Goal: Feedback & Contribution: Leave review/rating

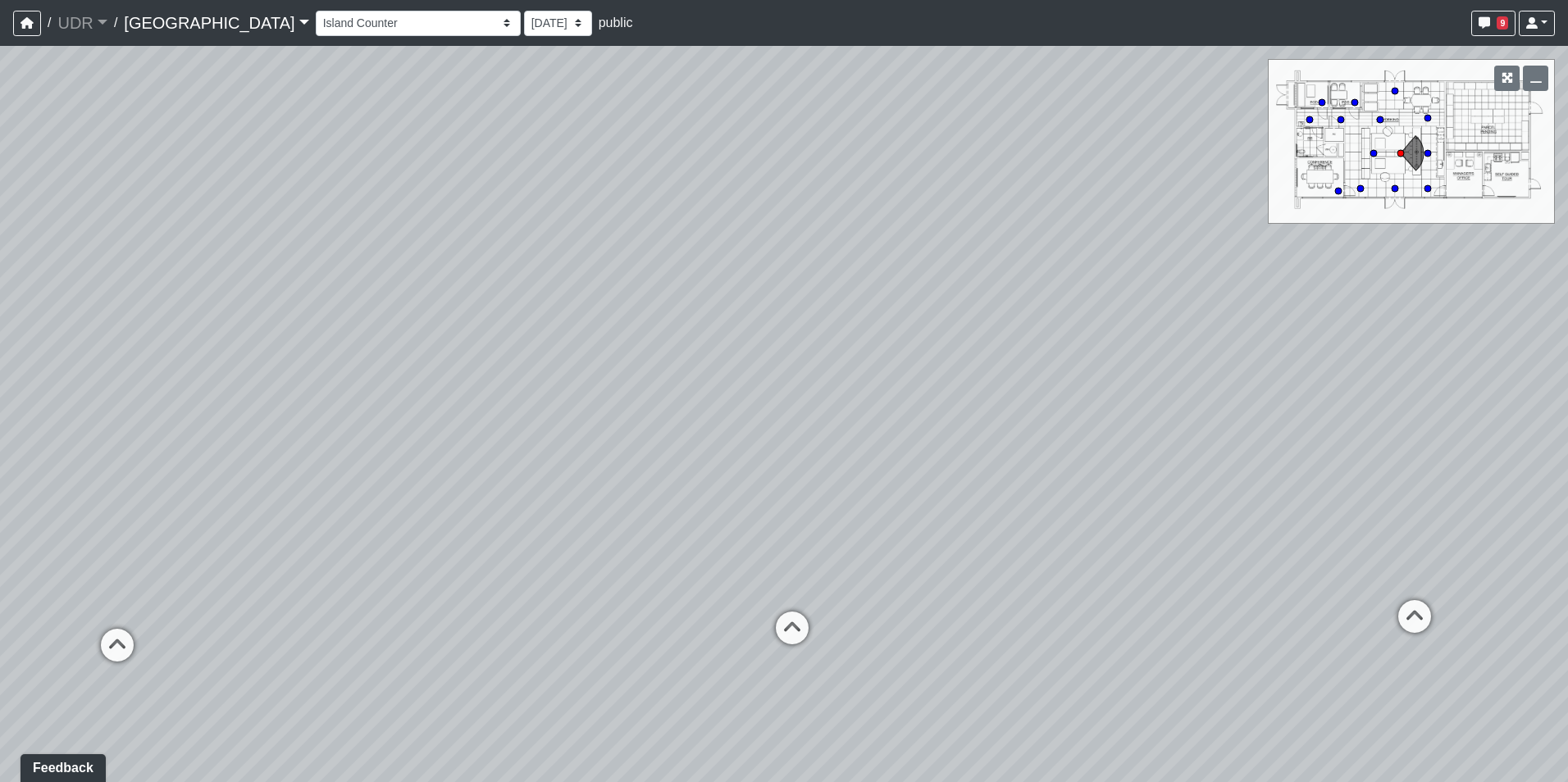
drag, startPoint x: 541, startPoint y: 502, endPoint x: 747, endPoint y: 91, distance: 459.7
click at [735, 91] on div "Loading... Conference Entry Loading... Coworking Entry Loading... Manager's Off…" at bounding box center [784, 413] width 1568 height 736
drag, startPoint x: 448, startPoint y: 377, endPoint x: 894, endPoint y: 426, distance: 448.7
click at [1005, 456] on div "Loading... Conference Entry Loading... Coworking Entry Loading... Manager's Off…" at bounding box center [784, 413] width 1568 height 736
drag, startPoint x: 335, startPoint y: 317, endPoint x: 763, endPoint y: 626, distance: 527.9
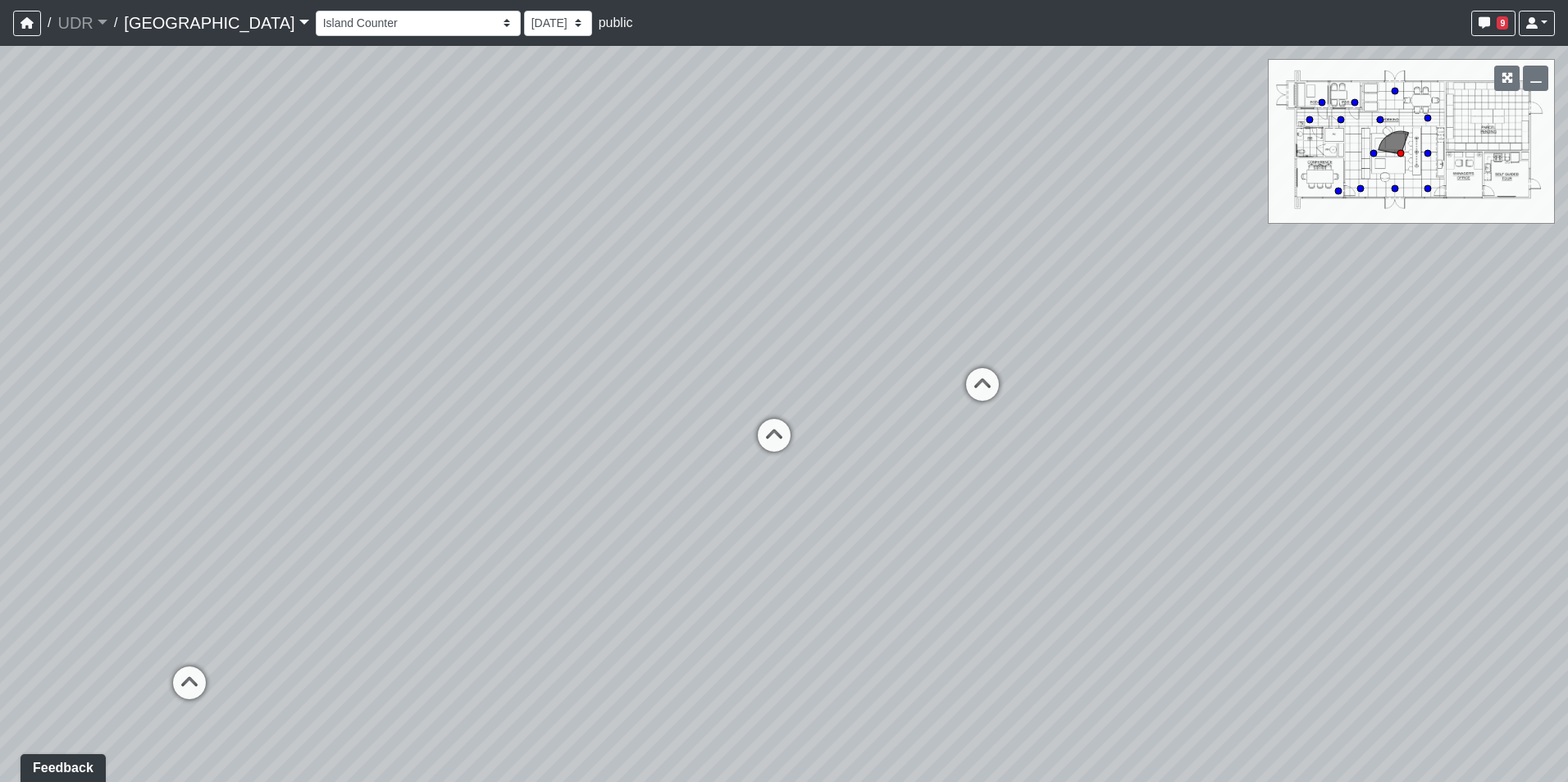
click at [766, 633] on div "Loading... Conference Entry Loading... Coworking Entry Loading... Manager's Off…" at bounding box center [784, 413] width 1568 height 736
click at [765, 464] on div "Loading... Conference Entry Loading... Coworking Entry Loading... Manager's Off…" at bounding box center [784, 413] width 1568 height 736
click at [779, 475] on icon at bounding box center [793, 488] width 49 height 49
drag, startPoint x: 765, startPoint y: 441, endPoint x: 1239, endPoint y: 457, distance: 474.3
click at [1239, 457] on div "Loading... Conference Entry Loading... Coworking Entry Loading... Manager's Off…" at bounding box center [784, 413] width 1568 height 736
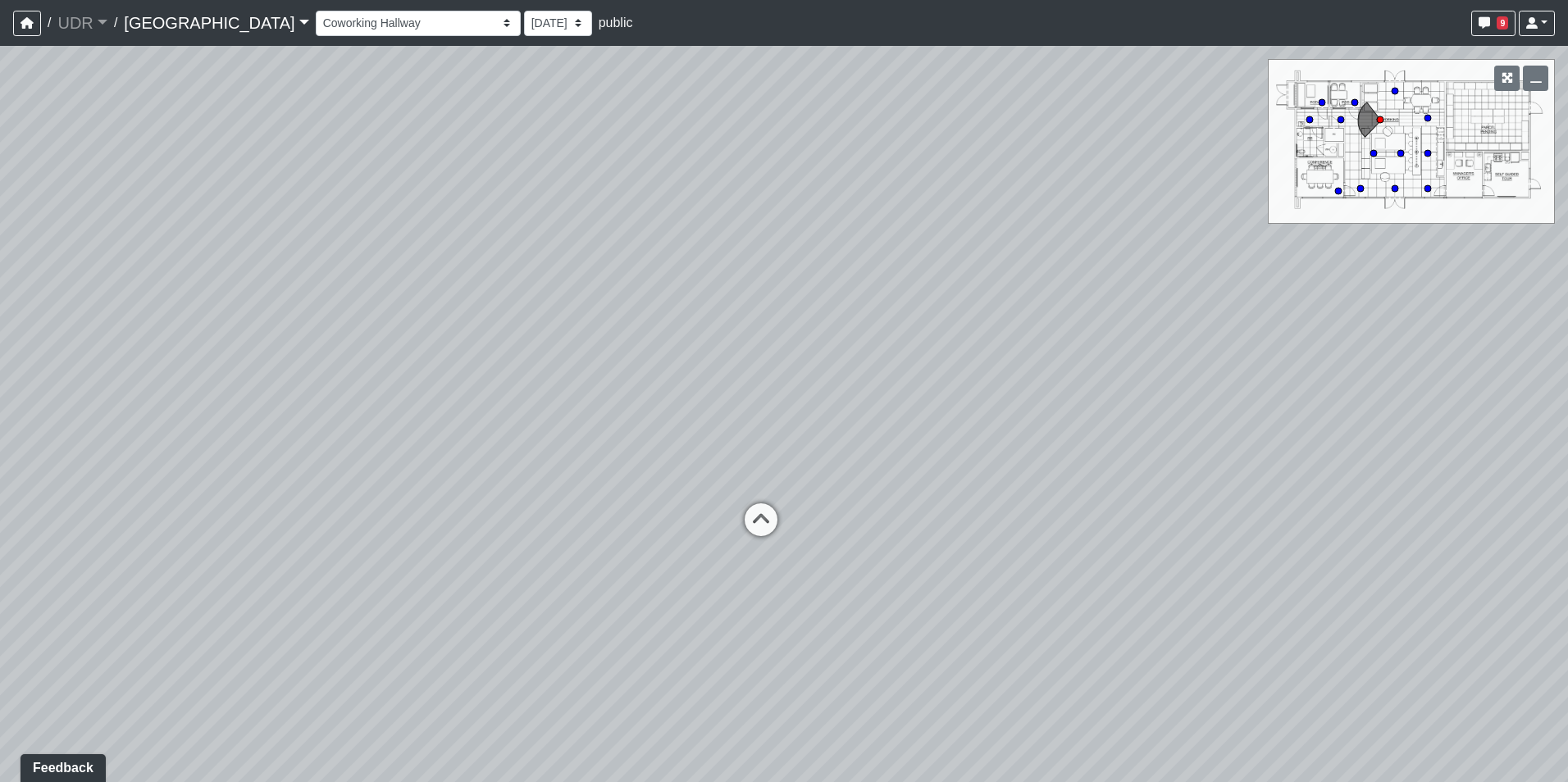
click at [790, 534] on div "Loading... Conference Entry Loading... Coworking Entry Loading... Manager's Off…" at bounding box center [784, 413] width 1568 height 736
click at [776, 526] on icon at bounding box center [761, 528] width 49 height 49
drag, startPoint x: 1179, startPoint y: 468, endPoint x: 509, endPoint y: 461, distance: 670.0
click at [509, 461] on div "Loading... Conference Entry Loading... Coworking Entry Loading... Manager's Off…" at bounding box center [784, 413] width 1568 height 736
drag, startPoint x: 595, startPoint y: 360, endPoint x: 478, endPoint y: 343, distance: 118.2
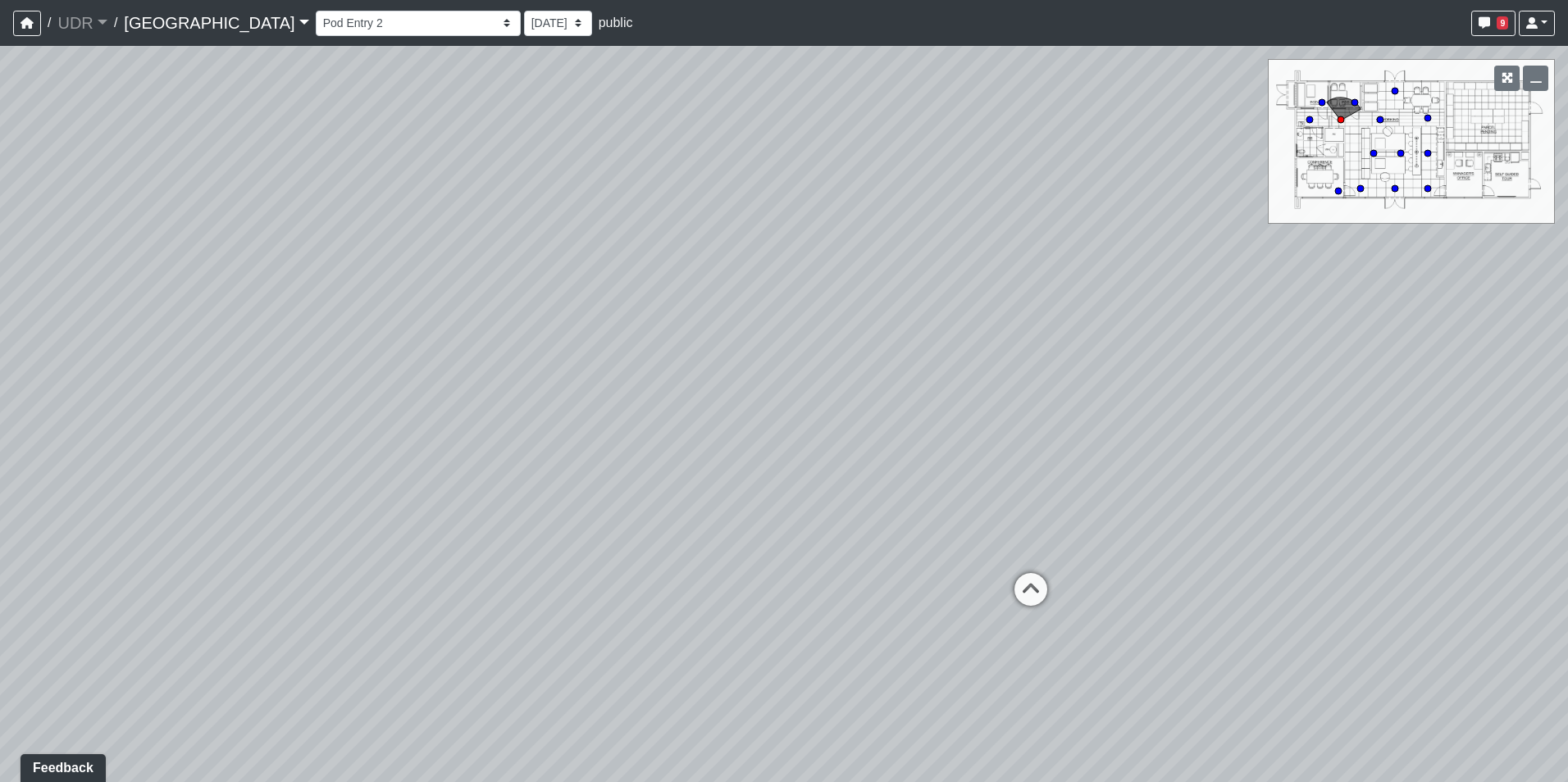
click at [478, 343] on div "Loading... Conference Entry Loading... Coworking Entry Loading... Manager's Off…" at bounding box center [784, 413] width 1568 height 736
click at [963, 559] on icon at bounding box center [955, 558] width 49 height 49
select select "m46r3FdVMLNuXUrc1dfufq"
drag, startPoint x: 965, startPoint y: 571, endPoint x: 1008, endPoint y: 578, distance: 43.6
click at [1011, 578] on div "Loading... Conference Entry Loading... Coworking Entry Loading... Manager's Off…" at bounding box center [784, 413] width 1568 height 736
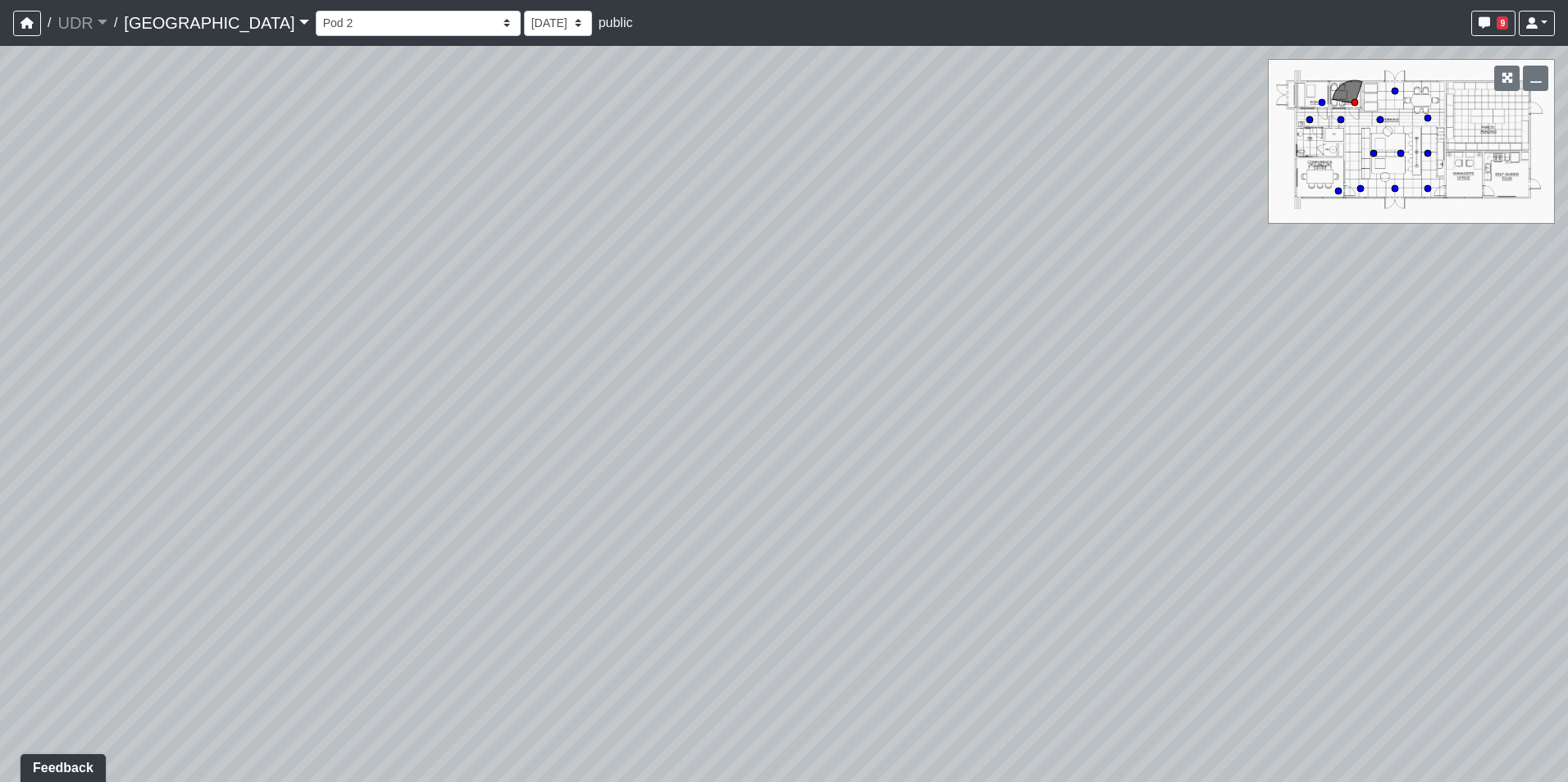
drag, startPoint x: 756, startPoint y: 572, endPoint x: 967, endPoint y: 378, distance: 286.6
click at [967, 378] on div "Loading... Conference Entry Loading... Coworking Entry Loading... Manager's Off…" at bounding box center [784, 413] width 1568 height 736
drag, startPoint x: 827, startPoint y: 565, endPoint x: 979, endPoint y: 389, distance: 232.6
click at [979, 389] on div "Loading... Conference Entry Loading... Coworking Entry Loading... Manager's Off…" at bounding box center [784, 413] width 1568 height 736
drag, startPoint x: 655, startPoint y: 530, endPoint x: 607, endPoint y: 140, distance: 392.9
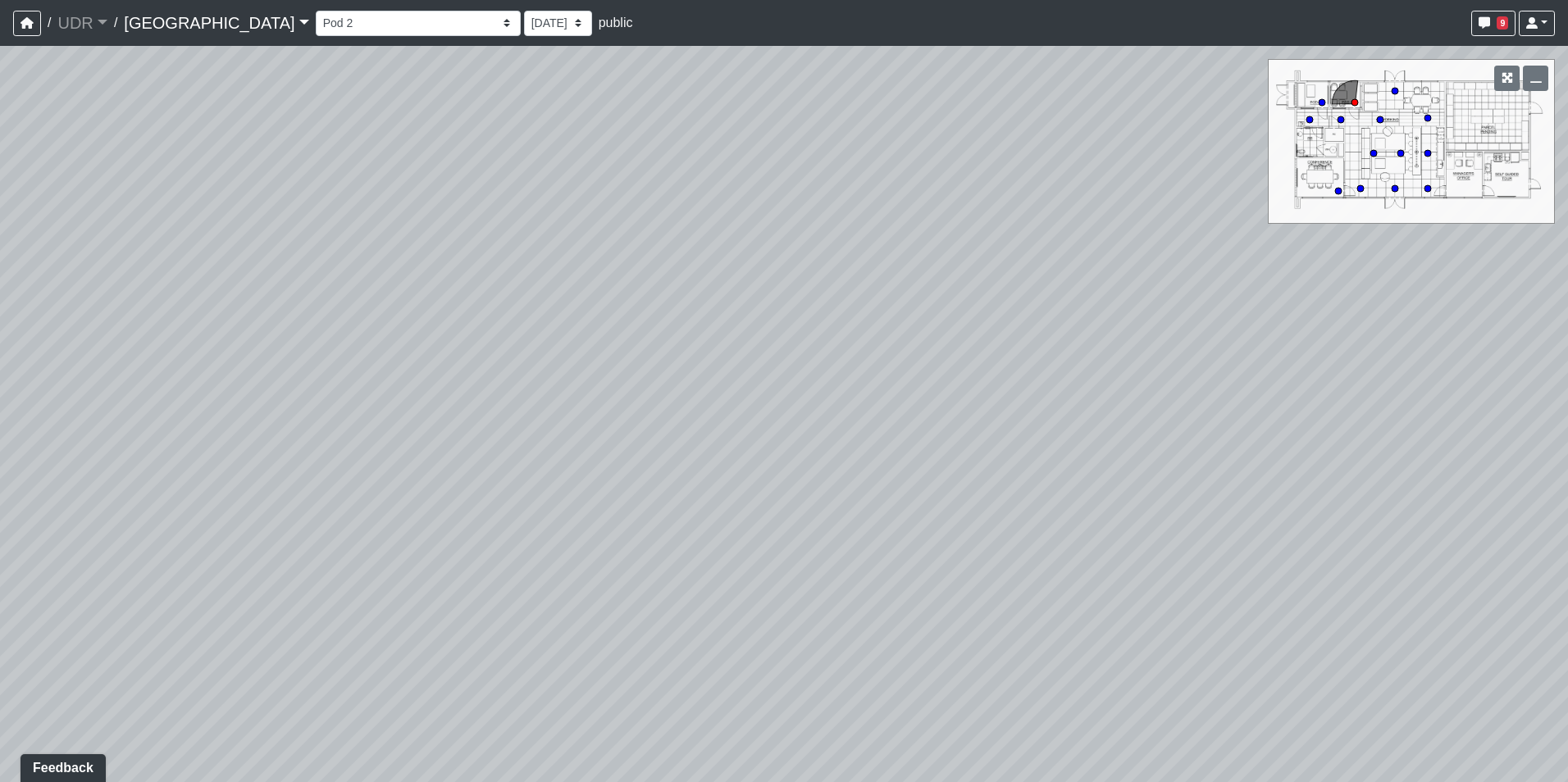
click at [607, 140] on div "Loading... Conference Entry Loading... Coworking Entry Loading... Manager's Off…" at bounding box center [784, 413] width 1568 height 736
drag, startPoint x: 843, startPoint y: 335, endPoint x: 752, endPoint y: 30, distance: 318.3
click at [752, 30] on div "/ UDR UDR Loading... / [GEOGRAPHIC_DATA] Loading... Riverside Riverside Loading…" at bounding box center [784, 391] width 1568 height 782
drag, startPoint x: 826, startPoint y: 274, endPoint x: 558, endPoint y: 472, distance: 333.2
click at [561, 477] on div "Loading... Conference Entry Loading... Coworking Entry Loading... Manager's Off…" at bounding box center [784, 413] width 1568 height 736
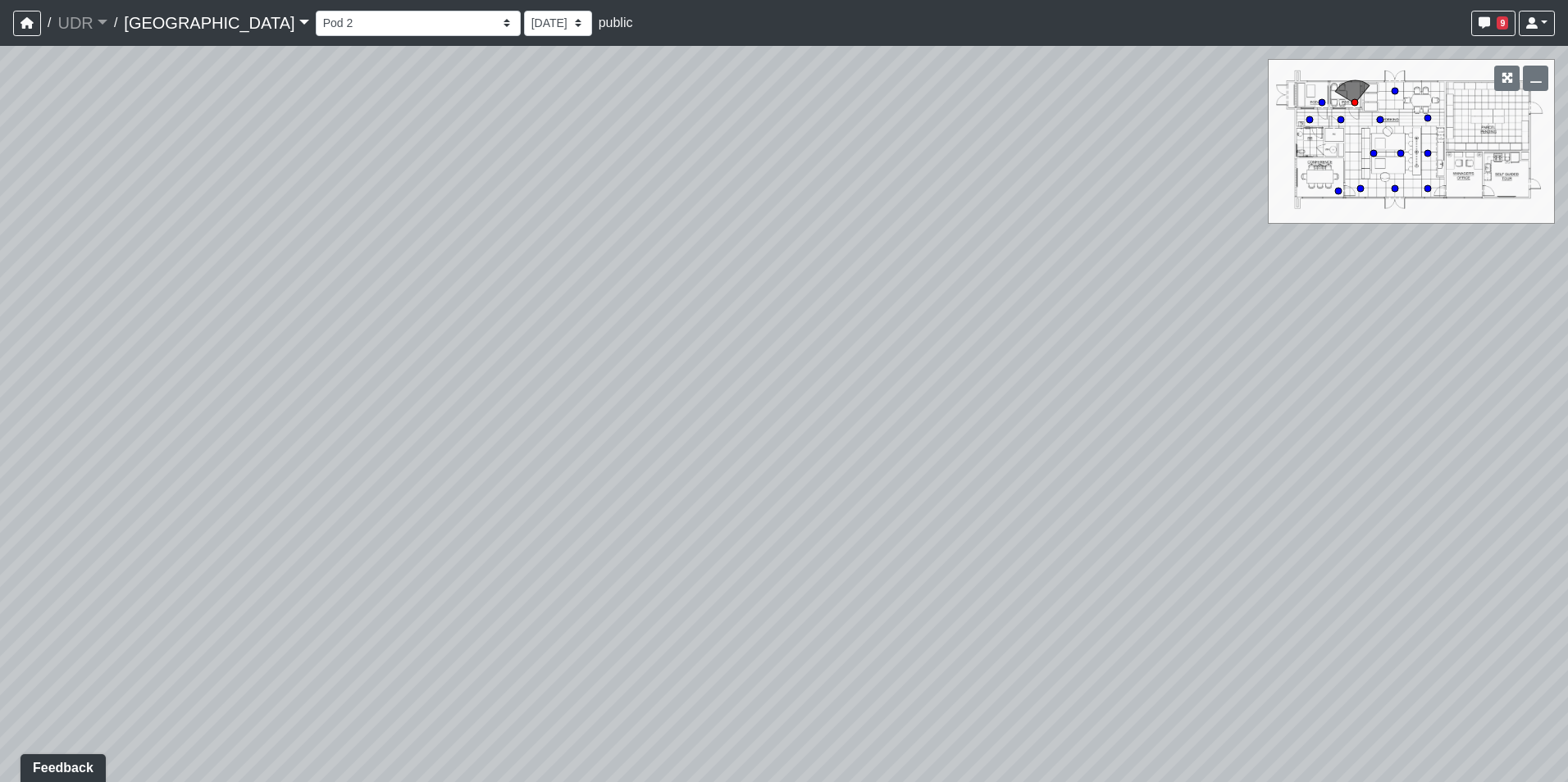
drag, startPoint x: 444, startPoint y: 332, endPoint x: 315, endPoint y: 195, distance: 188.2
click at [315, 195] on div "Loading... Conference Entry Loading... Coworking Entry Loading... Manager's Off…" at bounding box center [784, 413] width 1568 height 736
click at [528, 295] on span "Add comment" at bounding box center [544, 290] width 81 height 14
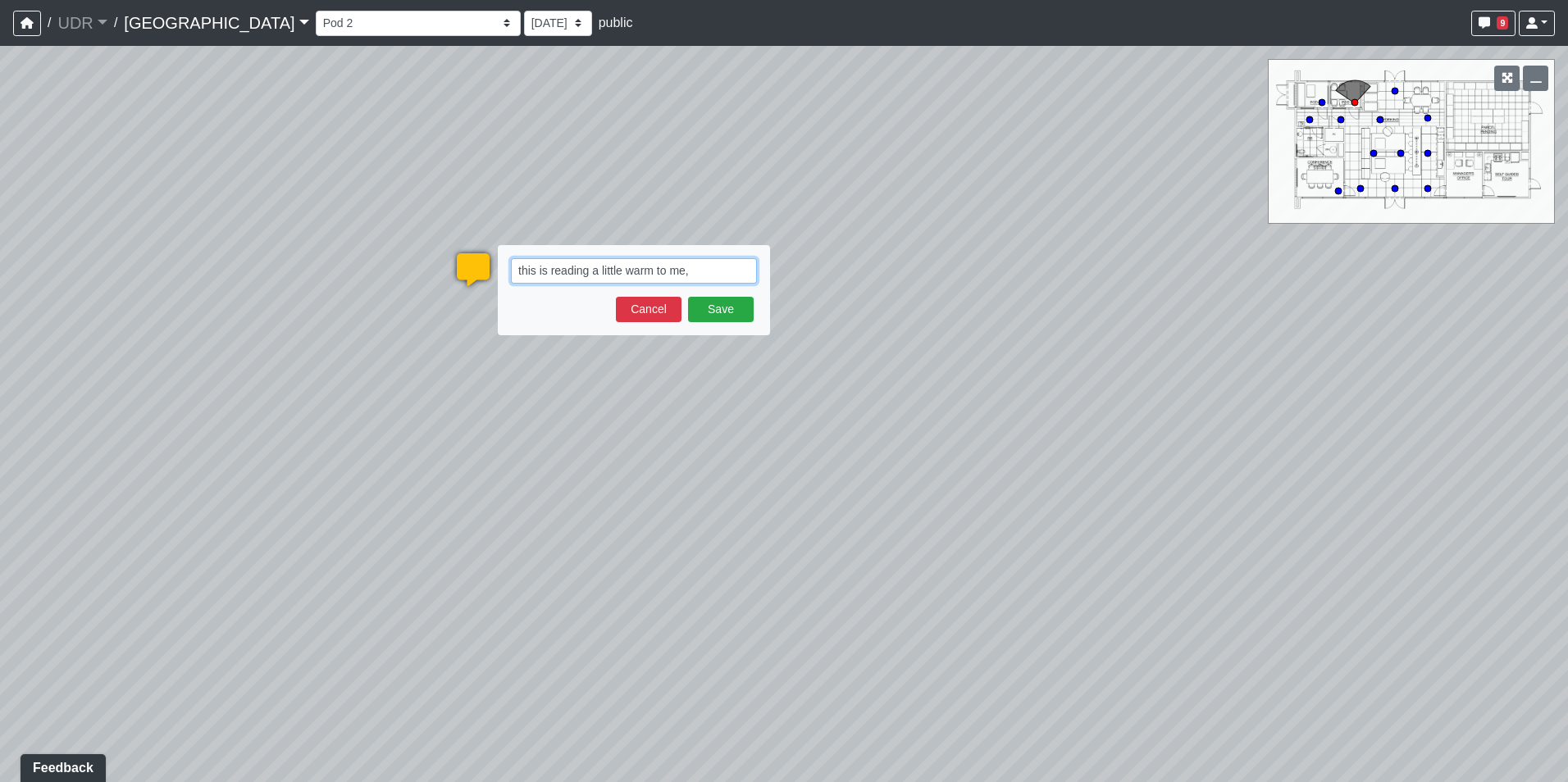
click at [725, 260] on textarea "this is reading a little warm to me," at bounding box center [634, 271] width 246 height 25
paste textarea "[URL][DOMAIN_NAME]"
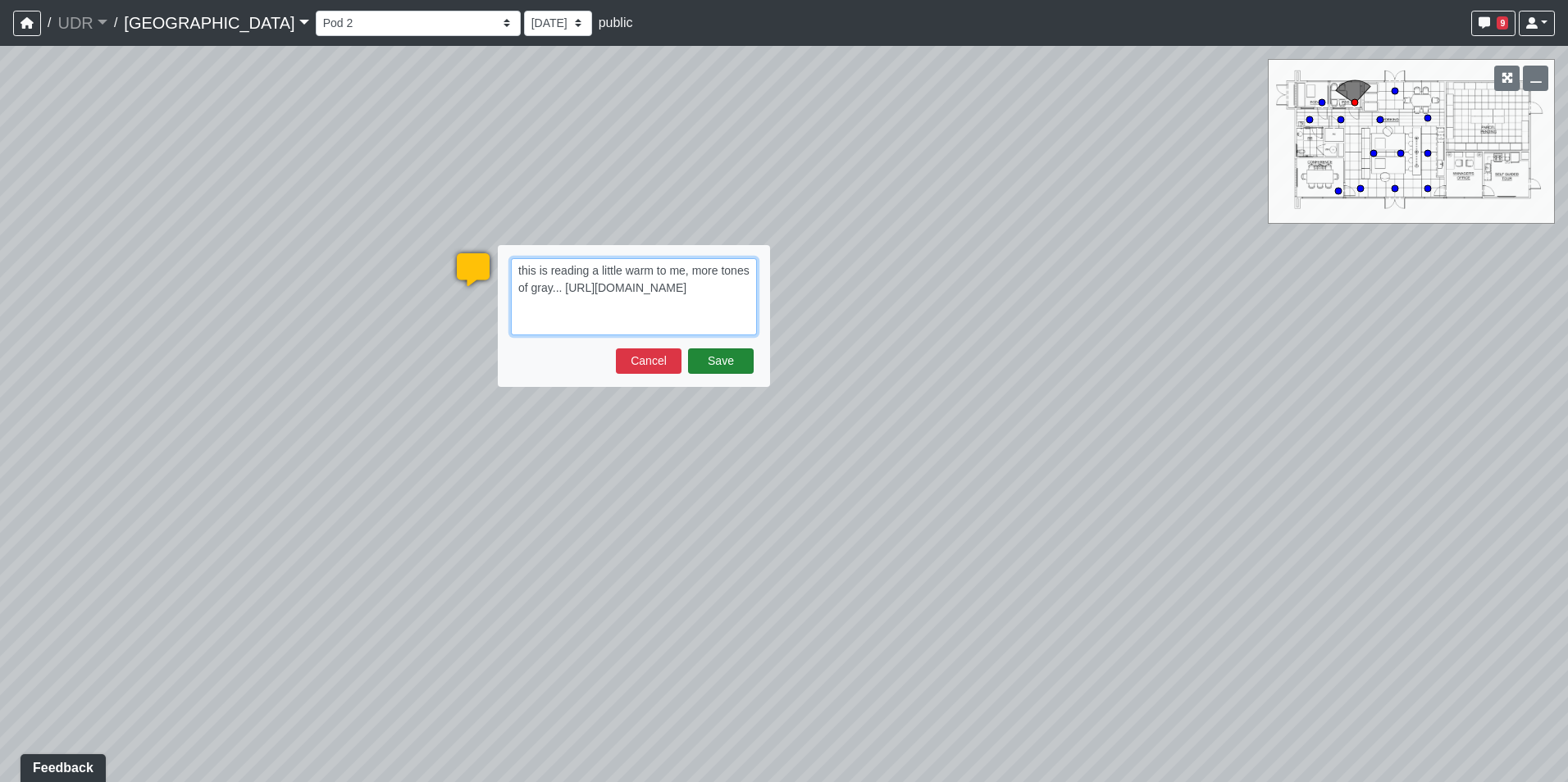
type textarea "this is reading a little warm to me, more tones of gray... [URL][DOMAIN_NAME]"
click at [719, 369] on button "Save" at bounding box center [720, 361] width 65 height 25
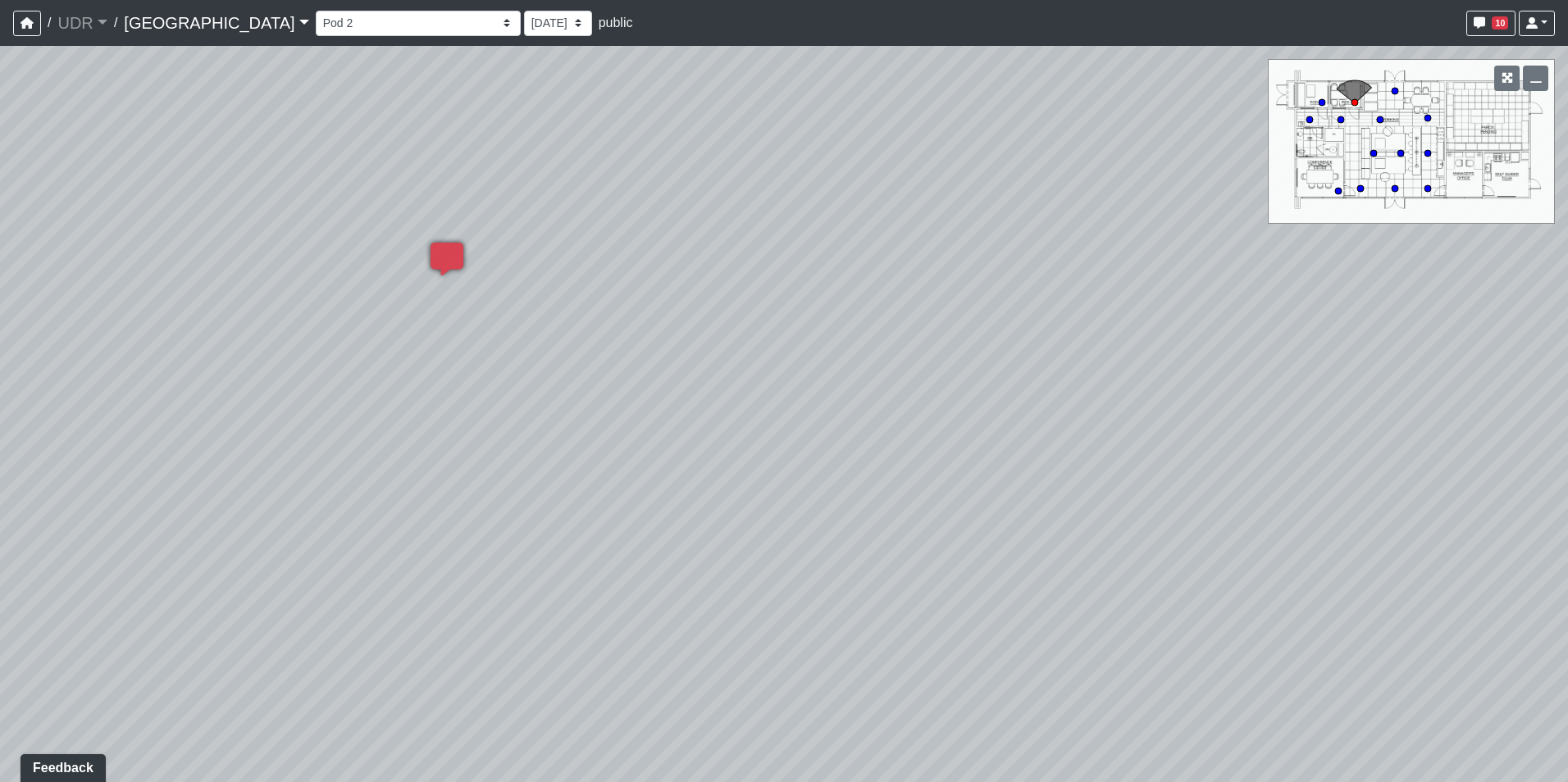
drag, startPoint x: 1017, startPoint y: 419, endPoint x: 644, endPoint y: 269, distance: 402.0
click at [647, 270] on div "Loading... Conference Entry Loading... Coworking Entry Loading... Manager's Off…" at bounding box center [784, 413] width 1568 height 736
drag, startPoint x: 1001, startPoint y: 389, endPoint x: 454, endPoint y: 405, distance: 547.2
click at [152, 438] on div "Loading... Conference Entry Loading... Coworking Entry Loading... Manager's Off…" at bounding box center [784, 413] width 1568 height 736
drag, startPoint x: 671, startPoint y: 384, endPoint x: 354, endPoint y: 541, distance: 353.7
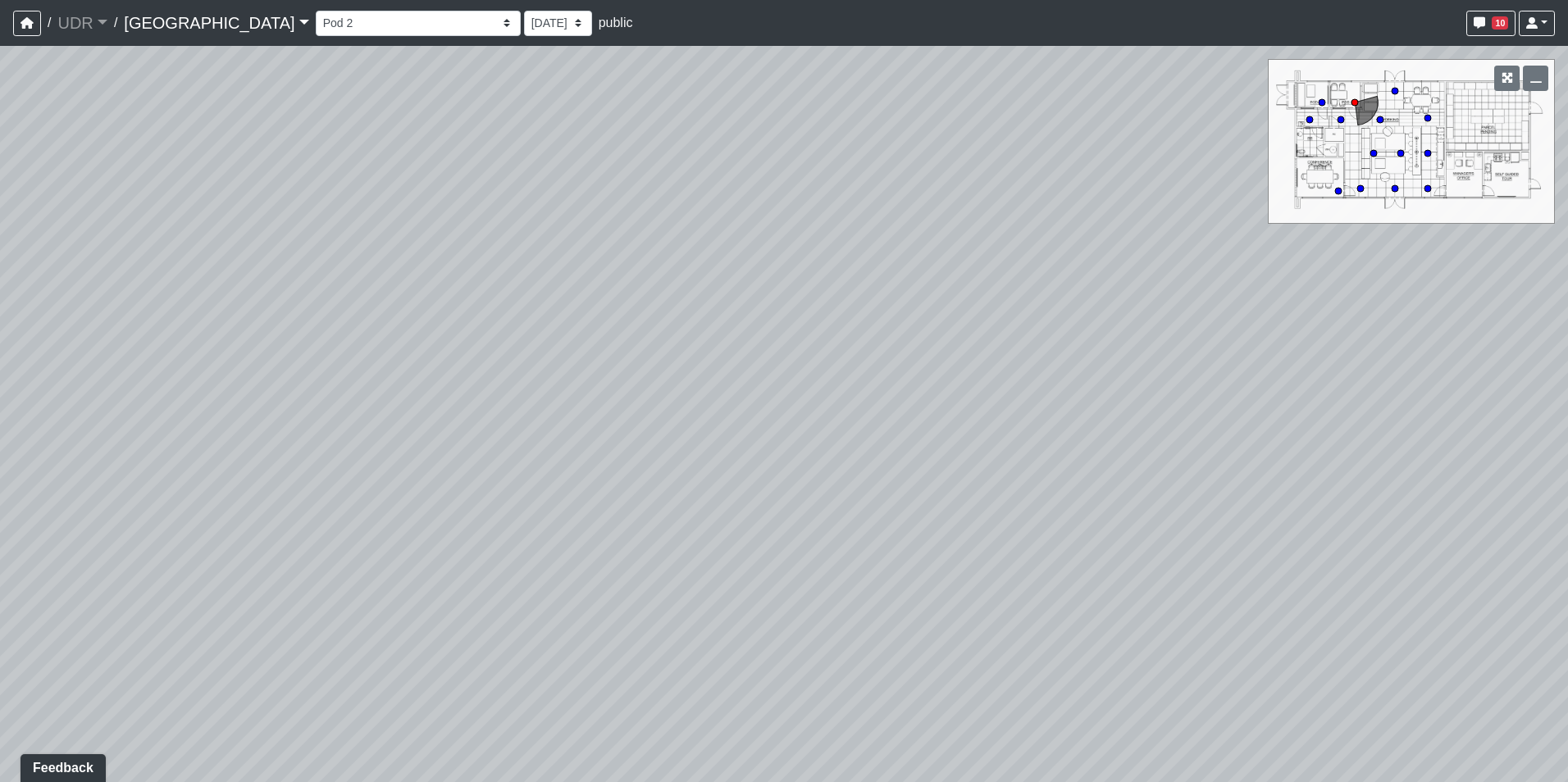
click at [331, 567] on div "Loading... Conference Entry Loading... Coworking Entry Loading... Manager's Off…" at bounding box center [784, 413] width 1568 height 736
drag, startPoint x: 1031, startPoint y: 261, endPoint x: 774, endPoint y: 531, distance: 372.8
click at [774, 531] on div "Loading... Conference Entry Loading... Coworking Entry Loading... Manager's Off…" at bounding box center [784, 413] width 1568 height 736
click at [1201, 277] on icon at bounding box center [1204, 279] width 49 height 49
drag, startPoint x: 615, startPoint y: 292, endPoint x: 867, endPoint y: 360, distance: 261.0
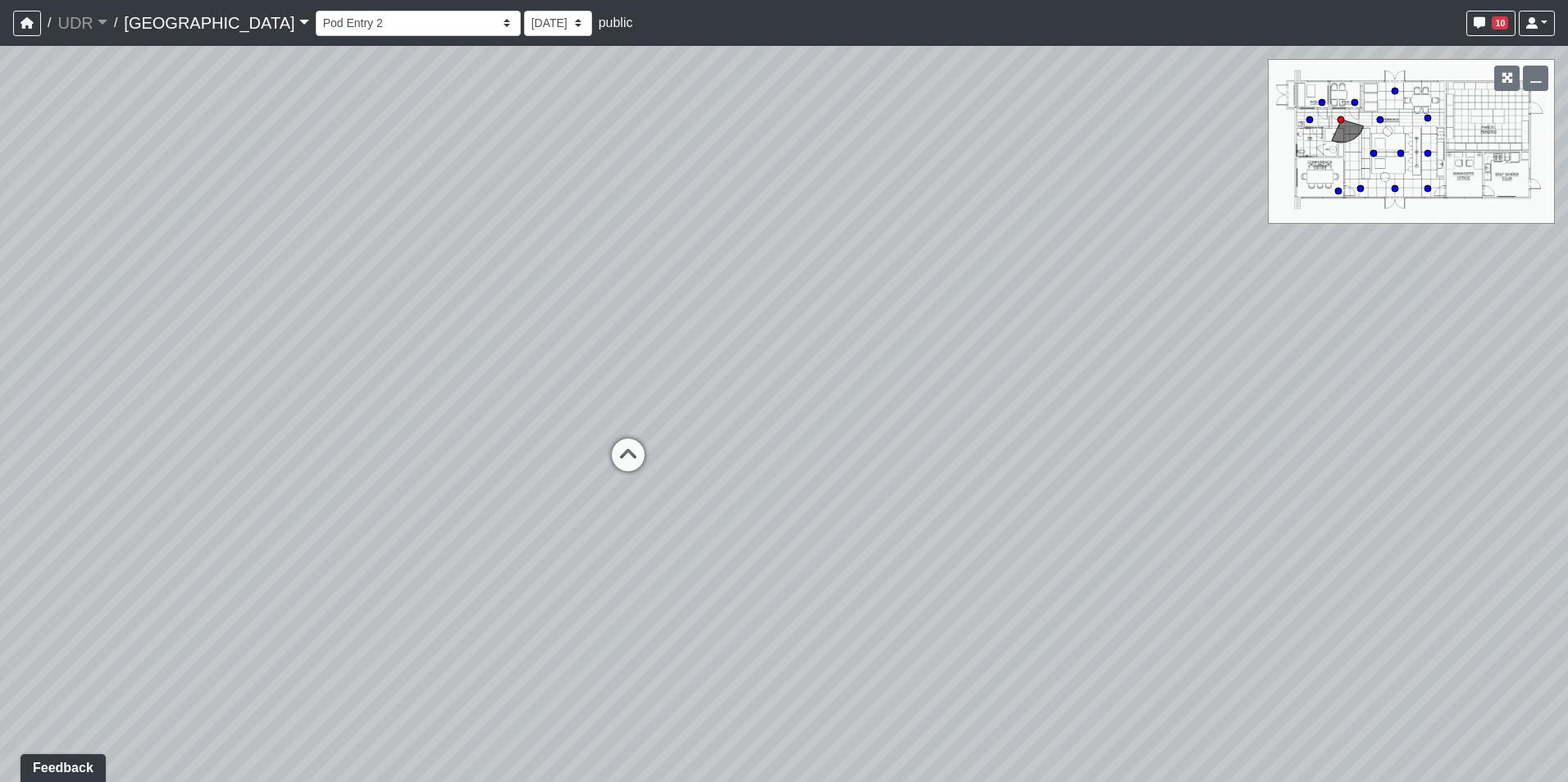
click at [867, 360] on div "Loading... Conference Entry Loading... Coworking Entry Loading... Manager's Off…" at bounding box center [784, 413] width 1568 height 736
click at [662, 482] on icon at bounding box center [673, 479] width 49 height 49
drag, startPoint x: 556, startPoint y: 366, endPoint x: 797, endPoint y: 406, distance: 244.3
click at [797, 406] on div "Loading... Conference Entry Loading... Coworking Entry Loading... Manager's Off…" at bounding box center [784, 413] width 1568 height 736
click at [791, 425] on div "Loading... Conference Entry Loading... Coworking Entry Loading... Manager's Off…" at bounding box center [784, 413] width 1568 height 736
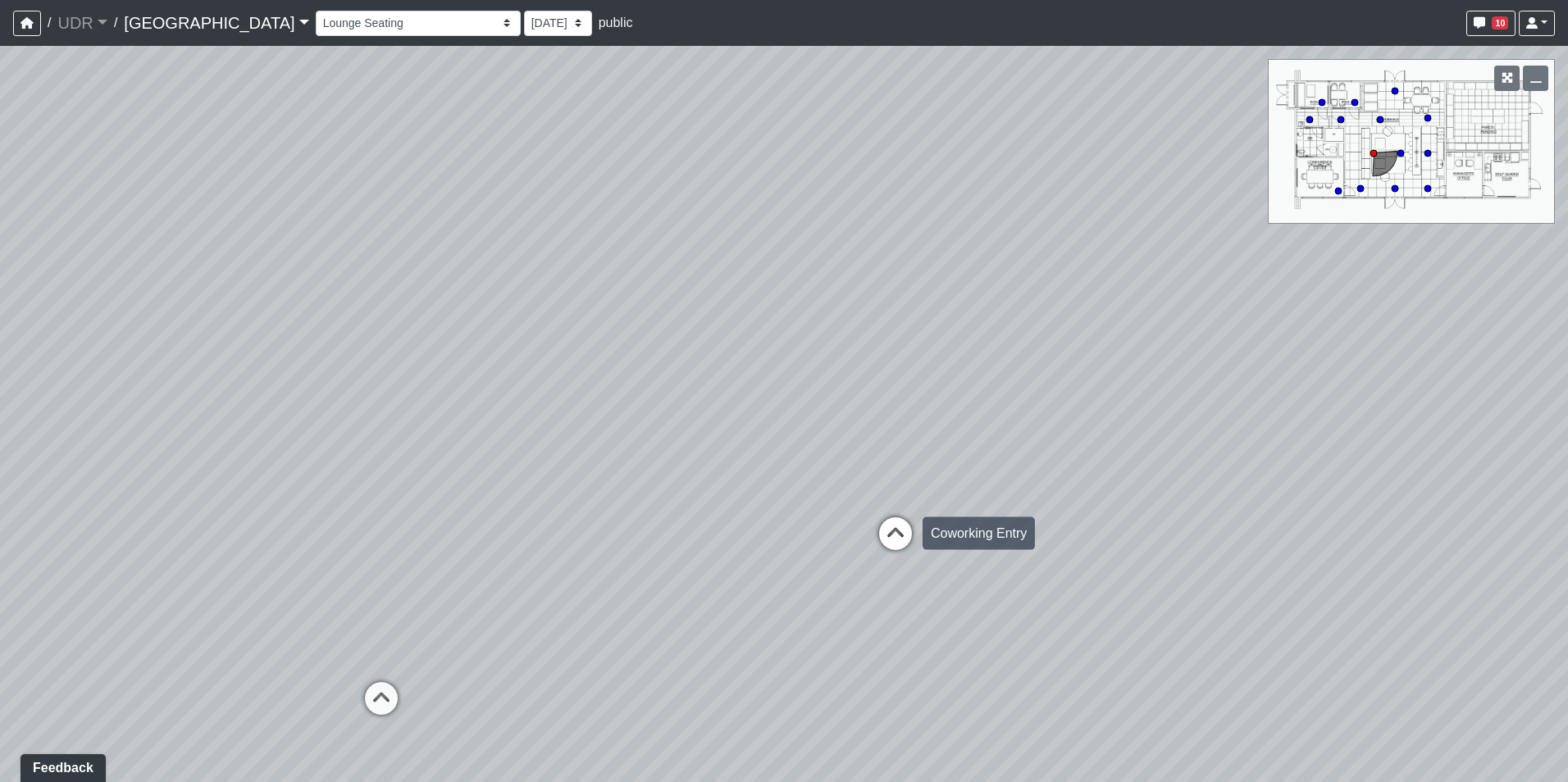
click at [872, 538] on icon at bounding box center [895, 542] width 49 height 49
drag, startPoint x: 525, startPoint y: 500, endPoint x: 763, endPoint y: 491, distance: 238.2
click at [763, 491] on div "Loading... Conference Entry Loading... Coworking Entry Loading... Manager's Off…" at bounding box center [784, 413] width 1568 height 736
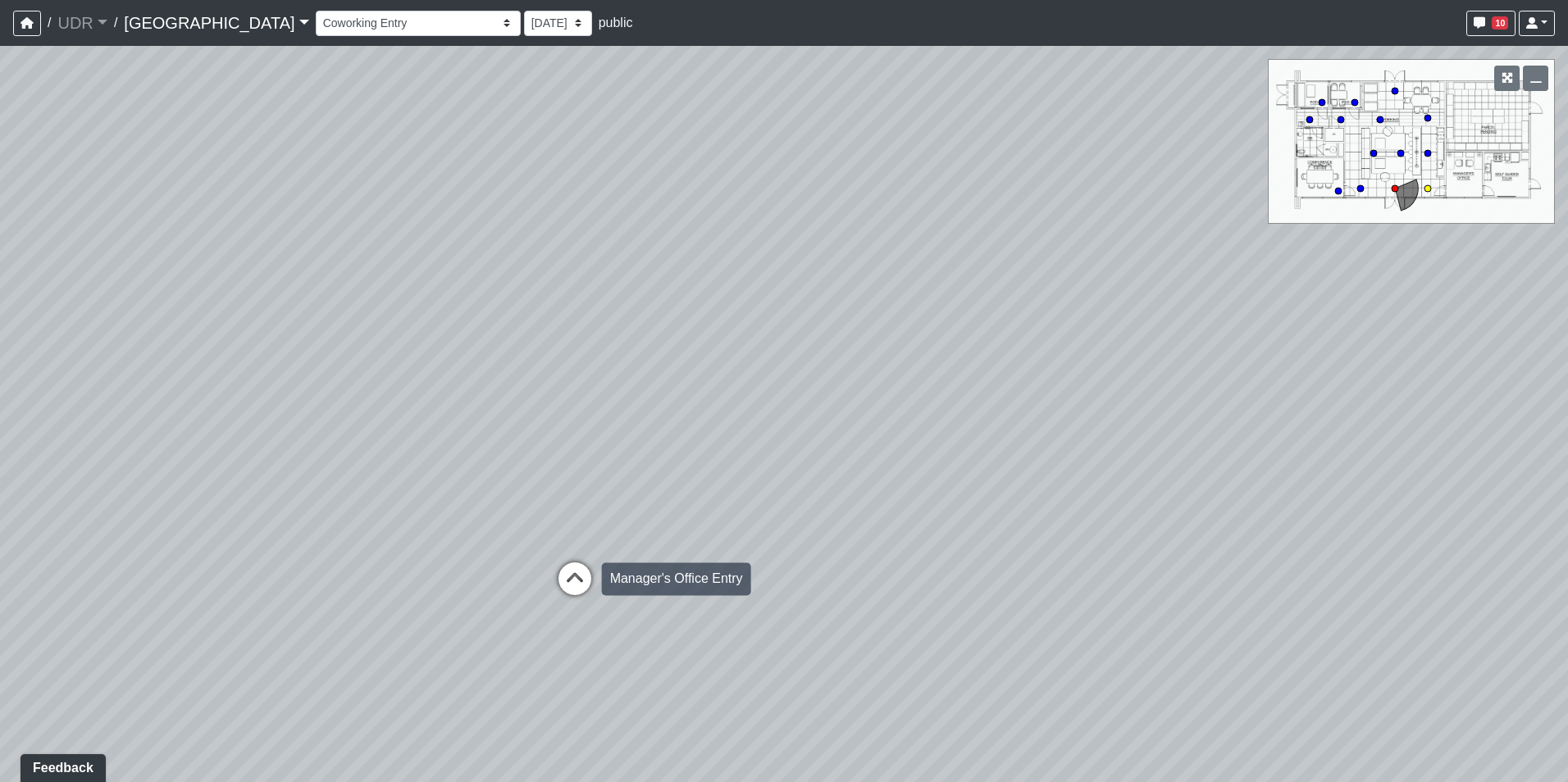
click at [574, 566] on icon at bounding box center [574, 587] width 49 height 49
select select "1SwENi36kiqgdxQbswewLn"
drag, startPoint x: 724, startPoint y: 550, endPoint x: 683, endPoint y: 406, distance: 149.7
click at [683, 406] on div "Loading... Conference Entry Loading... Coworking Entry Loading... Manager's Off…" at bounding box center [784, 413] width 1568 height 736
drag, startPoint x: 683, startPoint y: 406, endPoint x: 867, endPoint y: 367, distance: 188.1
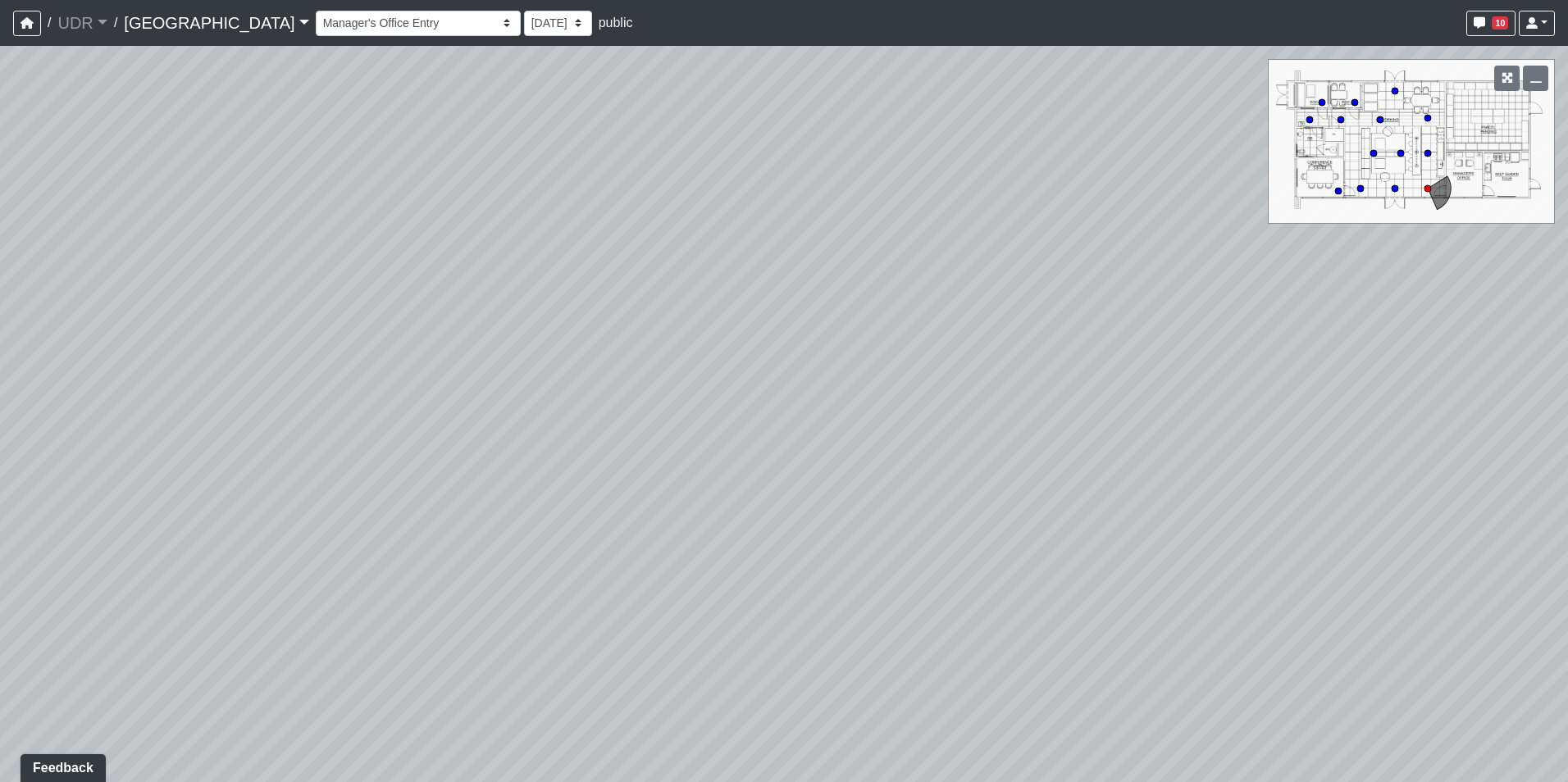
click at [867, 367] on div "Loading... Conference Entry Loading... Coworking Entry Loading... Manager's Off…" at bounding box center [784, 413] width 1568 height 736
drag, startPoint x: 738, startPoint y: 362, endPoint x: 775, endPoint y: 513, distance: 155.5
click at [775, 513] on div "Loading... Conference Entry Loading... Coworking Entry Loading... Manager's Off…" at bounding box center [784, 413] width 1568 height 736
drag, startPoint x: 775, startPoint y: 513, endPoint x: 724, endPoint y: 381, distance: 141.5
click at [724, 381] on div "Loading... Conference Entry Loading... Coworking Entry Loading... Manager's Off…" at bounding box center [784, 413] width 1568 height 736
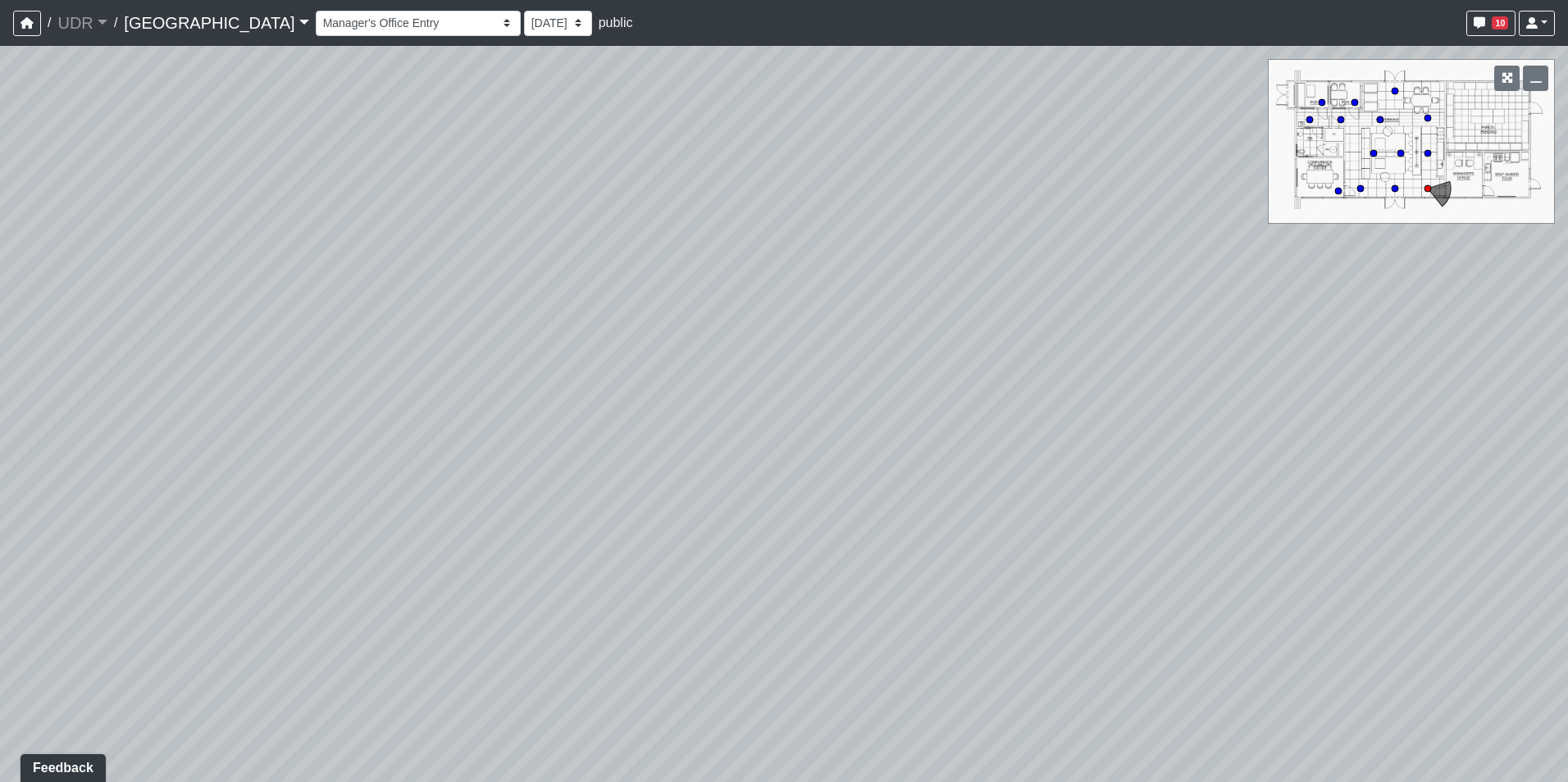
drag, startPoint x: 802, startPoint y: 564, endPoint x: 793, endPoint y: 332, distance: 232.2
click at [793, 332] on div "Loading... Conference Entry Loading... Coworking Entry Loading... Manager's Off…" at bounding box center [784, 413] width 1568 height 736
drag, startPoint x: 807, startPoint y: 258, endPoint x: 840, endPoint y: 504, distance: 248.2
click at [840, 504] on div "Loading... Conference Entry Loading... Coworking Entry Loading... Manager's Off…" at bounding box center [784, 413] width 1568 height 736
drag, startPoint x: 684, startPoint y: 379, endPoint x: 832, endPoint y: 111, distance: 306.2
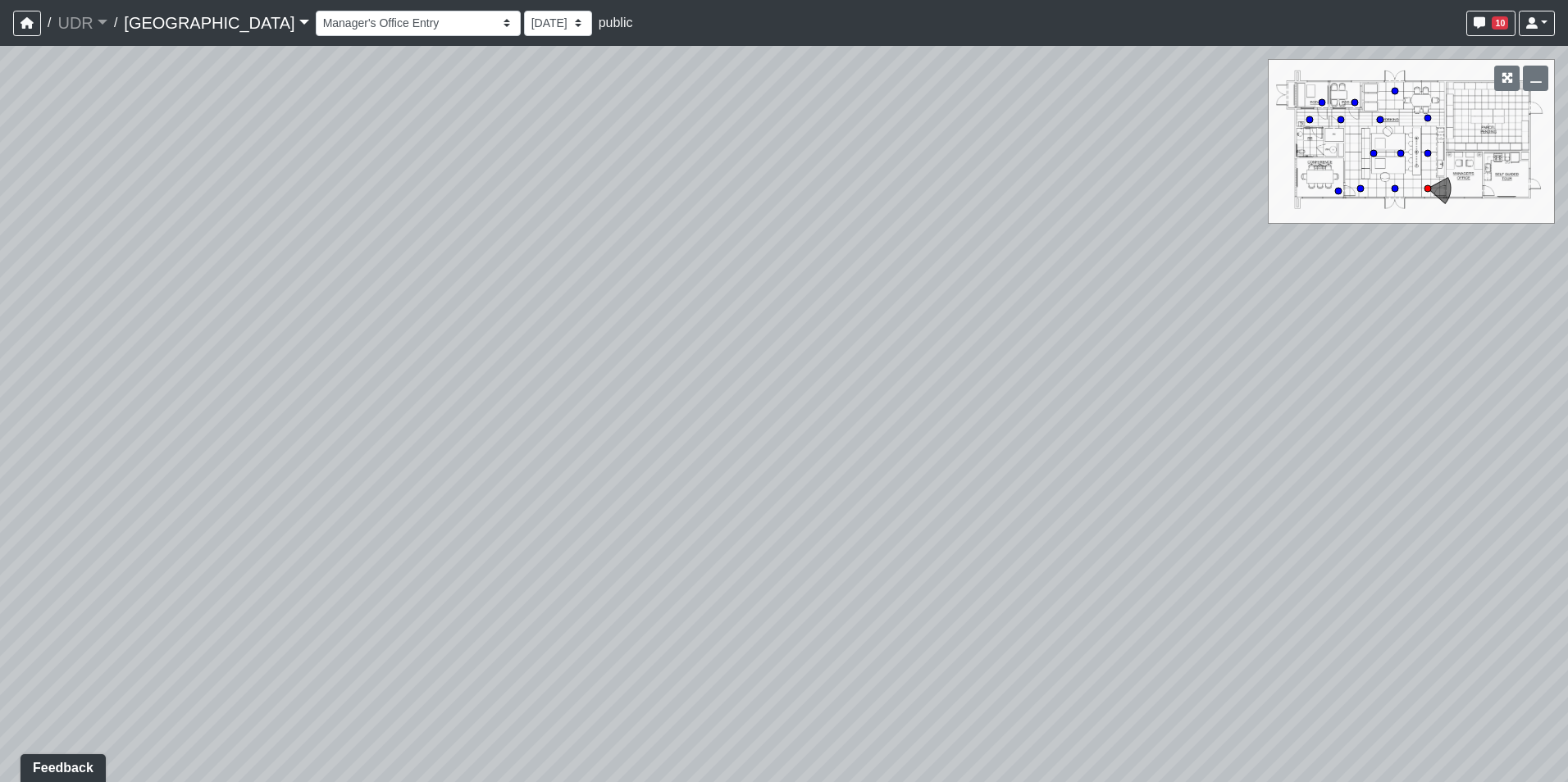
click at [832, 120] on div "Loading... Conference Entry Loading... Coworking Entry Loading... Manager's Off…" at bounding box center [784, 413] width 1568 height 736
drag, startPoint x: 915, startPoint y: 283, endPoint x: 869, endPoint y: 554, distance: 274.9
click at [869, 554] on div "Loading... Conference Entry Loading... Coworking Entry Loading... Manager's Off…" at bounding box center [784, 413] width 1568 height 736
click at [895, 322] on span "Add comment" at bounding box center [930, 325] width 81 height 14
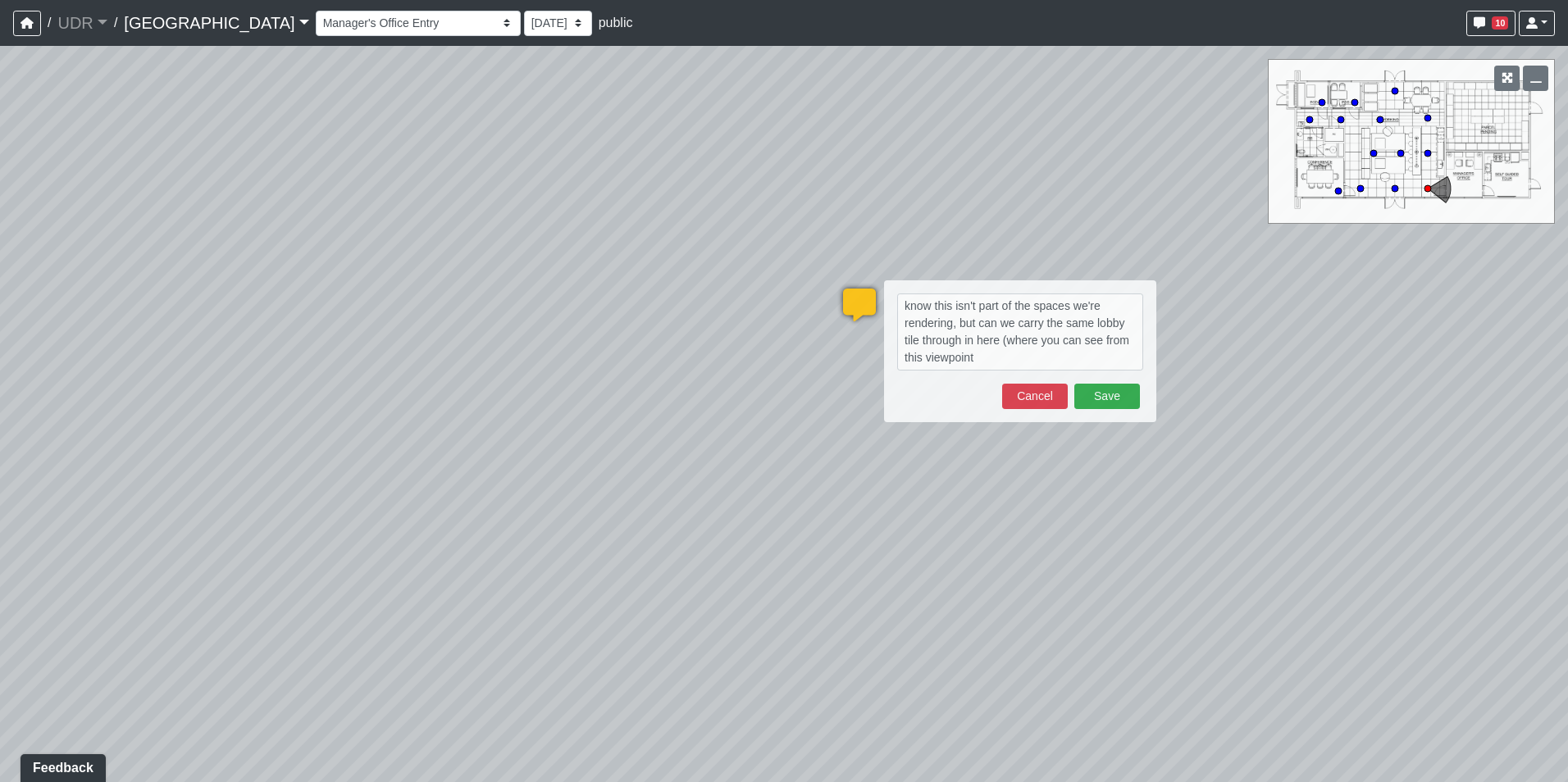
type textarea "know this isn't part of the spaces we're rendering, but can we carry the same l…"
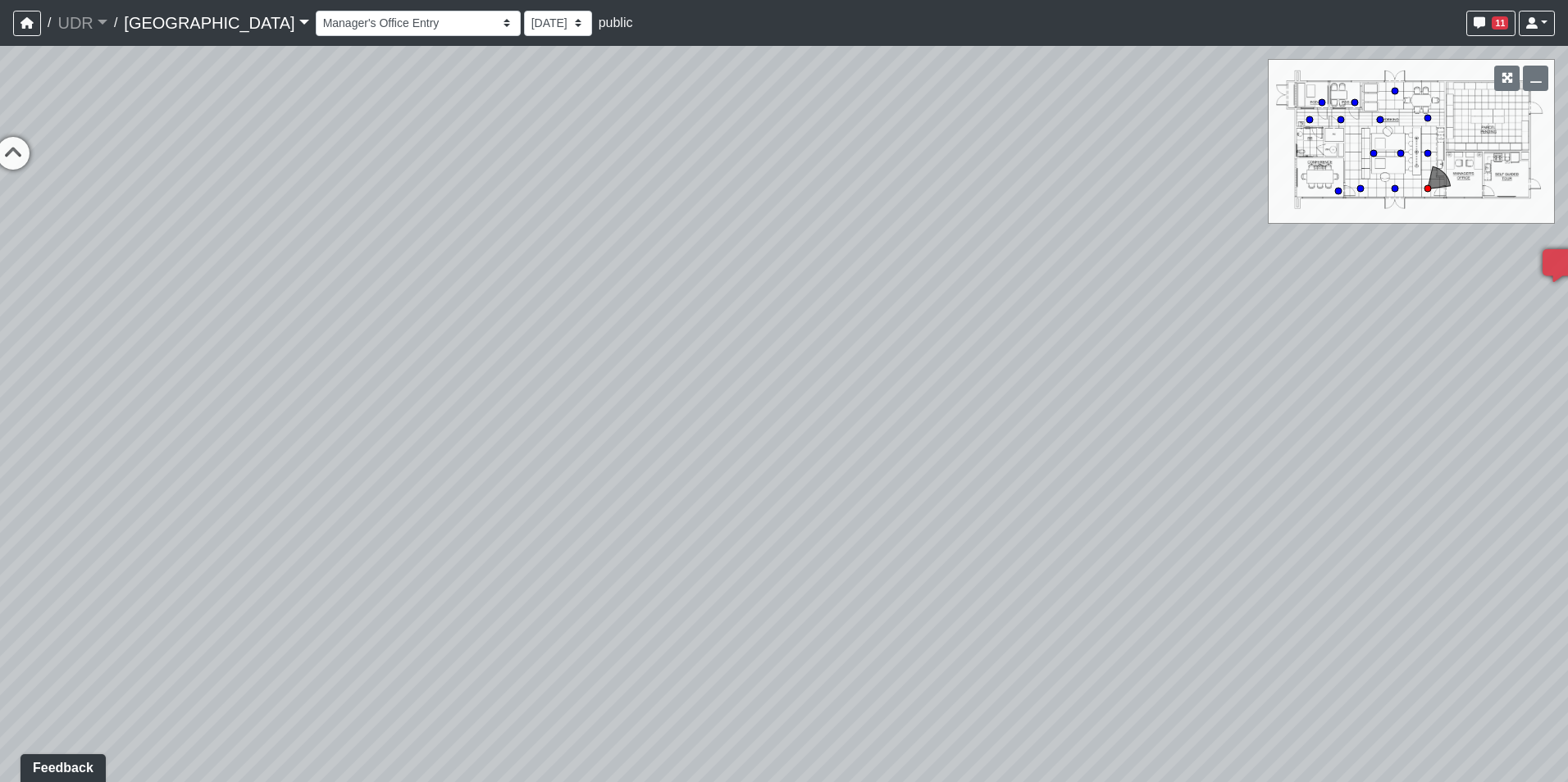
drag, startPoint x: 377, startPoint y: 411, endPoint x: 1186, endPoint y: 181, distance: 841.1
click at [1186, 181] on div "Loading... Conference Entry Loading... Coworking Entry Loading... Manager's Off…" at bounding box center [784, 413] width 1568 height 736
drag, startPoint x: 904, startPoint y: 407, endPoint x: 936, endPoint y: 670, distance: 264.9
click at [936, 671] on div "Loading... Conference Entry Loading... Coworking Entry Loading... Manager's Off…" at bounding box center [784, 413] width 1568 height 736
drag, startPoint x: 557, startPoint y: 298, endPoint x: 982, endPoint y: 592, distance: 516.8
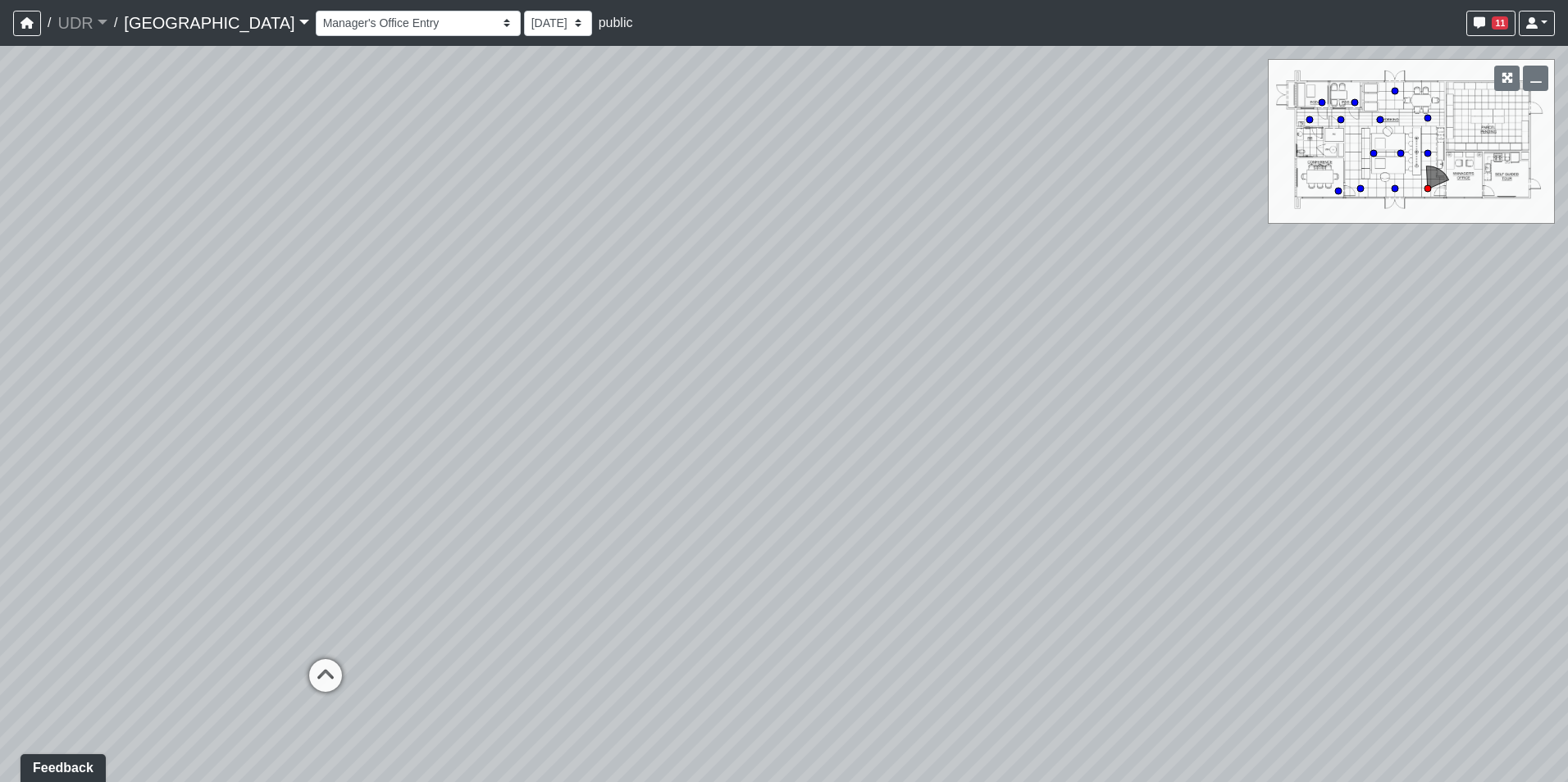
click at [982, 592] on div "Loading... Conference Entry Loading... Coworking Entry Loading... Manager's Off…" at bounding box center [784, 413] width 1568 height 736
drag, startPoint x: 623, startPoint y: 673, endPoint x: 792, endPoint y: 589, distance: 188.7
click at [821, 583] on div "Loading... Conference Entry Loading... Coworking Entry Loading... Manager's Off…" at bounding box center [784, 413] width 1568 height 736
drag, startPoint x: 482, startPoint y: 602, endPoint x: 912, endPoint y: 723, distance: 446.7
click at [1008, 734] on div "Loading... Conference Entry Loading... Coworking Entry Loading... Manager's Off…" at bounding box center [784, 413] width 1568 height 736
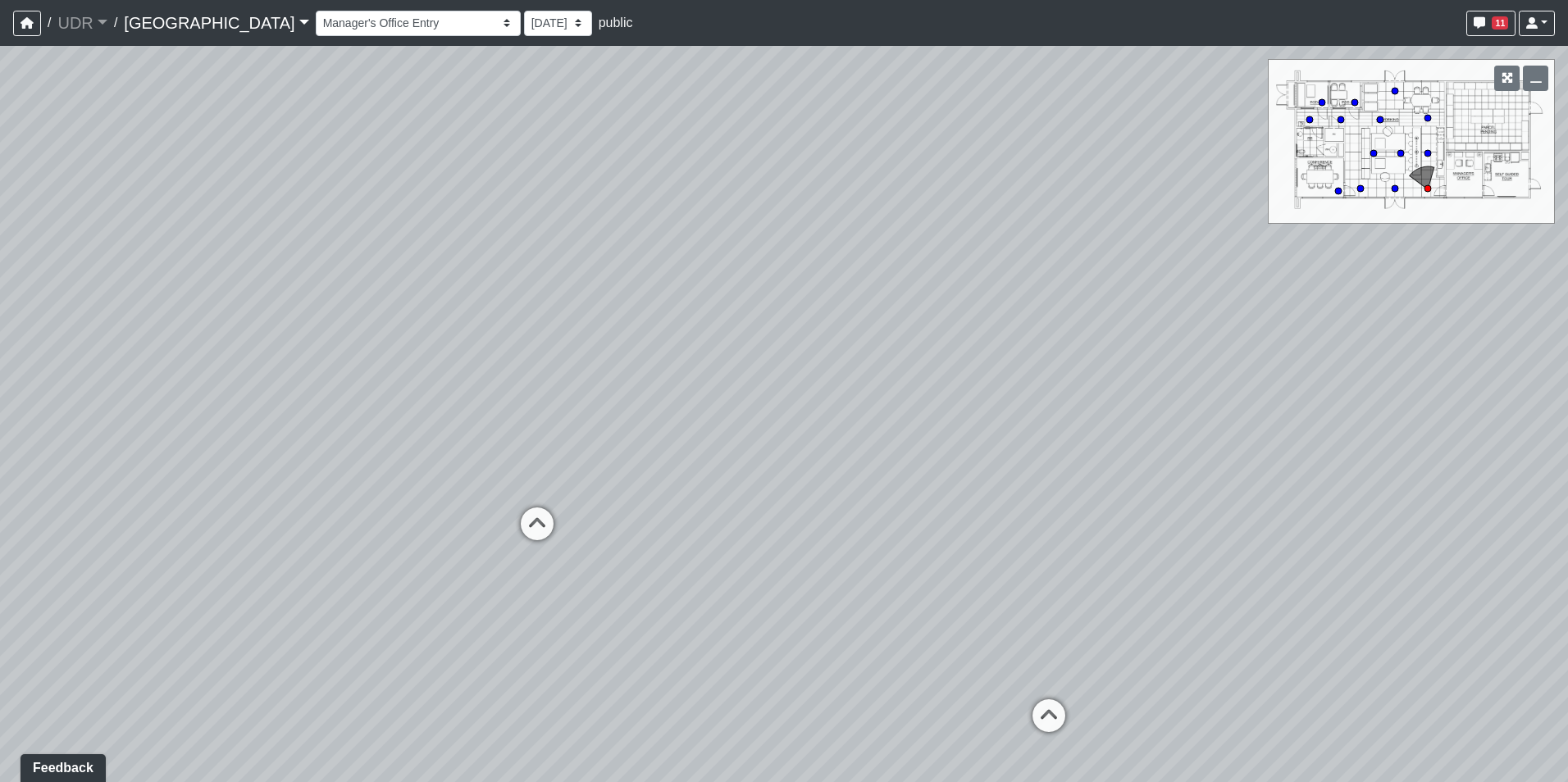
click at [507, 543] on div "Loading... Conference Entry Loading... Coworking Entry Loading... Manager's Off…" at bounding box center [784, 413] width 1568 height 736
click at [526, 536] on icon at bounding box center [537, 531] width 49 height 49
drag, startPoint x: 695, startPoint y: 443, endPoint x: 395, endPoint y: 492, distance: 304.0
click at [395, 492] on div "Loading... Conference Entry Loading... Coworking Entry Loading... Manager's Off…" at bounding box center [784, 413] width 1568 height 736
drag, startPoint x: 1156, startPoint y: 595, endPoint x: 1013, endPoint y: 353, distance: 281.1
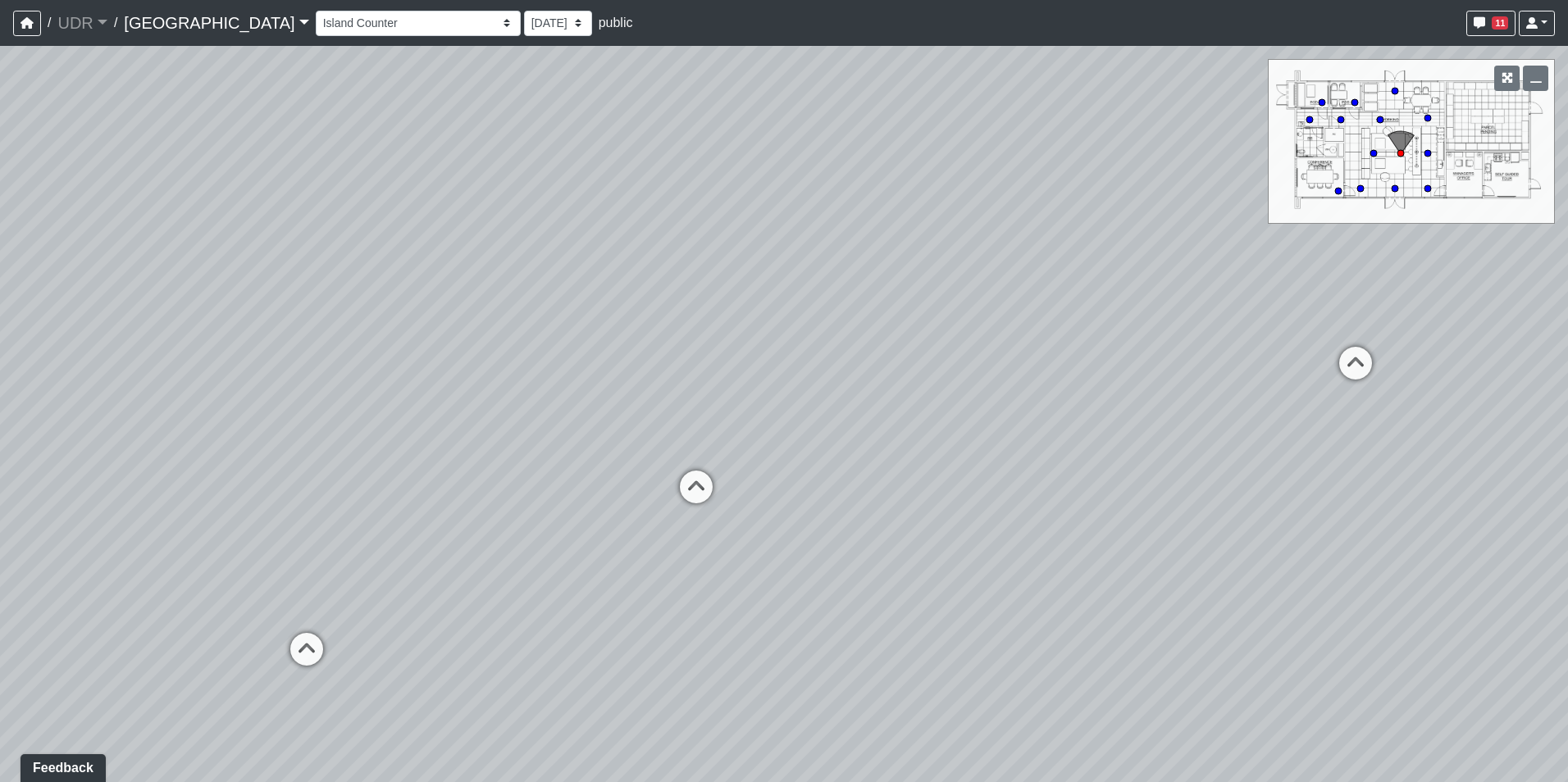
click at [1013, 353] on div "Loading... Conference Entry Loading... Coworking Entry Loading... Manager's Off…" at bounding box center [784, 413] width 1568 height 736
click at [651, 366] on icon at bounding box center [635, 361] width 49 height 49
drag, startPoint x: 391, startPoint y: 322, endPoint x: 1160, endPoint y: 362, distance: 770.0
click at [1292, 348] on div "Loading... Conference Entry Loading... Coworking Entry Loading... Manager's Off…" at bounding box center [784, 413] width 1568 height 736
drag, startPoint x: 745, startPoint y: 377, endPoint x: 1291, endPoint y: 421, distance: 547.8
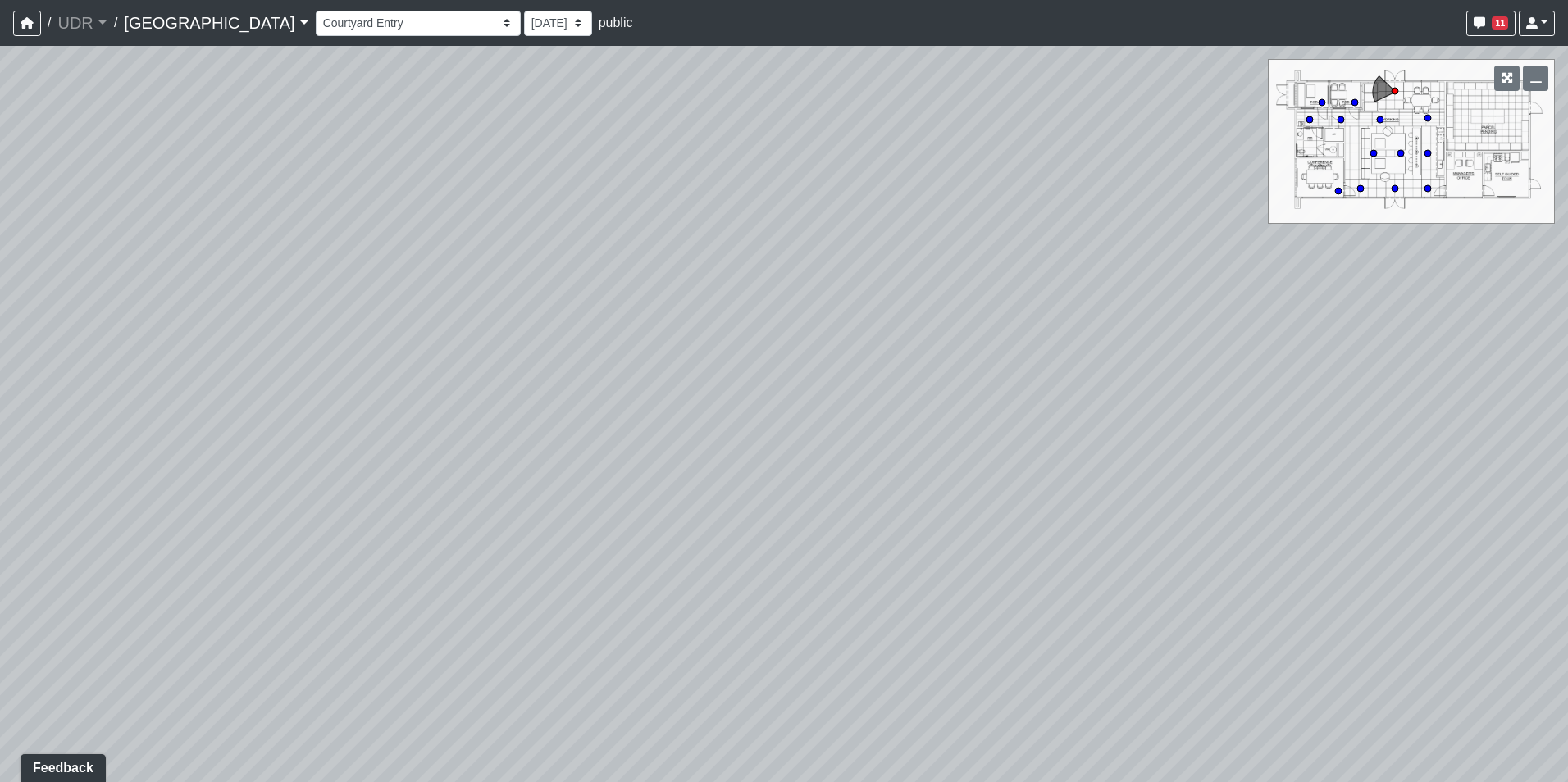
click at [1291, 421] on div "Loading... Conference Entry Loading... Coworking Entry Loading... Manager's Off…" at bounding box center [784, 413] width 1568 height 736
drag, startPoint x: 848, startPoint y: 420, endPoint x: 969, endPoint y: 546, distance: 174.7
click at [969, 546] on div "Loading... Conference Entry Loading... Coworking Entry Loading... Manager's Off…" at bounding box center [784, 413] width 1568 height 736
drag, startPoint x: 776, startPoint y: 407, endPoint x: 829, endPoint y: 463, distance: 77.1
click at [829, 463] on div "Loading... Conference Entry Loading... Coworking Entry Loading... Manager's Off…" at bounding box center [784, 413] width 1568 height 736
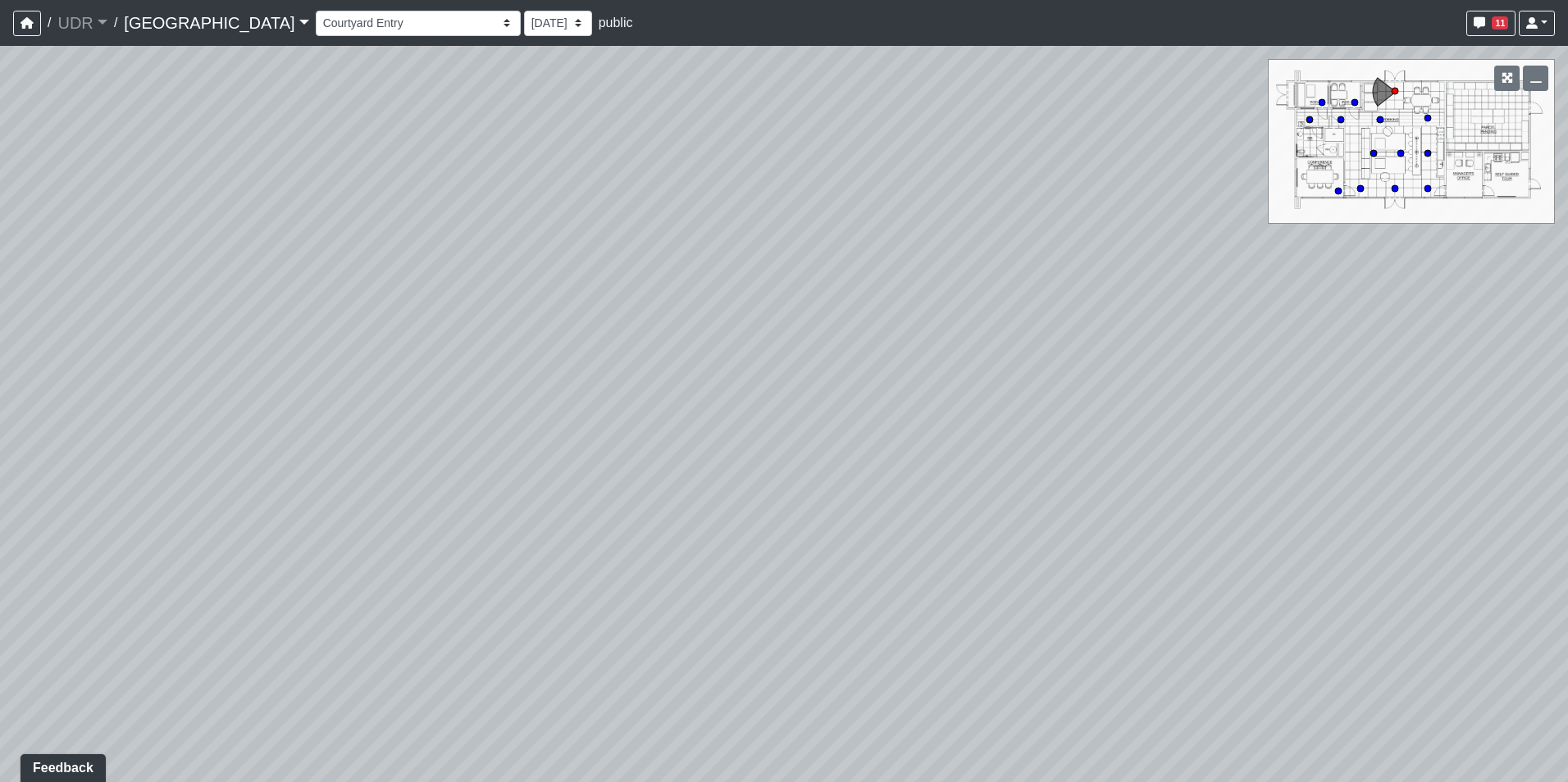
drag, startPoint x: 663, startPoint y: 548, endPoint x: 1230, endPoint y: 326, distance: 608.9
click at [1228, 326] on div "Loading... Conference Entry Loading... Coworking Entry Loading... Manager's Off…" at bounding box center [784, 413] width 1568 height 736
click at [565, 509] on icon at bounding box center [557, 532] width 49 height 49
drag, startPoint x: 957, startPoint y: 293, endPoint x: 566, endPoint y: 502, distance: 443.4
click at [566, 502] on div "Loading... Conference Entry Loading... Coworking Entry Loading... Manager's Off…" at bounding box center [784, 413] width 1568 height 736
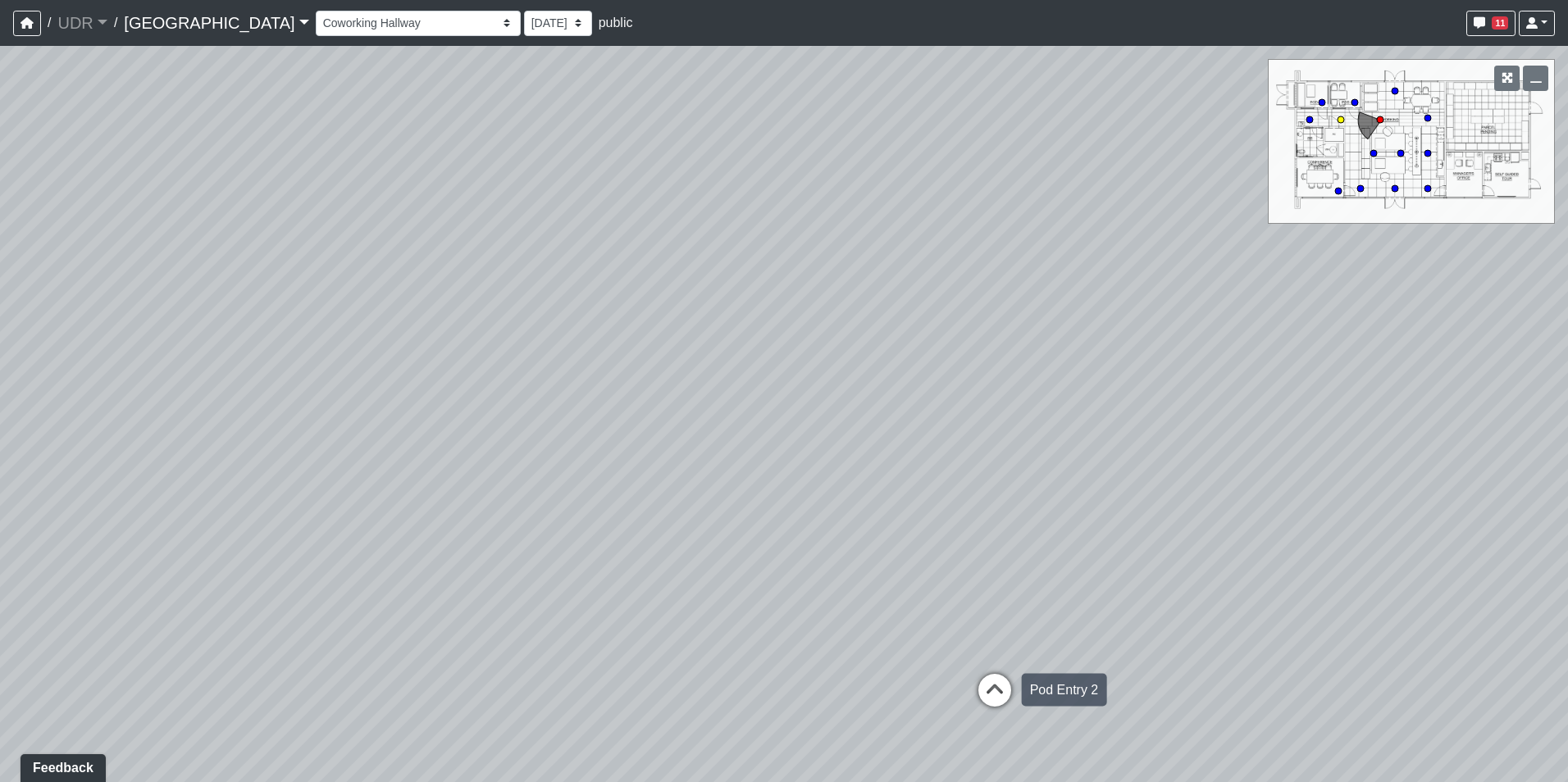
click at [987, 667] on div "Loading... Conference Entry Loading... Coworking Entry Loading... Manager's Off…" at bounding box center [784, 413] width 1568 height 736
click at [1022, 692] on div "Pod Entry 2" at bounding box center [1064, 690] width 85 height 33
drag, startPoint x: 1358, startPoint y: 327, endPoint x: 516, endPoint y: 338, distance: 842.1
click at [516, 338] on div "Loading... Conference Entry Loading... Coworking Entry Loading... Manager's Off…" at bounding box center [784, 413] width 1568 height 736
drag, startPoint x: 602, startPoint y: 520, endPoint x: 212, endPoint y: 476, distance: 392.5
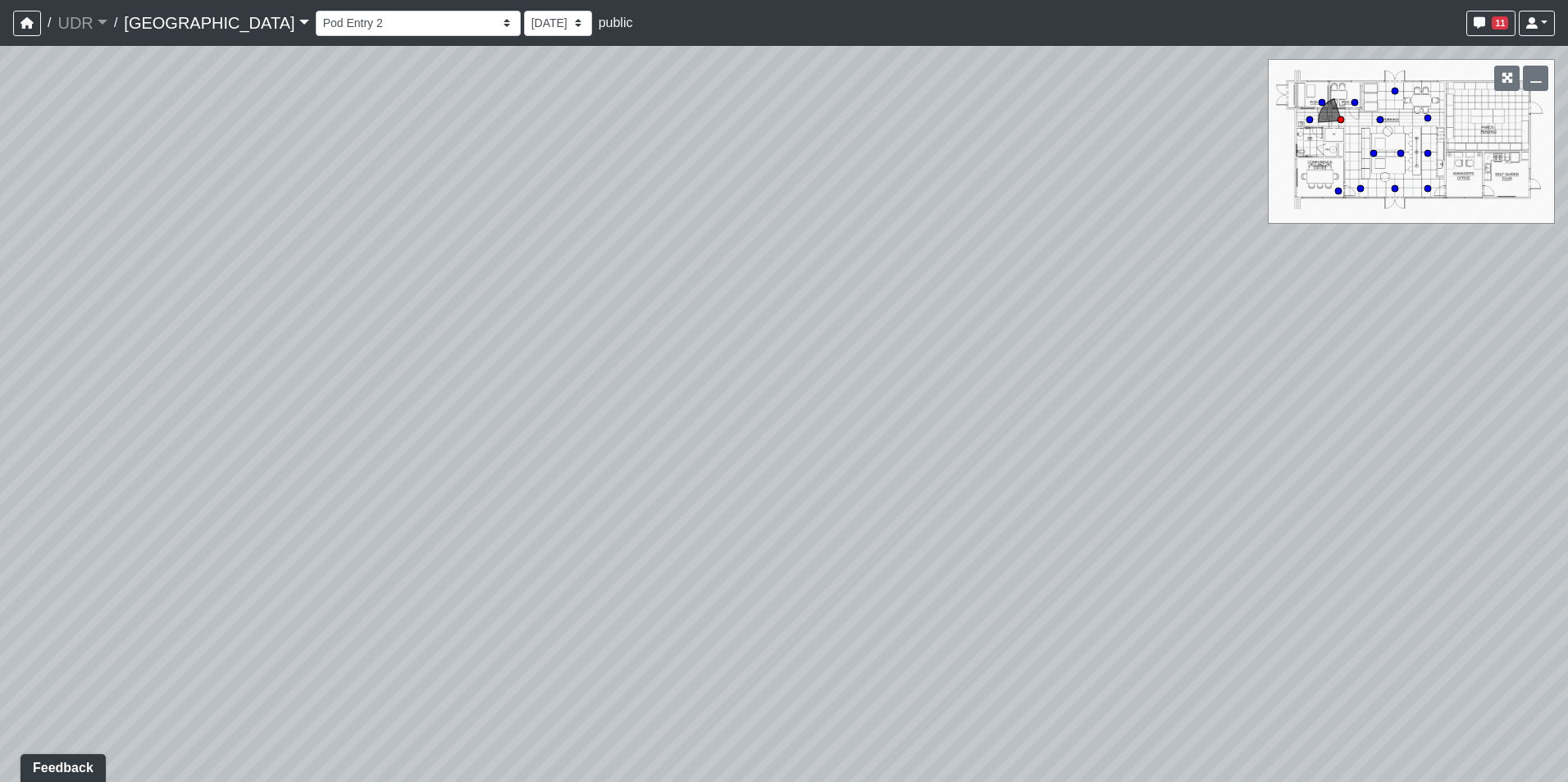
click at [212, 476] on div "Loading... Conference Entry Loading... Coworking Entry Loading... Manager's Off…" at bounding box center [784, 413] width 1568 height 736
drag, startPoint x: 595, startPoint y: 281, endPoint x: 629, endPoint y: 155, distance: 130.5
click at [627, 148] on div "Loading... Conference Entry Loading... Coworking Entry Loading... Manager's Off…" at bounding box center [784, 413] width 1568 height 736
click at [1077, 574] on icon at bounding box center [1071, 580] width 49 height 49
drag, startPoint x: 1056, startPoint y: 376, endPoint x: 905, endPoint y: 631, distance: 296.4
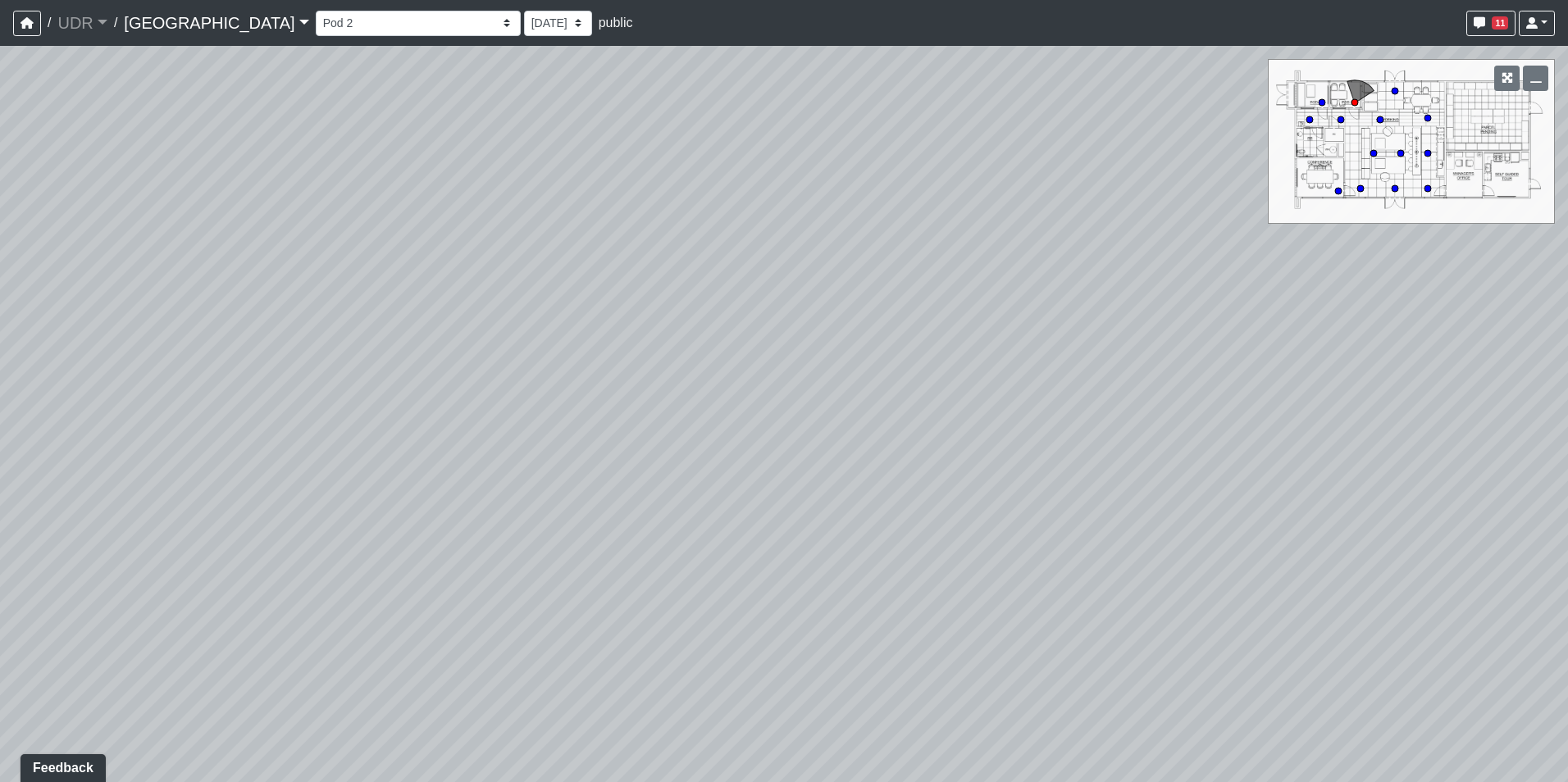
click at [907, 667] on div "Loading... Conference Entry Loading... Coworking Entry Loading... Manager's Off…" at bounding box center [784, 413] width 1568 height 736
drag, startPoint x: 1051, startPoint y: 371, endPoint x: 403, endPoint y: 542, distance: 670.2
click at [403, 542] on div "Loading... Conference Entry Loading... Coworking Entry Loading... Manager's Off…" at bounding box center [784, 413] width 1568 height 736
drag, startPoint x: 784, startPoint y: 454, endPoint x: 412, endPoint y: 451, distance: 372.0
click at [414, 452] on div "Loading... Conference Entry Loading... Coworking Entry Loading... Manager's Off…" at bounding box center [784, 413] width 1568 height 736
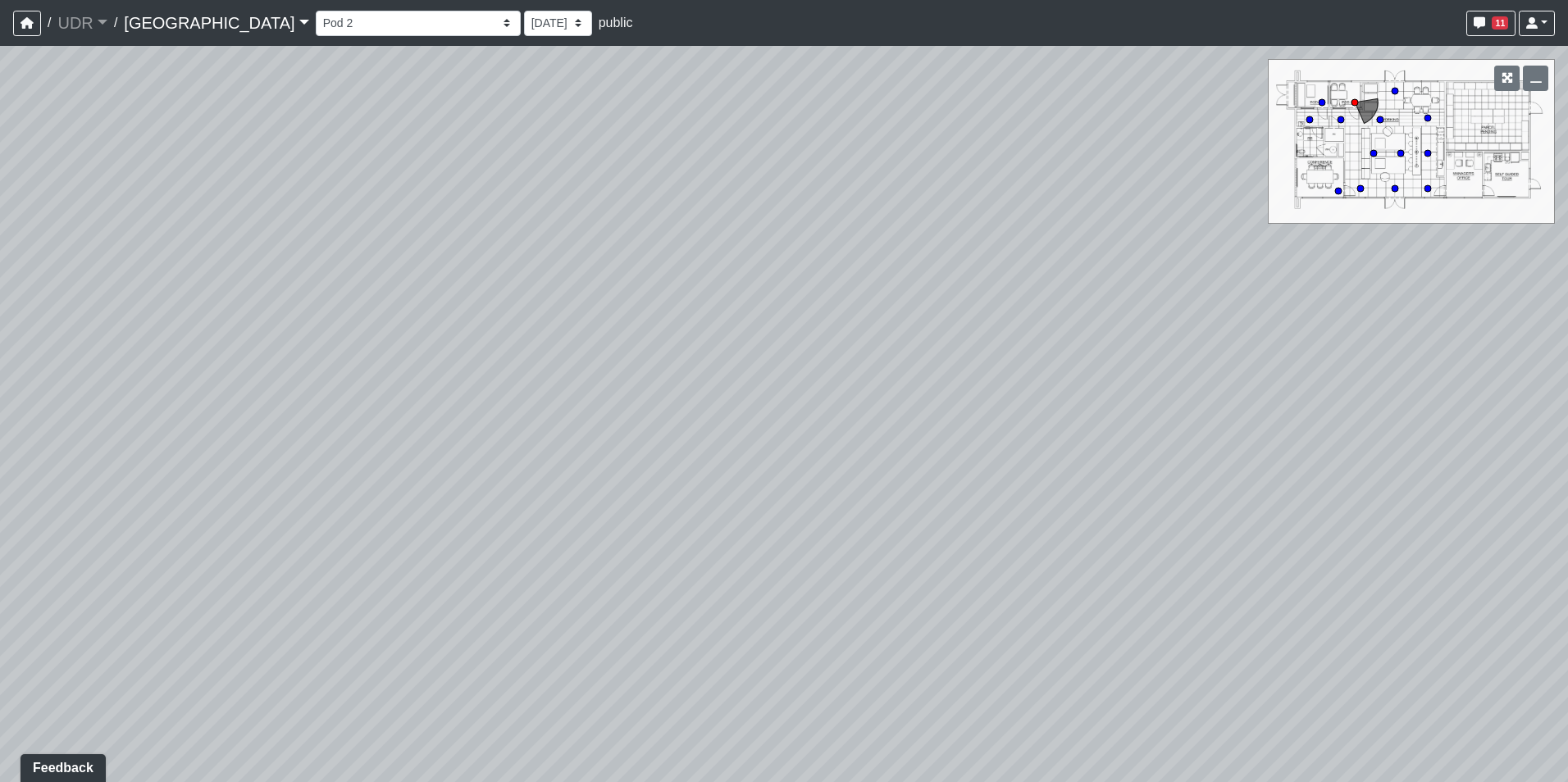
drag, startPoint x: 971, startPoint y: 474, endPoint x: 1247, endPoint y: 414, distance: 282.4
click at [1247, 414] on div "Loading... Conference Entry Loading... Coworking Entry Loading... Manager's Off…" at bounding box center [784, 413] width 1568 height 736
drag, startPoint x: 487, startPoint y: 431, endPoint x: 651, endPoint y: 516, distance: 184.7
click at [651, 516] on div "Loading... Conference Entry Loading... Coworking Entry Loading... Manager's Off…" at bounding box center [784, 413] width 1568 height 736
drag, startPoint x: 593, startPoint y: 331, endPoint x: 823, endPoint y: 345, distance: 230.4
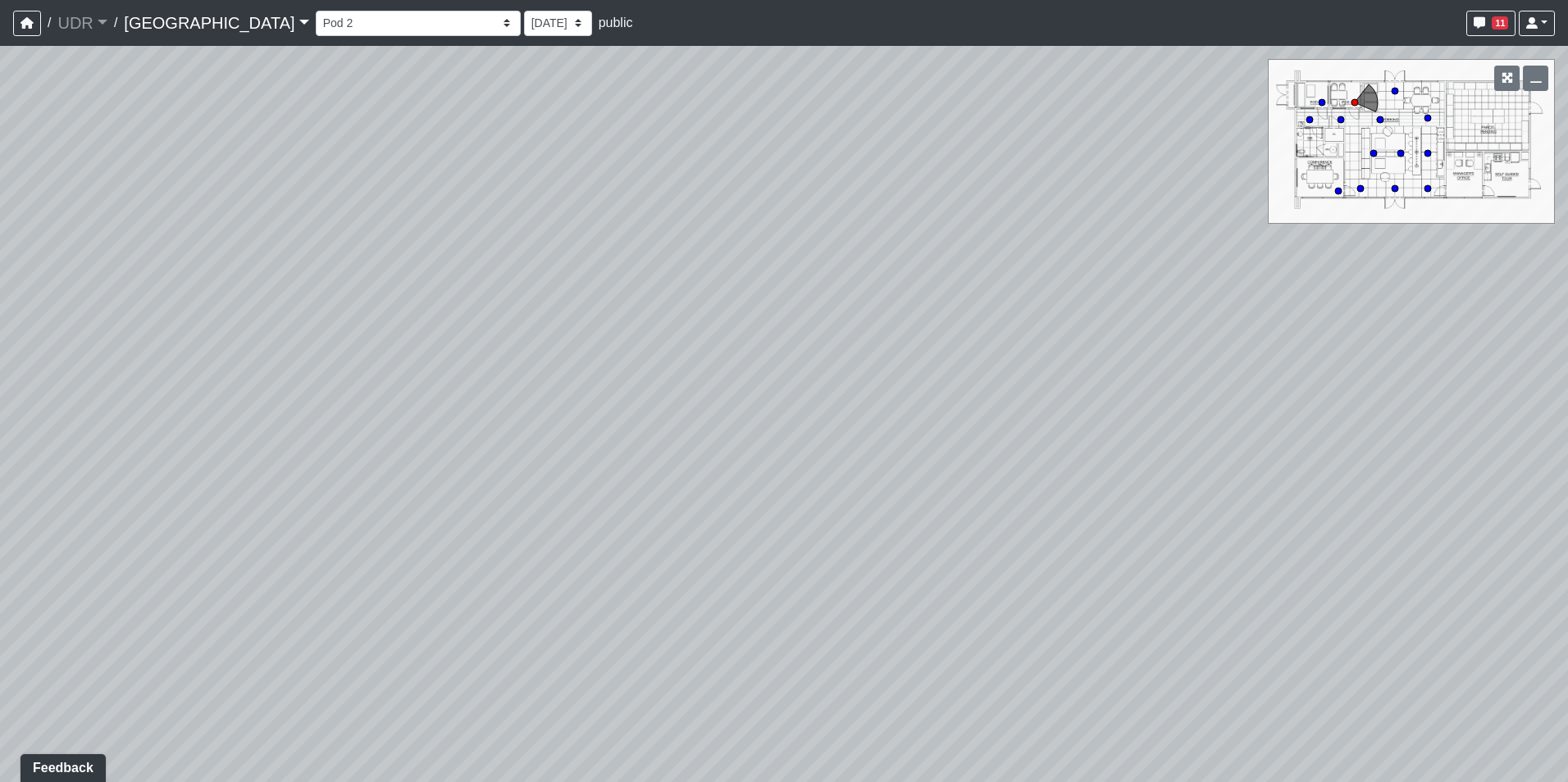
click at [858, 389] on div "Loading... Conference Entry Loading... Coworking Entry Loading... Manager's Off…" at bounding box center [784, 413] width 1568 height 736
drag, startPoint x: 815, startPoint y: 265, endPoint x: 104, endPoint y: 103, distance: 729.2
click at [70, 102] on div "Loading... Conference Entry Loading... Coworking Entry Loading... Manager's Off…" at bounding box center [784, 413] width 1568 height 736
drag, startPoint x: 869, startPoint y: 288, endPoint x: 211, endPoint y: 257, distance: 658.7
click at [211, 257] on div "Loading... Conference Entry Loading... Coworking Entry Loading... Manager's Off…" at bounding box center [784, 413] width 1568 height 736
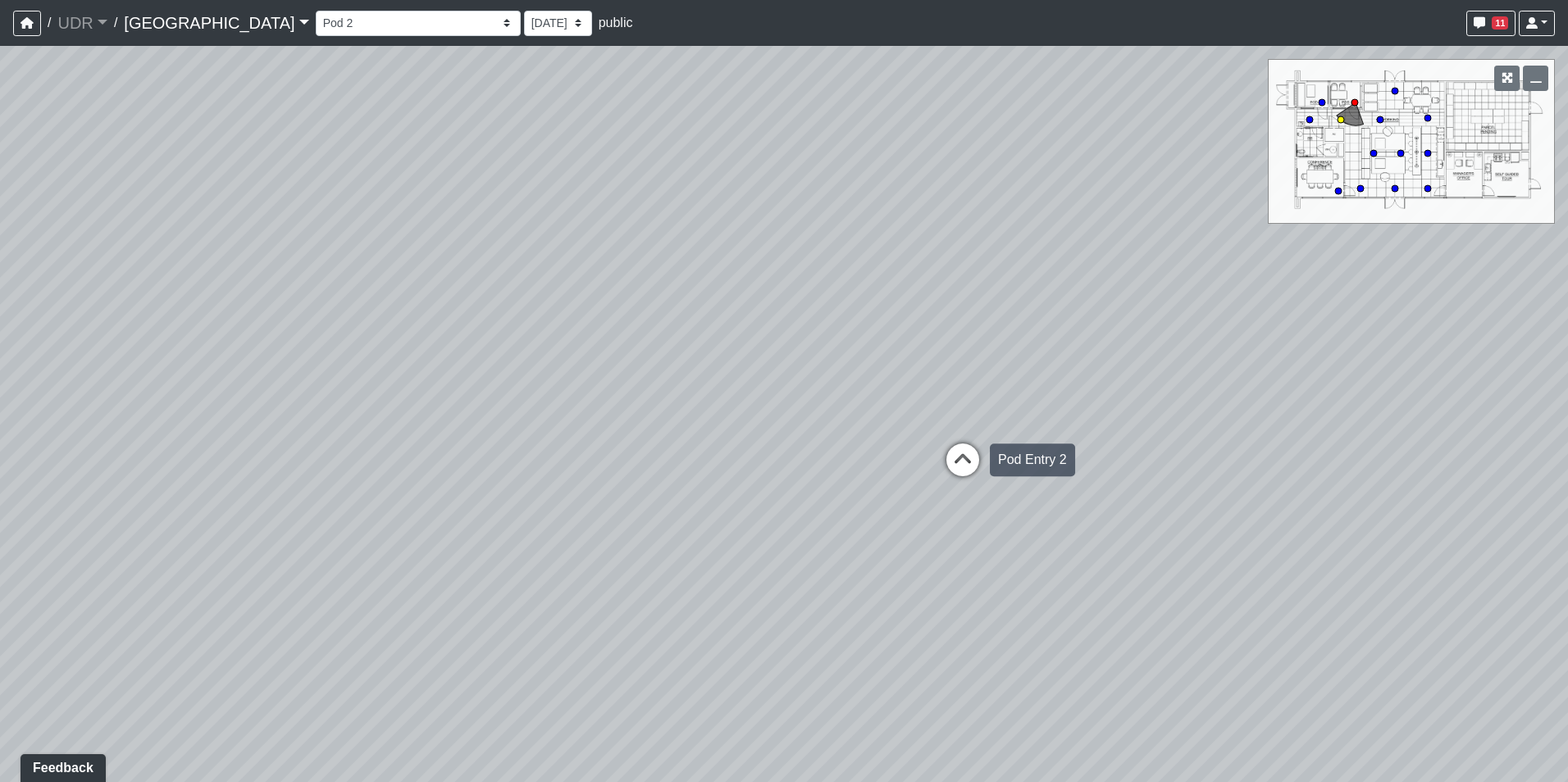
click at [951, 475] on icon at bounding box center [962, 468] width 49 height 49
drag, startPoint x: 588, startPoint y: 581, endPoint x: 1043, endPoint y: 357, distance: 507.1
click at [1036, 358] on div "Loading... Conference Entry Loading... Coworking Entry Loading... Manager's Off…" at bounding box center [784, 413] width 1568 height 736
drag, startPoint x: 647, startPoint y: 423, endPoint x: 227, endPoint y: 485, distance: 424.6
click at [238, 488] on div "Loading... Conference Entry Loading... Coworking Entry Loading... Manager's Off…" at bounding box center [784, 413] width 1568 height 736
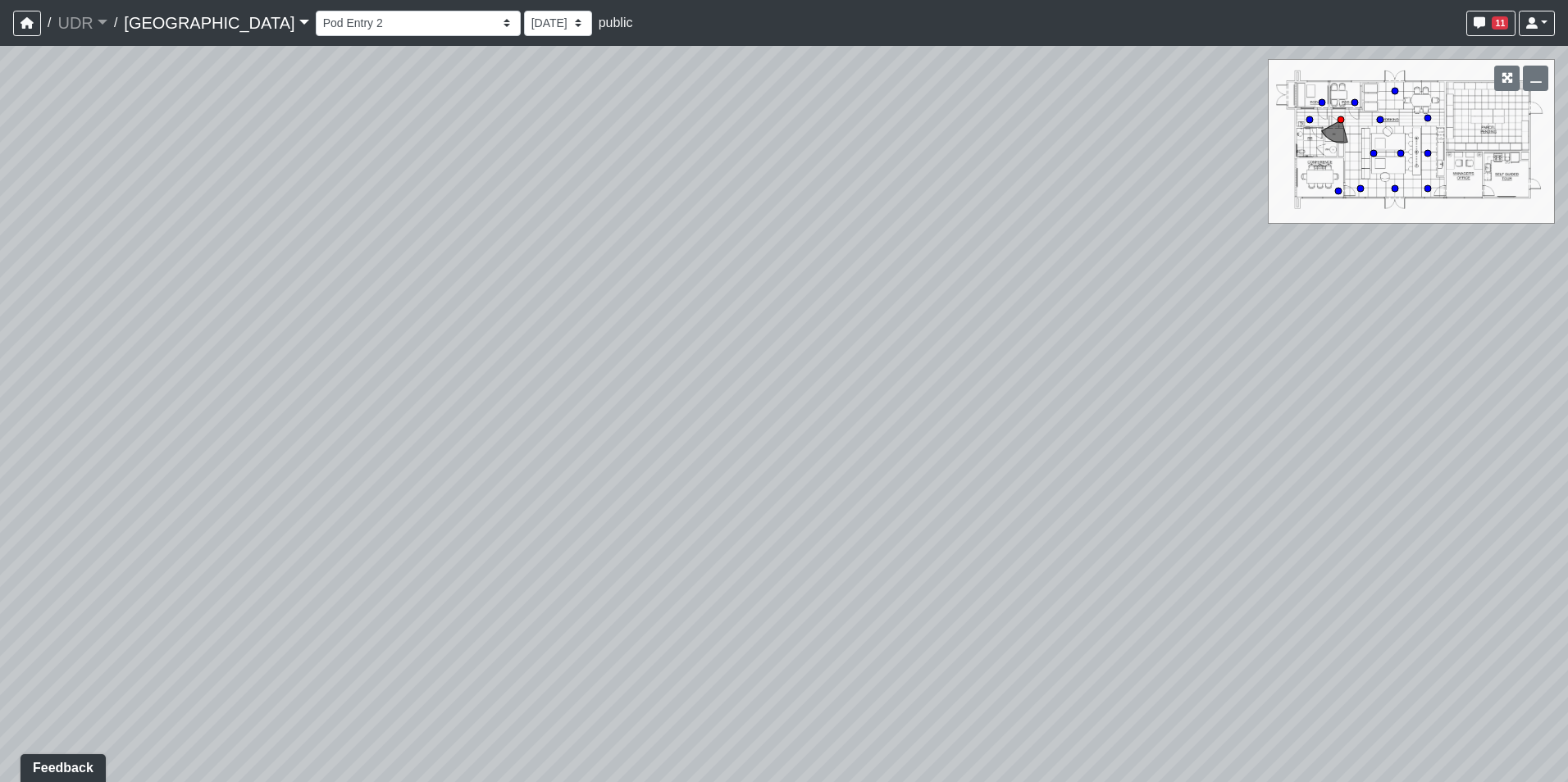
drag, startPoint x: 933, startPoint y: 479, endPoint x: 242, endPoint y: 547, distance: 694.3
click at [242, 547] on div "Loading... Conference Entry Loading... Coworking Entry Loading... Manager's Off…" at bounding box center [784, 413] width 1568 height 736
click at [1068, 628] on div "Loading... Pod Entry 1" at bounding box center [1061, 648] width 49 height 49
drag, startPoint x: 1024, startPoint y: 528, endPoint x: 602, endPoint y: 541, distance: 422.2
click at [602, 541] on div "Loading... Conference Entry Loading... Coworking Entry Loading... Manager's Off…" at bounding box center [784, 413] width 1568 height 736
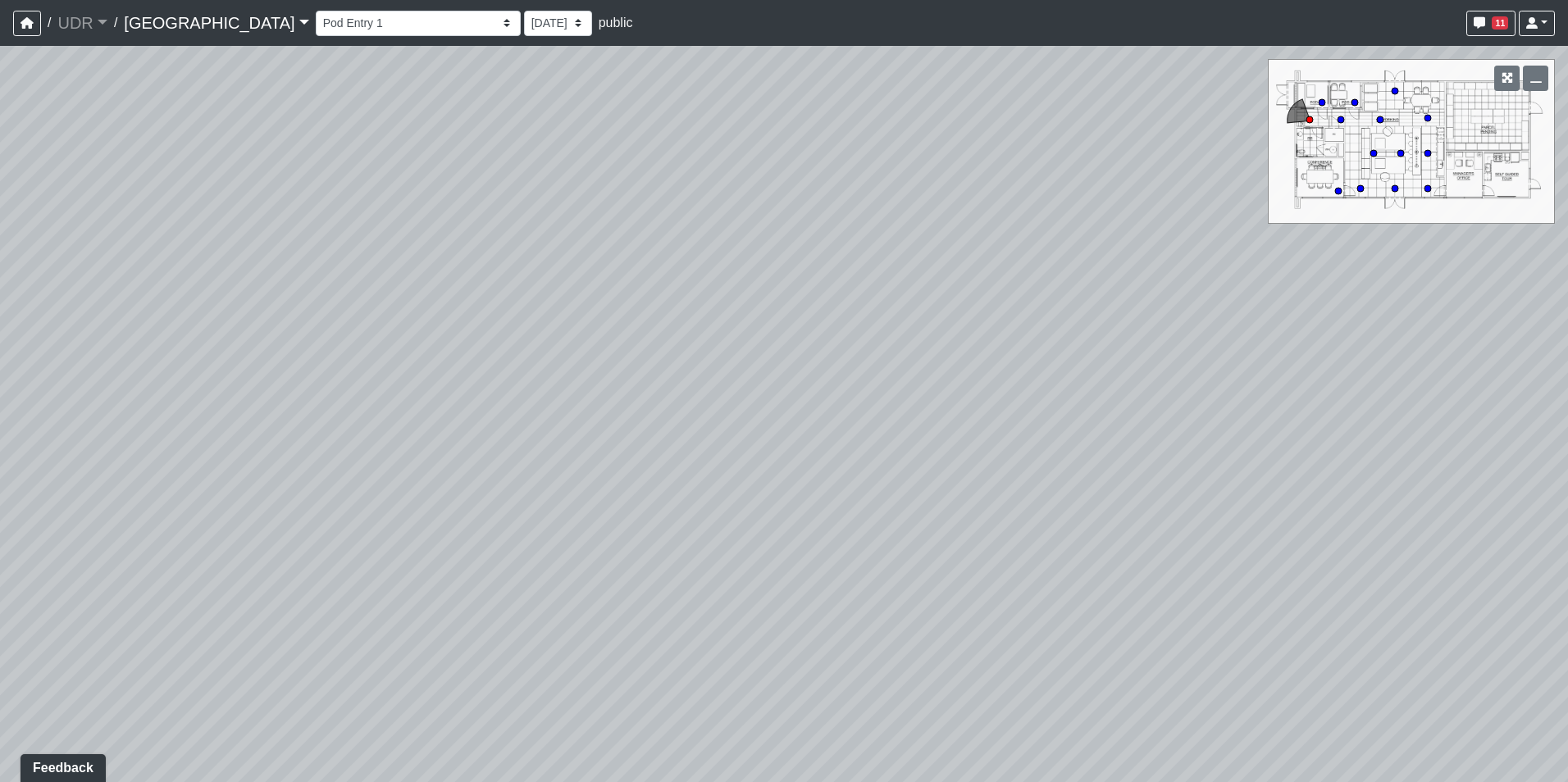
drag, startPoint x: 879, startPoint y: 451, endPoint x: 463, endPoint y: 450, distance: 416.0
click at [501, 451] on div "Loading... Conference Entry Loading... Coworking Entry Loading... Manager's Off…" at bounding box center [784, 413] width 1568 height 736
drag, startPoint x: 736, startPoint y: 427, endPoint x: 338, endPoint y: 413, distance: 398.2
click at [365, 415] on div "Loading... Conference Entry Loading... Coworking Entry Loading... Manager's Off…" at bounding box center [784, 413] width 1568 height 736
click at [1092, 631] on icon at bounding box center [1091, 642] width 49 height 49
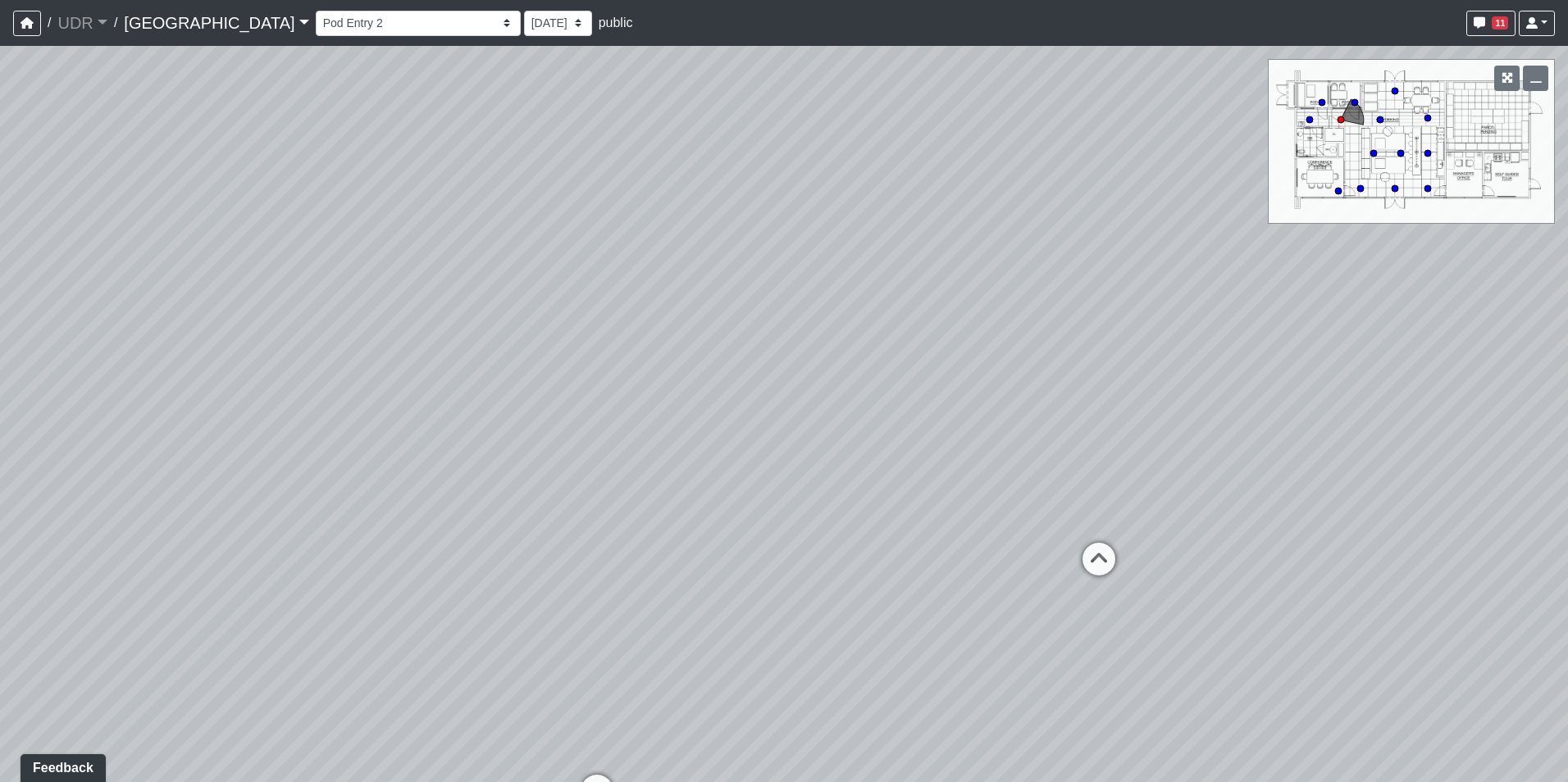
click at [1127, 559] on div "Loading... Conference Entry Loading... Coworking Entry Loading... Manager's Off…" at bounding box center [784, 413] width 1568 height 736
click at [1107, 559] on icon at bounding box center [1099, 567] width 49 height 49
drag, startPoint x: 1053, startPoint y: 430, endPoint x: 1467, endPoint y: 453, distance: 414.6
click at [1323, 429] on div "Loading... Conference Entry Loading... Coworking Entry Loading... Manager's Off…" at bounding box center [784, 413] width 1568 height 736
drag, startPoint x: 1169, startPoint y: 411, endPoint x: 1567, endPoint y: 487, distance: 405.2
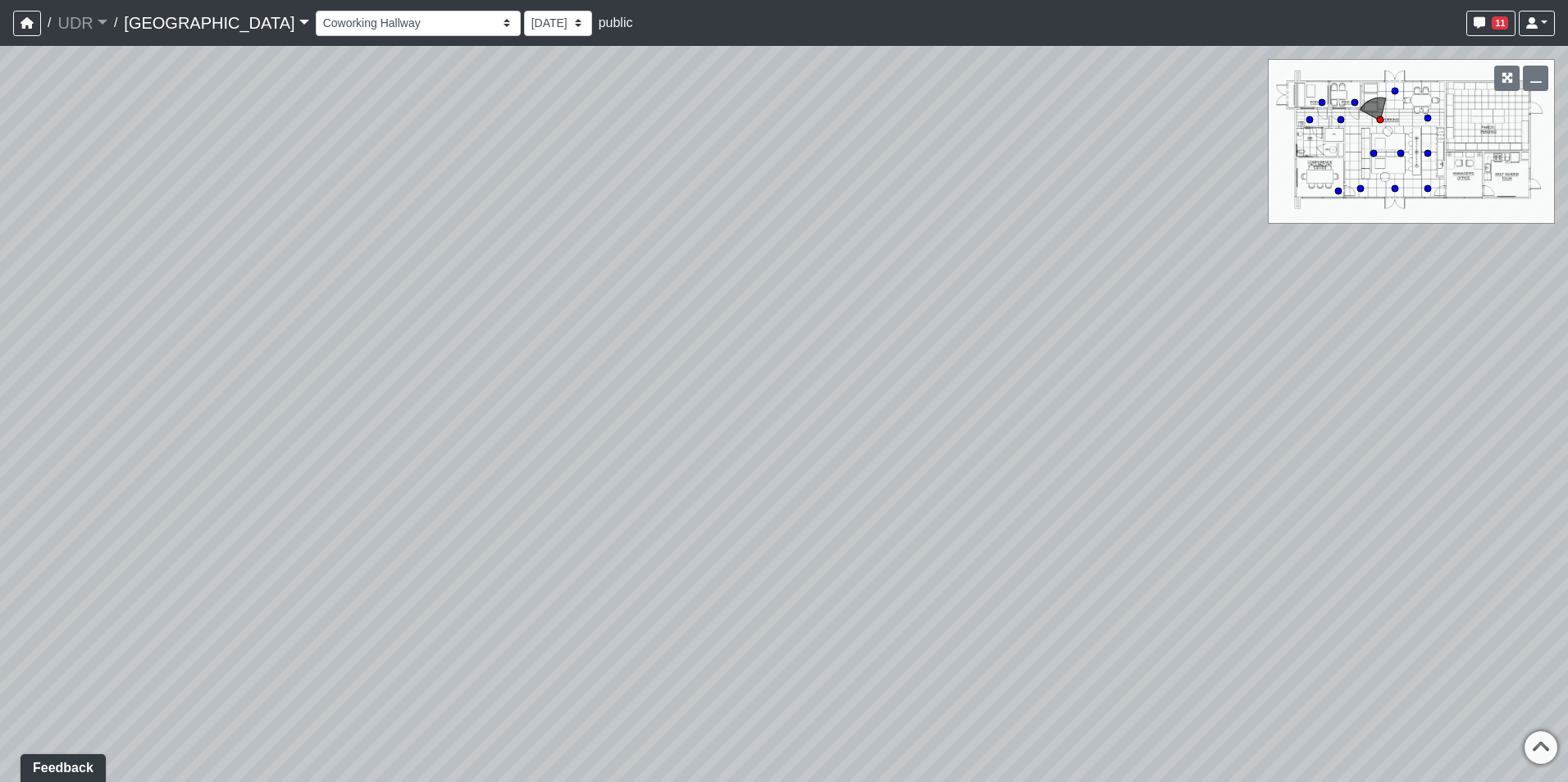
click at [1567, 485] on html "/ UDR UDR Loading... / [GEOGRAPHIC_DATA] Loading... Riverside Riverside Loading…" at bounding box center [784, 391] width 1568 height 782
drag, startPoint x: 492, startPoint y: 323, endPoint x: 1172, endPoint y: 198, distance: 691.4
click at [1068, 195] on div "Loading... Conference Entry Loading... Coworking Entry Loading... Manager's Off…" at bounding box center [784, 413] width 1568 height 736
drag, startPoint x: 626, startPoint y: 332, endPoint x: 678, endPoint y: 369, distance: 63.8
click at [678, 369] on div "Loading... Conference Entry Loading... Coworking Entry Loading... Manager's Off…" at bounding box center [784, 413] width 1568 height 736
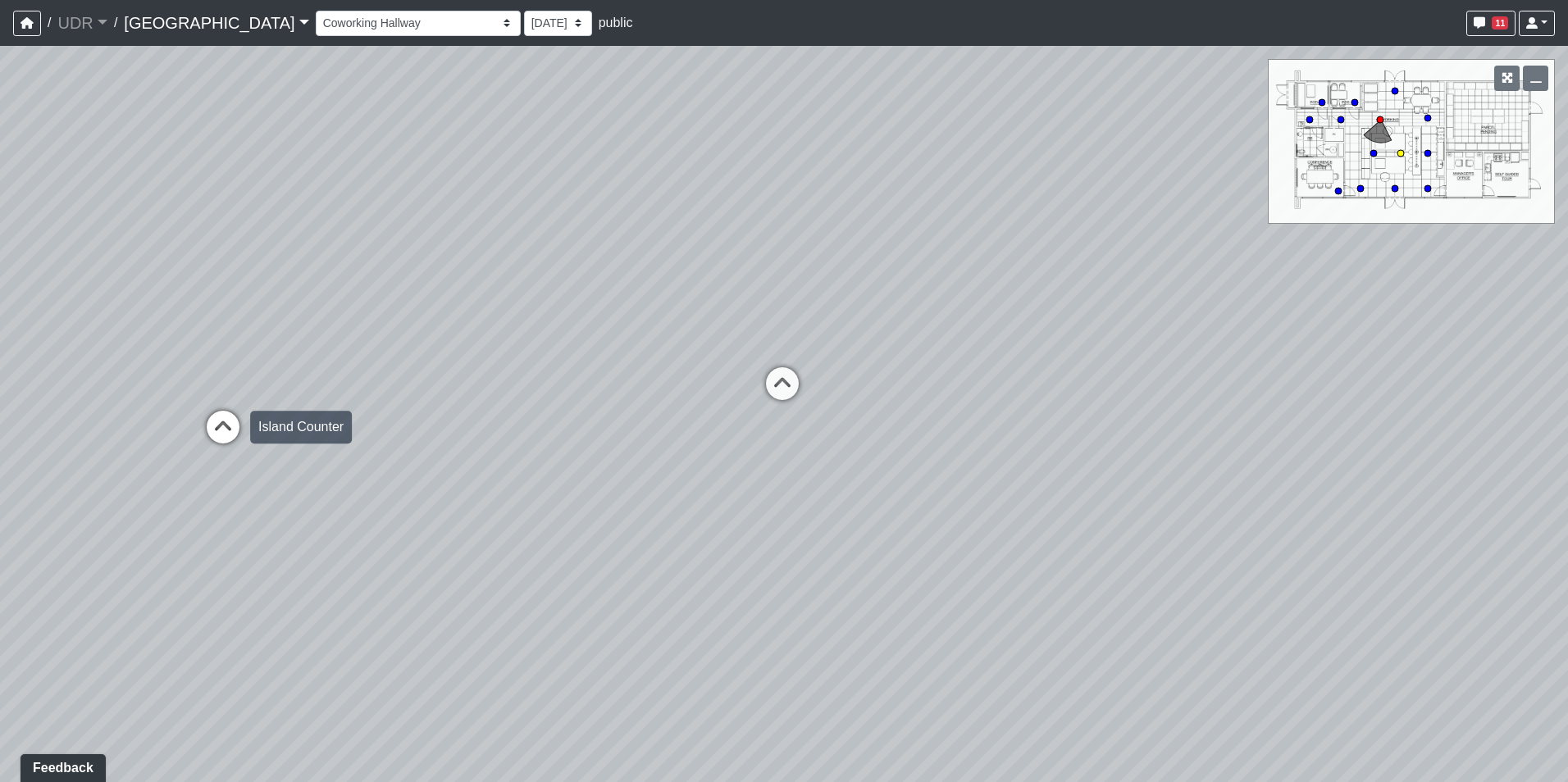
click at [219, 443] on icon at bounding box center [222, 435] width 49 height 49
drag, startPoint x: 520, startPoint y: 414, endPoint x: 361, endPoint y: 422, distance: 159.2
click at [330, 446] on div "Loading... Conference Entry Loading... Coworking Entry Loading... Manager's Off…" at bounding box center [784, 413] width 1568 height 736
drag, startPoint x: 928, startPoint y: 348, endPoint x: 651, endPoint y: 473, distance: 303.9
click at [651, 473] on div "Loading... Conference Entry Loading... Coworking Entry Loading... Manager's Off…" at bounding box center [784, 413] width 1568 height 736
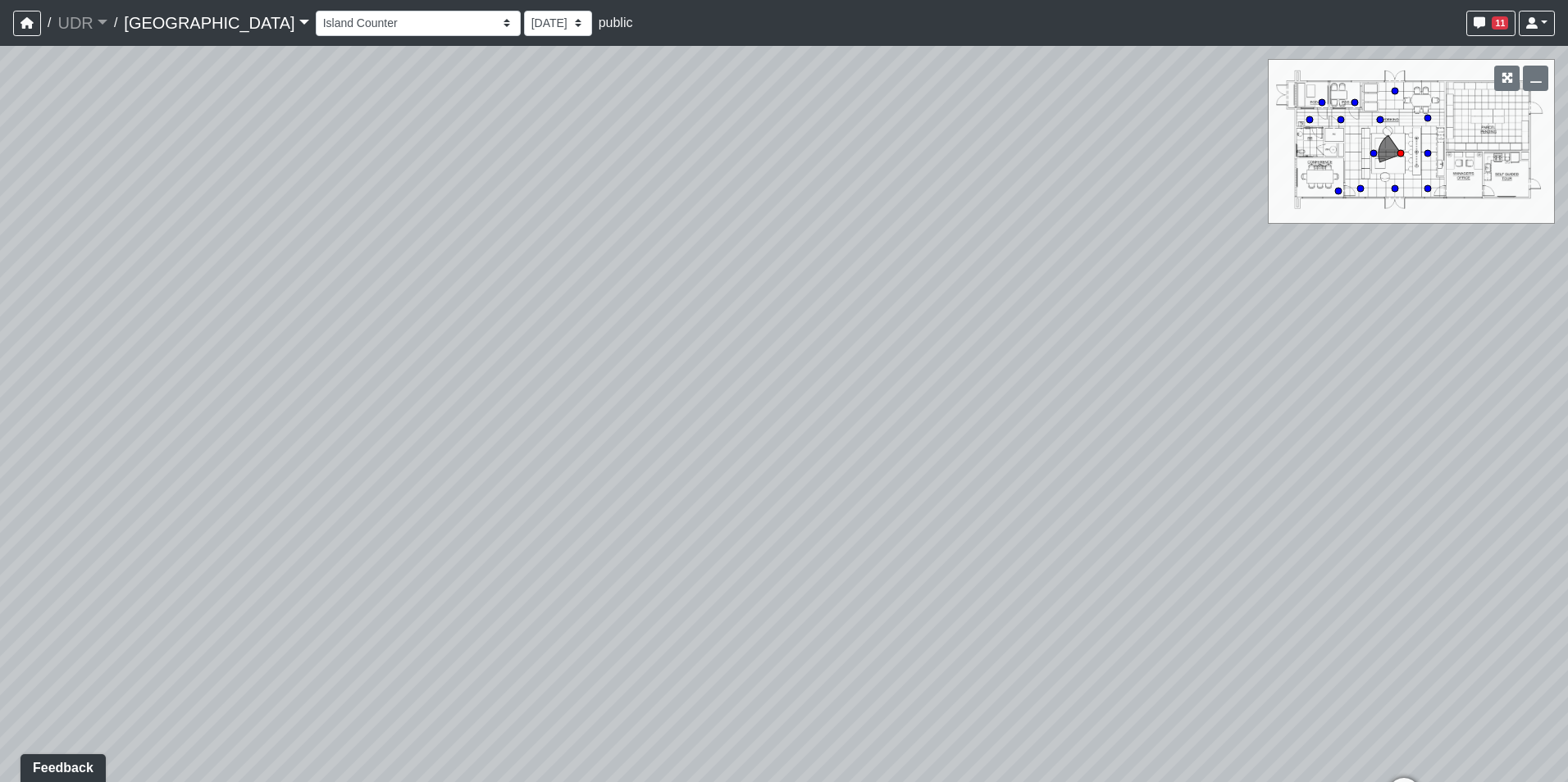
drag, startPoint x: 831, startPoint y: 280, endPoint x: -71, endPoint y: 335, distance: 903.7
click at [0, 335] on html "/ UDR UDR Loading... / [GEOGRAPHIC_DATA] Loading... Riverside Riverside Loading…" at bounding box center [784, 391] width 1568 height 782
click at [1039, 599] on icon at bounding box center [1022, 614] width 49 height 49
drag, startPoint x: 574, startPoint y: 364, endPoint x: 968, endPoint y: 413, distance: 397.0
click at [968, 413] on div "Loading... Conference Entry Loading... Coworking Entry Loading... Manager's Off…" at bounding box center [784, 413] width 1568 height 736
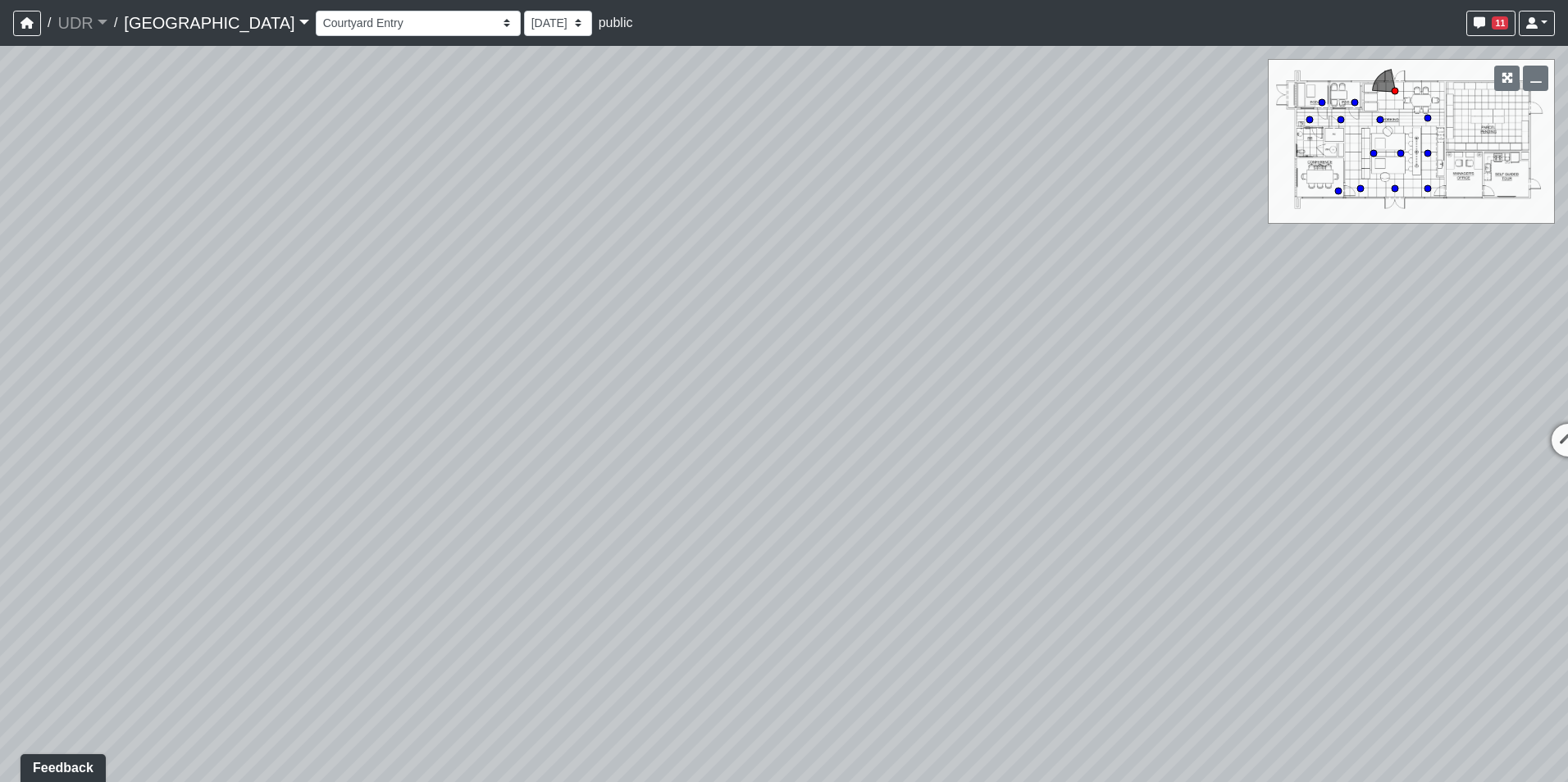
drag, startPoint x: 779, startPoint y: 383, endPoint x: 1018, endPoint y: 316, distance: 248.2
click at [1018, 316] on div "Loading... Conference Entry Loading... Coworking Entry Loading... Manager's Off…" at bounding box center [784, 413] width 1568 height 736
drag, startPoint x: 617, startPoint y: 156, endPoint x: 1054, endPoint y: 180, distance: 437.7
click at [1054, 180] on div "Loading... Conference Entry Loading... Coworking Entry Loading... Manager's Off…" at bounding box center [784, 413] width 1568 height 736
drag, startPoint x: 1054, startPoint y: 178, endPoint x: 1319, endPoint y: 137, distance: 268.2
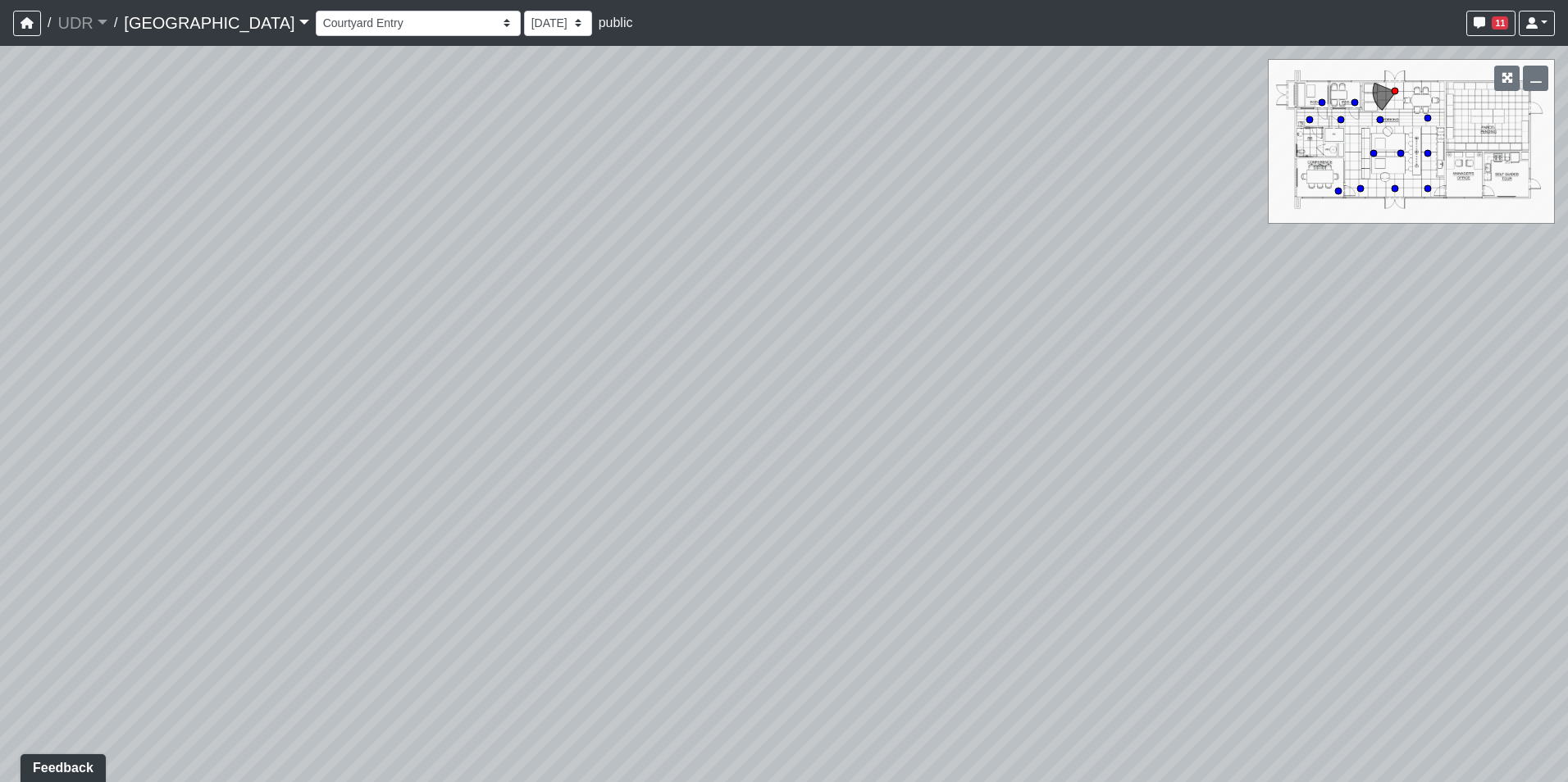
click at [1295, 137] on div "Loading... Conference Entry Loading... Coworking Entry Loading... Manager's Off…" at bounding box center [784, 413] width 1568 height 736
drag, startPoint x: 665, startPoint y: 397, endPoint x: 747, endPoint y: 441, distance: 93.1
click at [747, 441] on div "Loading... Conference Entry Loading... Coworking Entry Loading... Manager's Off…" at bounding box center [784, 413] width 1568 height 736
click at [533, 328] on div "Loading... Conference Entry Loading... Coworking Entry Loading... Manager's Off…" at bounding box center [784, 413] width 1568 height 736
click at [520, 325] on icon at bounding box center [504, 331] width 49 height 49
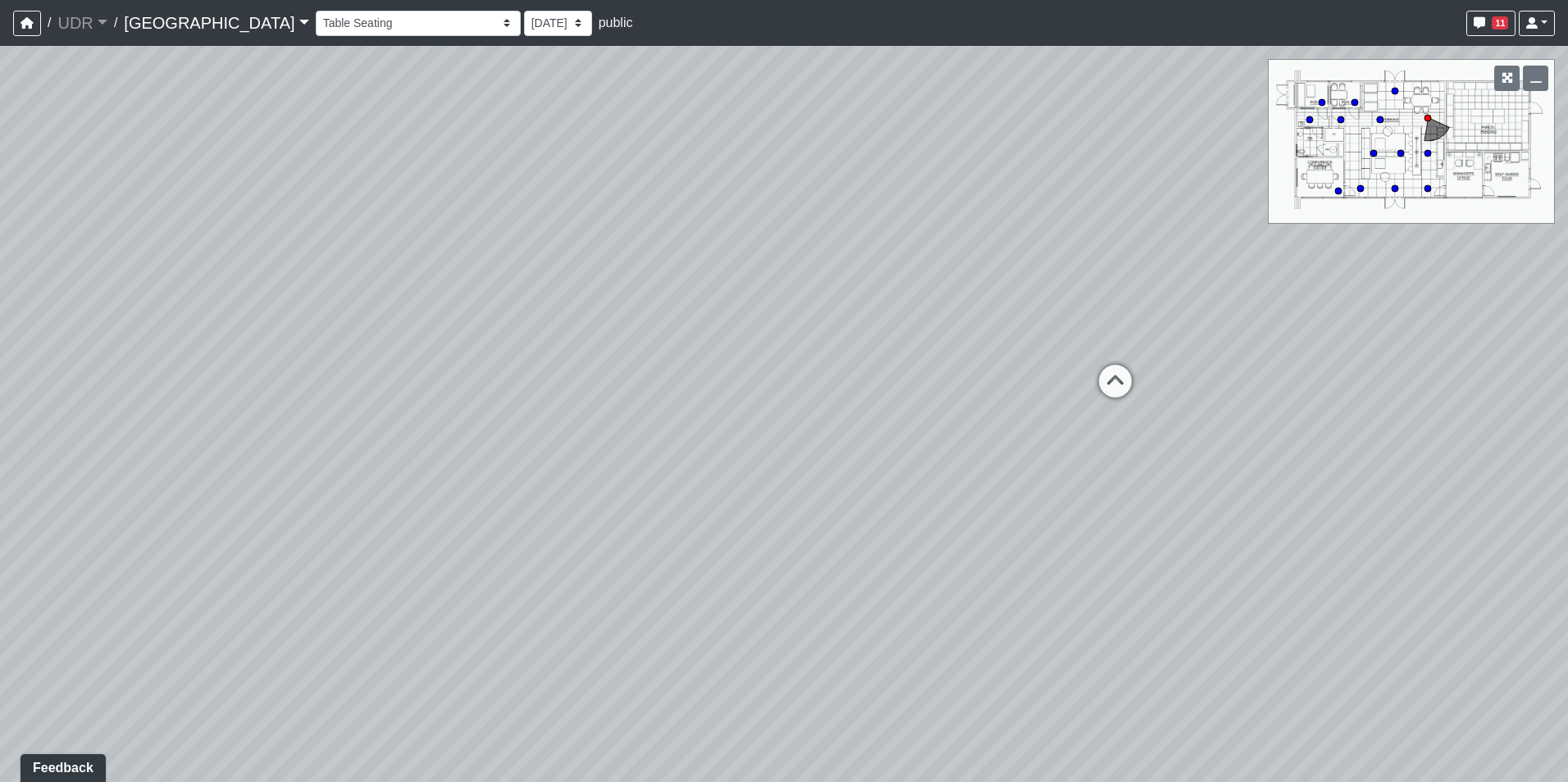
drag, startPoint x: 1084, startPoint y: 404, endPoint x: 480, endPoint y: 420, distance: 604.2
click at [490, 420] on div "Loading... Conference Entry Loading... Coworking Entry Loading... Manager's Off…" at bounding box center [784, 413] width 1568 height 736
drag, startPoint x: 1065, startPoint y: 411, endPoint x: 692, endPoint y: 496, distance: 382.6
click at [693, 496] on div "Loading... Conference Entry Loading... Coworking Entry Loading... Manager's Off…" at bounding box center [784, 413] width 1568 height 736
drag, startPoint x: 950, startPoint y: 407, endPoint x: 977, endPoint y: 493, distance: 90.1
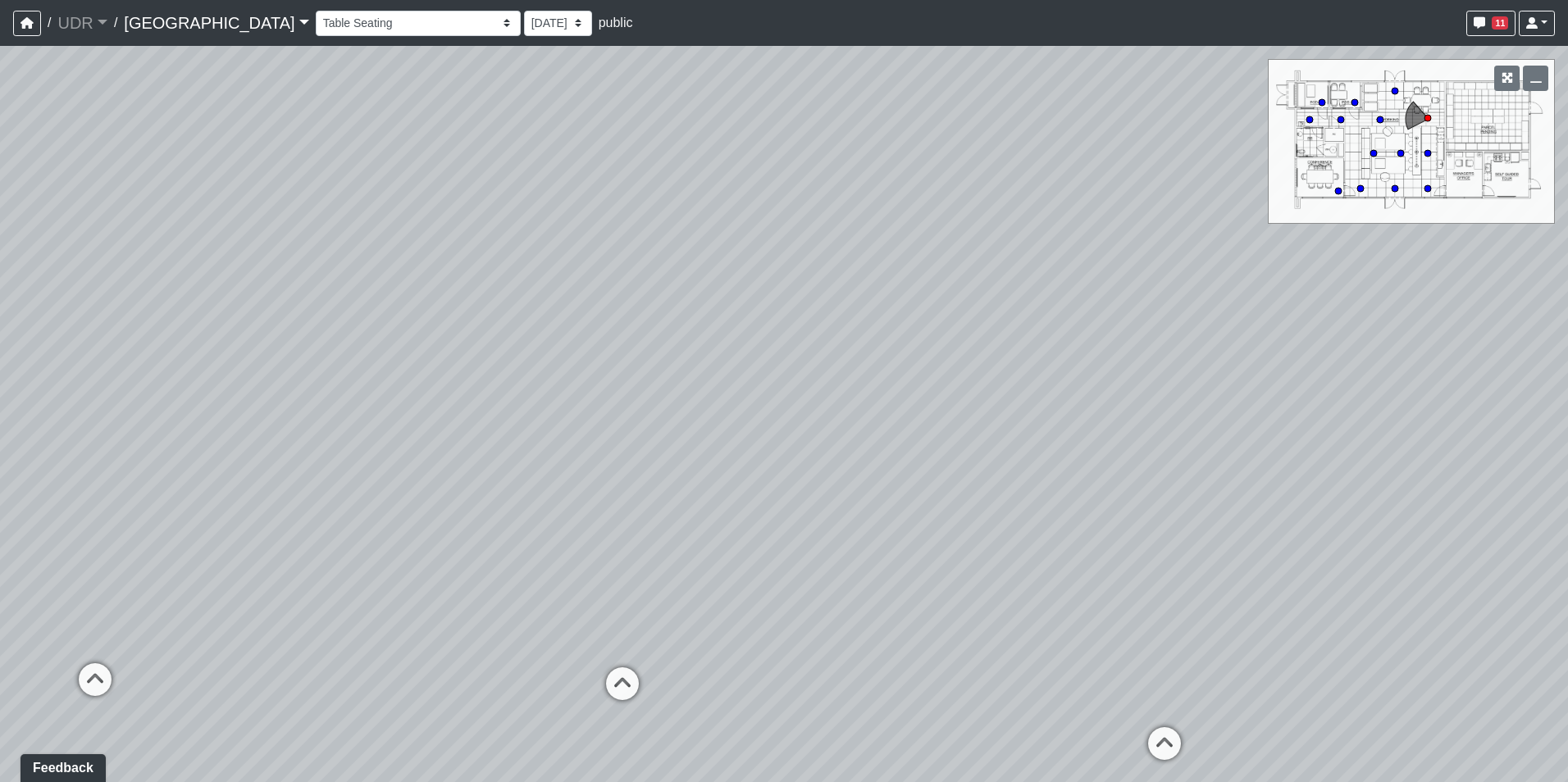
click at [977, 493] on div "Loading... Conference Entry Loading... Coworking Entry Loading... Manager's Off…" at bounding box center [784, 413] width 1568 height 736
drag, startPoint x: 997, startPoint y: 465, endPoint x: 1023, endPoint y: 461, distance: 26.3
click at [1023, 461] on div "Loading... Conference Entry Loading... Coworking Entry Loading... Manager's Off…" at bounding box center [784, 413] width 1568 height 736
click at [799, 295] on div "Loading... Conference Entry Loading... Coworking Entry Loading... Manager's Off…" at bounding box center [784, 413] width 1568 height 736
drag, startPoint x: 1021, startPoint y: 341, endPoint x: 960, endPoint y: 300, distance: 73.5
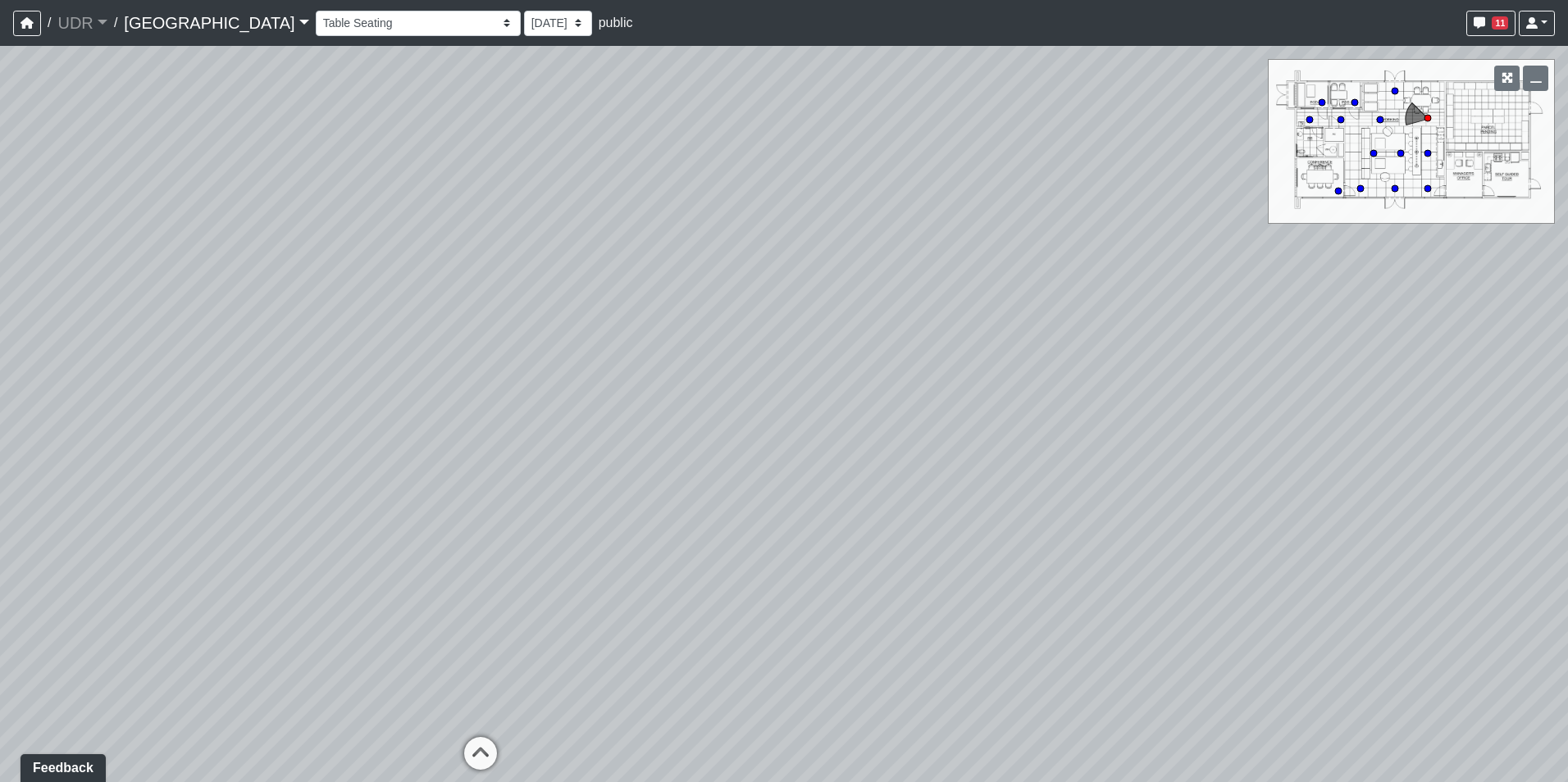
click at [960, 300] on div "Loading... Conference Entry Loading... Coworking Entry Loading... Manager's Off…" at bounding box center [784, 413] width 1568 height 736
drag, startPoint x: 950, startPoint y: 434, endPoint x: 1166, endPoint y: 434, distance: 216.0
click at [1166, 434] on div "Loading... Conference Entry Loading... Coworking Entry Loading... Manager's Off…" at bounding box center [784, 413] width 1568 height 736
drag, startPoint x: 911, startPoint y: 394, endPoint x: 892, endPoint y: 427, distance: 38.1
click at [853, 382] on div "Loading... Conference Entry Loading... Coworking Entry Loading... Manager's Off…" at bounding box center [784, 413] width 1568 height 736
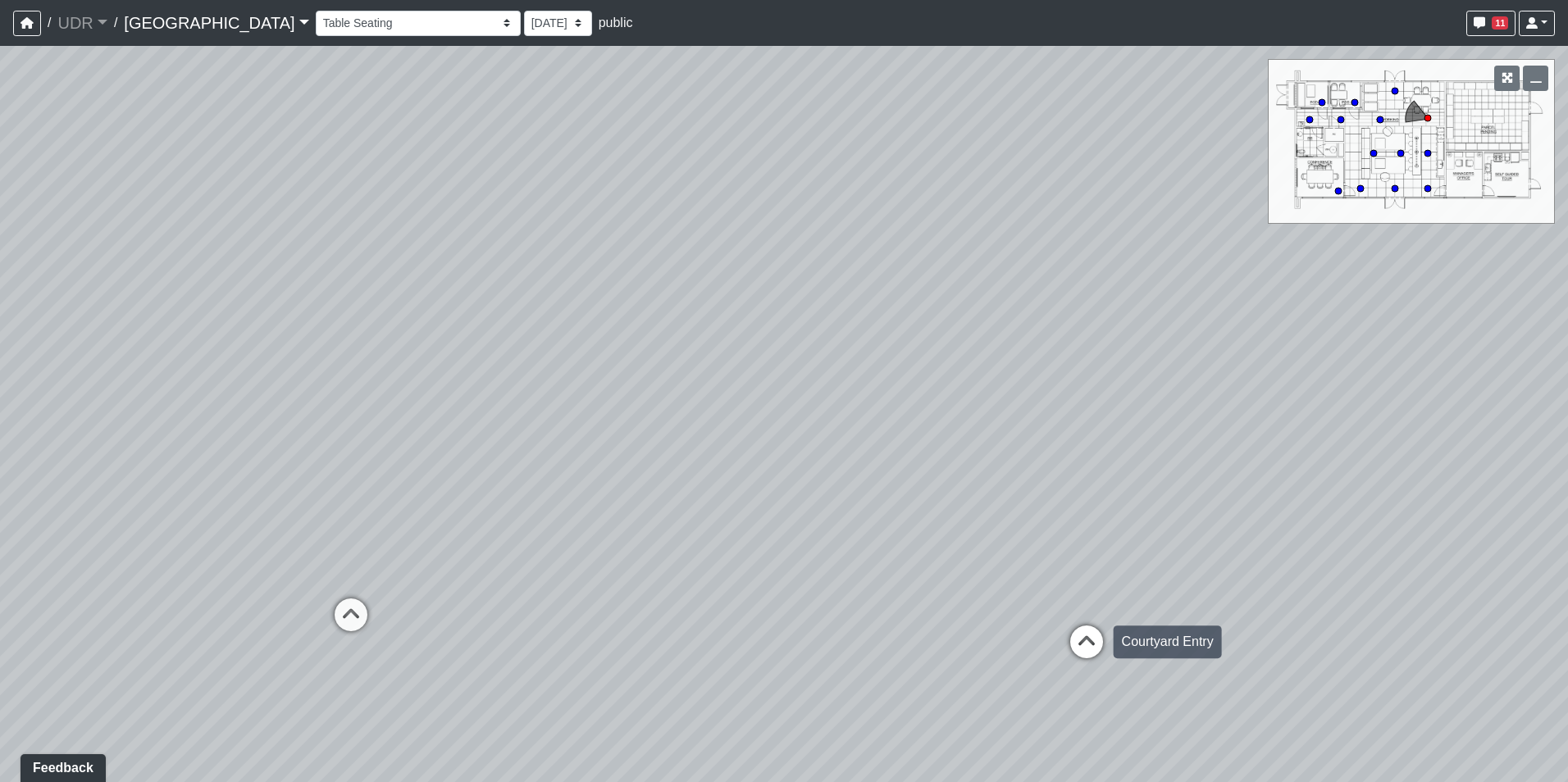
click at [1064, 645] on icon at bounding box center [1086, 650] width 49 height 49
drag, startPoint x: 838, startPoint y: 600, endPoint x: 1030, endPoint y: 547, distance: 199.2
click at [1030, 547] on div "Loading... Conference Entry Loading... Coworking Entry Loading... Manager's Off…" at bounding box center [784, 413] width 1568 height 736
drag, startPoint x: 642, startPoint y: 458, endPoint x: 683, endPoint y: 554, distance: 104.4
click at [683, 554] on div "Loading... Conference Entry Loading... Coworking Entry Loading... Manager's Off…" at bounding box center [784, 413] width 1568 height 736
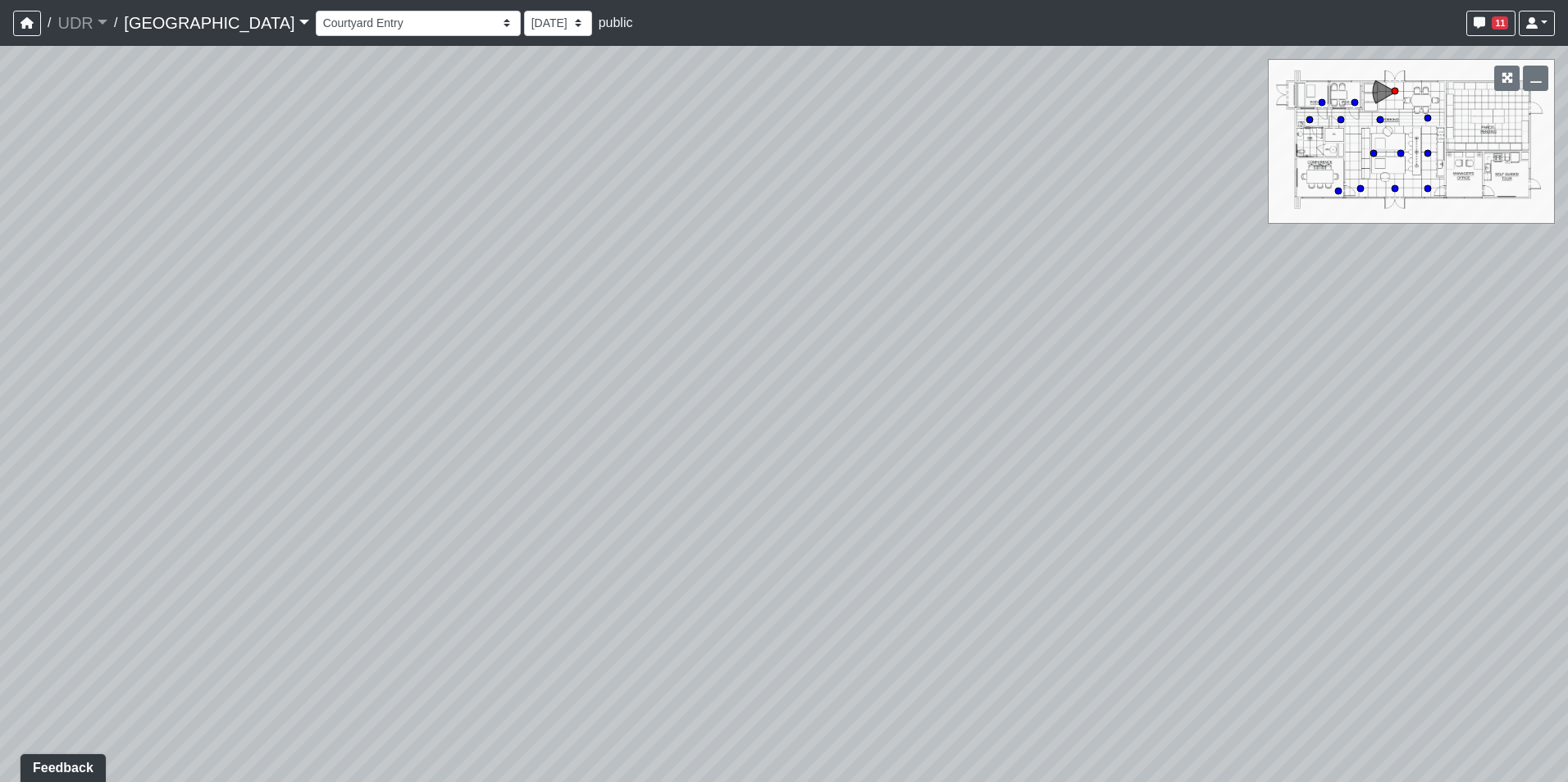
drag, startPoint x: 637, startPoint y: 432, endPoint x: 653, endPoint y: 406, distance: 30.5
click at [653, 406] on div "Loading... Conference Entry Loading... Coworking Entry Loading... Manager's Off…" at bounding box center [784, 413] width 1568 height 736
drag, startPoint x: 903, startPoint y: 483, endPoint x: 912, endPoint y: 513, distance: 31.3
click at [912, 513] on div "Loading... Conference Entry Loading... Coworking Entry Loading... Manager's Off…" at bounding box center [784, 413] width 1568 height 736
drag, startPoint x: 859, startPoint y: 430, endPoint x: 1046, endPoint y: 293, distance: 231.8
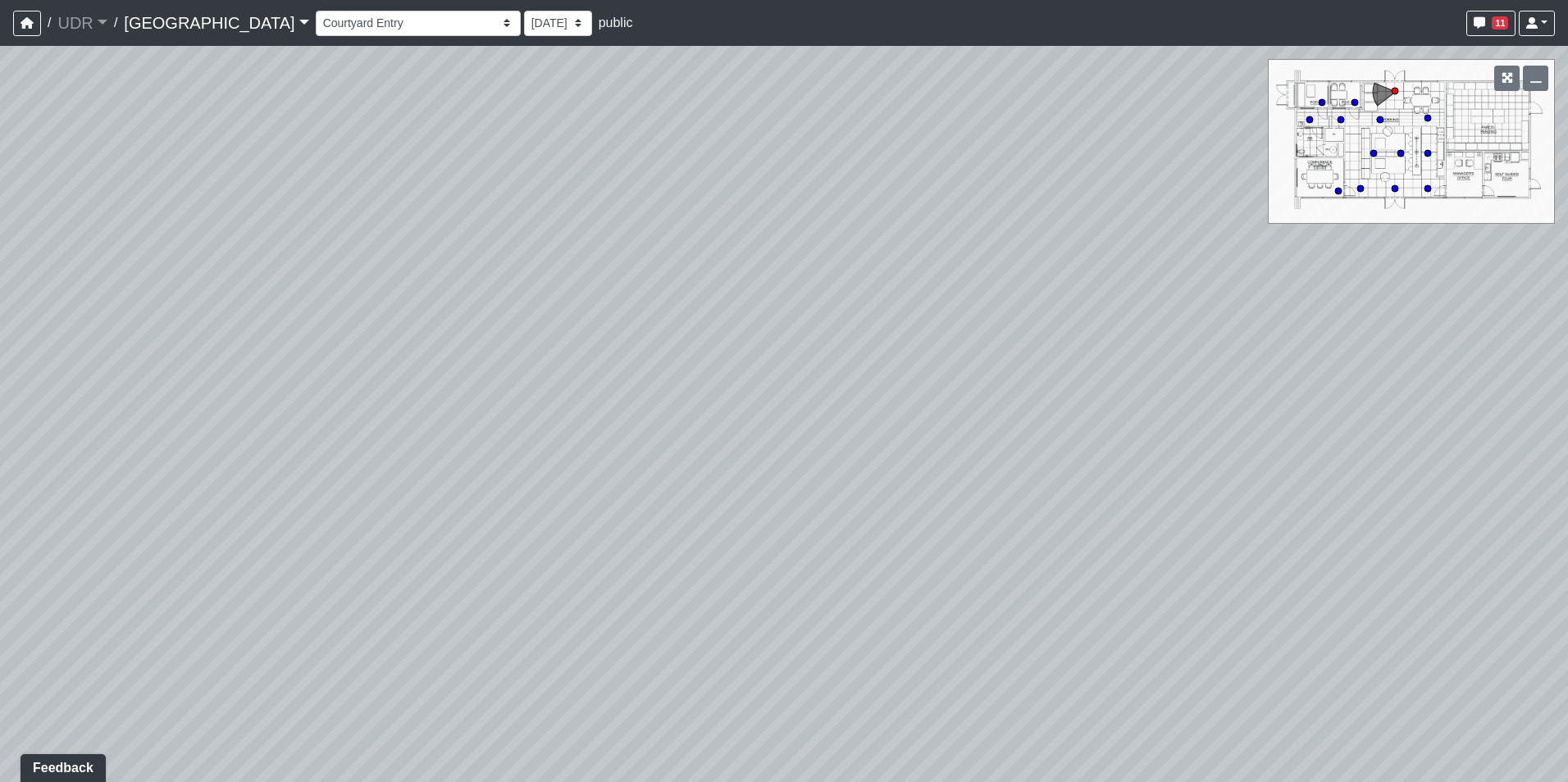
click at [1045, 293] on div "Loading... Conference Entry Loading... Coworking Entry Loading... Manager's Off…" at bounding box center [784, 413] width 1568 height 736
click at [873, 245] on div "Loading... Conference Entry Loading... Coworking Entry Loading... Manager's Off…" at bounding box center [784, 413] width 1568 height 736
drag, startPoint x: 410, startPoint y: 411, endPoint x: 639, endPoint y: 347, distance: 237.8
click at [639, 347] on div "Loading... Conference Entry Loading... Coworking Entry Loading... Manager's Off…" at bounding box center [784, 413] width 1568 height 736
drag, startPoint x: 513, startPoint y: 405, endPoint x: 66, endPoint y: 476, distance: 452.6
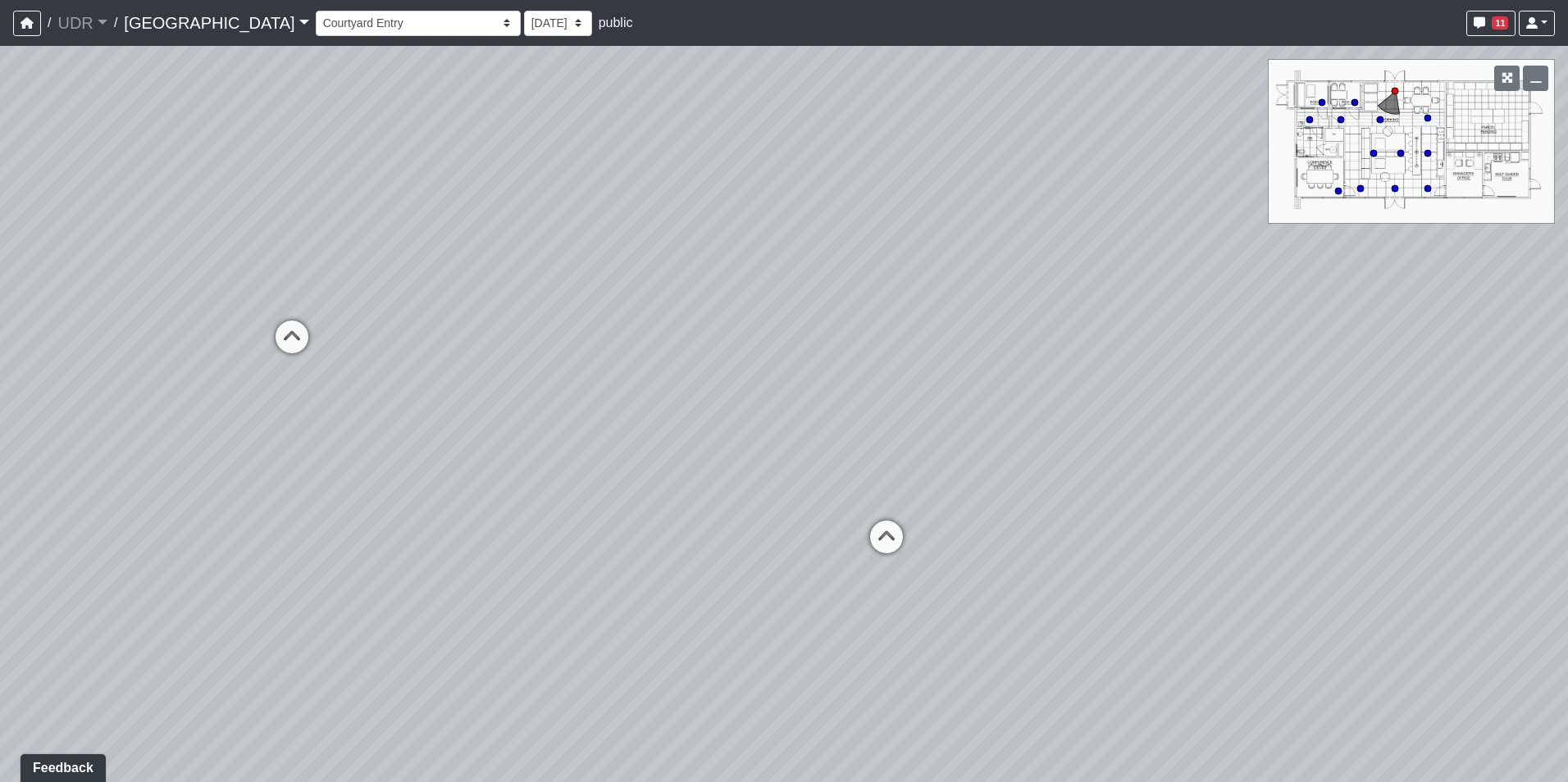
click at [58, 476] on div "Loading... Conference Entry Loading... Coworking Entry Loading... Manager's Off…" at bounding box center [784, 413] width 1568 height 736
drag, startPoint x: 651, startPoint y: 450, endPoint x: 933, endPoint y: 370, distance: 293.1
click at [933, 370] on div "Loading... Conference Entry Loading... Coworking Entry Loading... Manager's Off…" at bounding box center [784, 413] width 1568 height 736
drag, startPoint x: 294, startPoint y: 524, endPoint x: 579, endPoint y: 496, distance: 286.4
click at [579, 496] on div "Loading... Conference Entry Loading... Coworking Entry Loading... Manager's Off…" at bounding box center [784, 413] width 1568 height 736
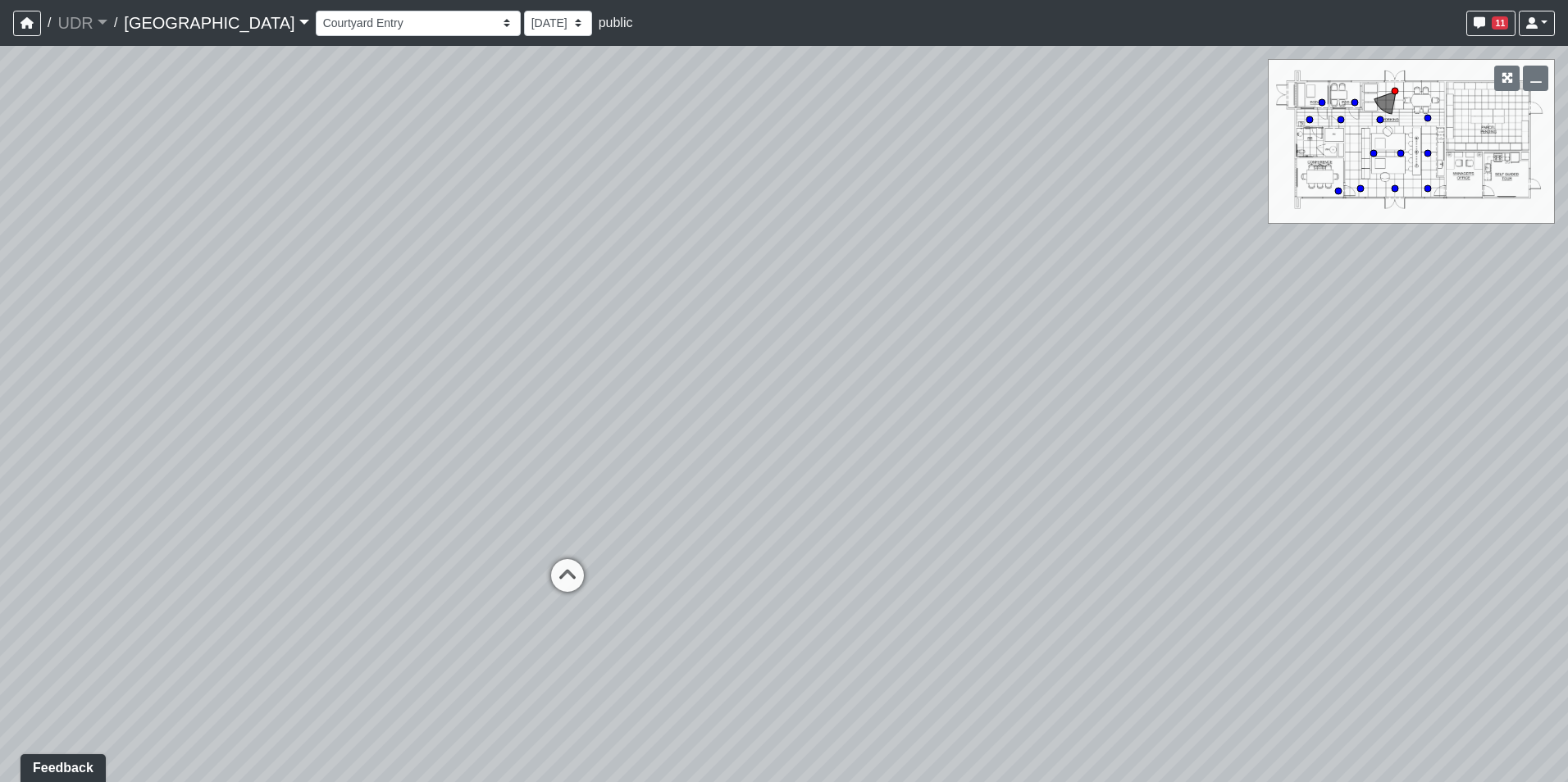
drag, startPoint x: 709, startPoint y: 517, endPoint x: 960, endPoint y: 480, distance: 253.7
click at [920, 483] on div "Loading... Conference Entry Loading... Coworking Entry Loading... Manager's Off…" at bounding box center [784, 413] width 1568 height 736
drag, startPoint x: 423, startPoint y: 488, endPoint x: 499, endPoint y: 556, distance: 102.0
click at [499, 556] on div "Loading... Conference Entry Loading... Coworking Entry Loading... Manager's Off…" at bounding box center [784, 413] width 1568 height 736
click at [433, 336] on icon at bounding box center [450, 335] width 49 height 49
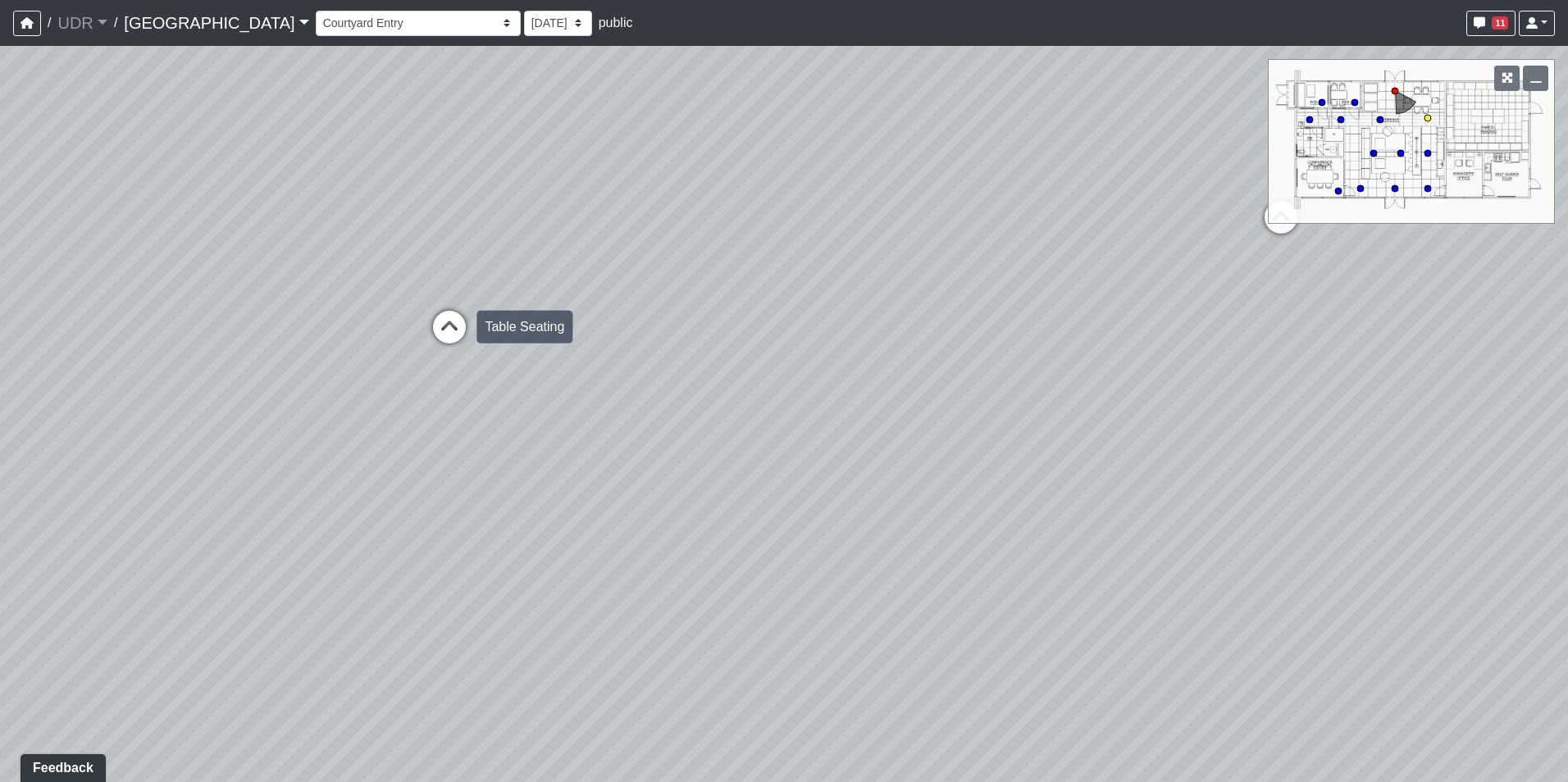
select select "dwgp7XbYp5rJqPsa8zE5UF"
drag, startPoint x: 579, startPoint y: 414, endPoint x: 245, endPoint y: 461, distance: 337.3
click at [255, 461] on div "Loading... Conference Entry Loading... Coworking Entry Loading... Manager's Off…" at bounding box center [784, 413] width 1568 height 736
drag, startPoint x: 693, startPoint y: 444, endPoint x: 290, endPoint y: 492, distance: 405.8
click at [290, 492] on div "Loading... Conference Entry Loading... Coworking Entry Loading... Manager's Off…" at bounding box center [784, 413] width 1568 height 736
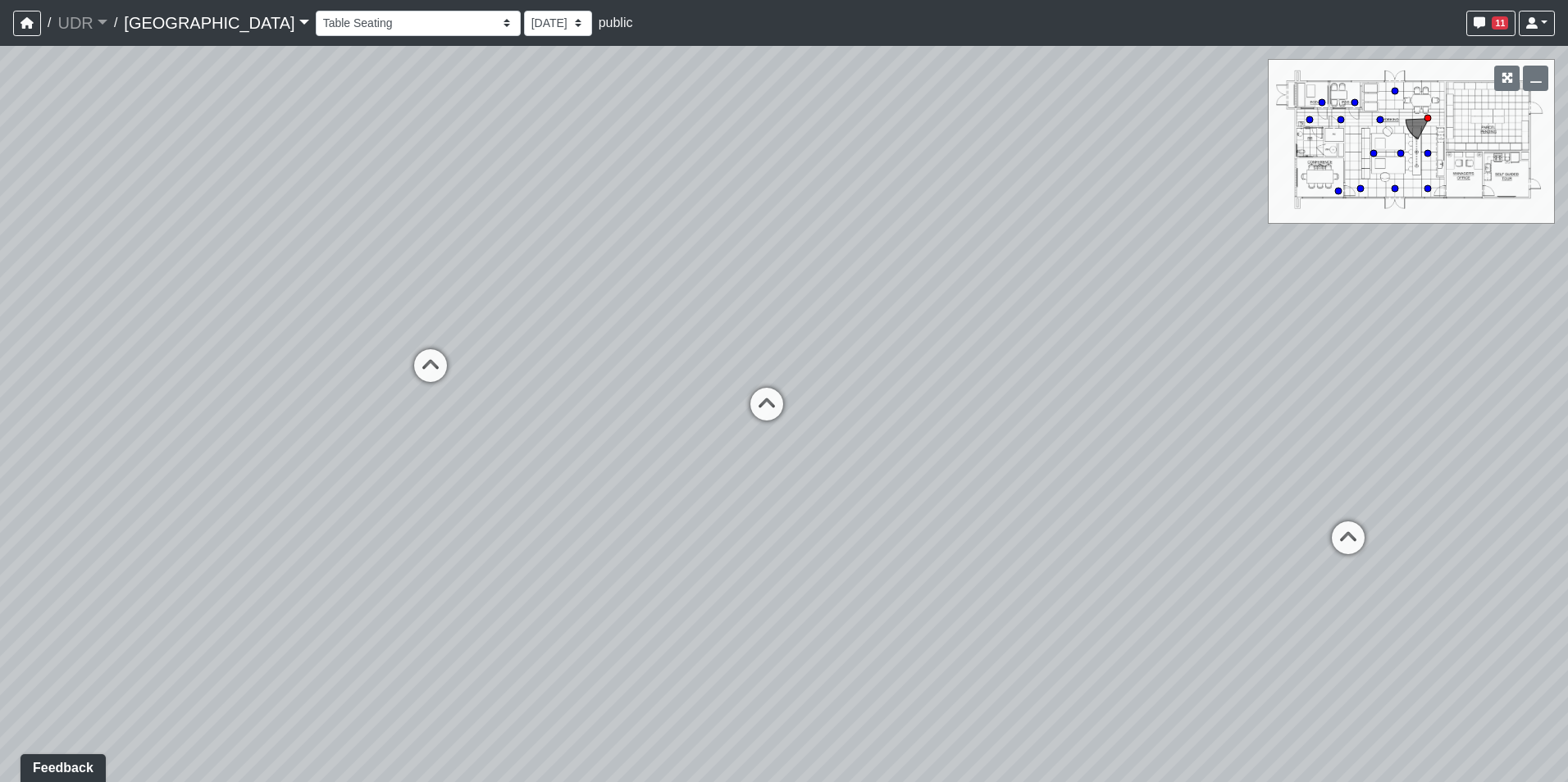
drag, startPoint x: 712, startPoint y: 507, endPoint x: 590, endPoint y: 541, distance: 126.6
click at [429, 588] on div "Loading... Conference Entry Loading... Coworking Entry Loading... Manager's Off…" at bounding box center [784, 413] width 1568 height 736
drag, startPoint x: 1221, startPoint y: 479, endPoint x: 713, endPoint y: 533, distance: 510.9
click at [713, 533] on div "Loading... Conference Entry Loading... Coworking Entry Loading... Manager's Off…" at bounding box center [784, 413] width 1568 height 736
drag, startPoint x: 910, startPoint y: 456, endPoint x: 851, endPoint y: 460, distance: 59.1
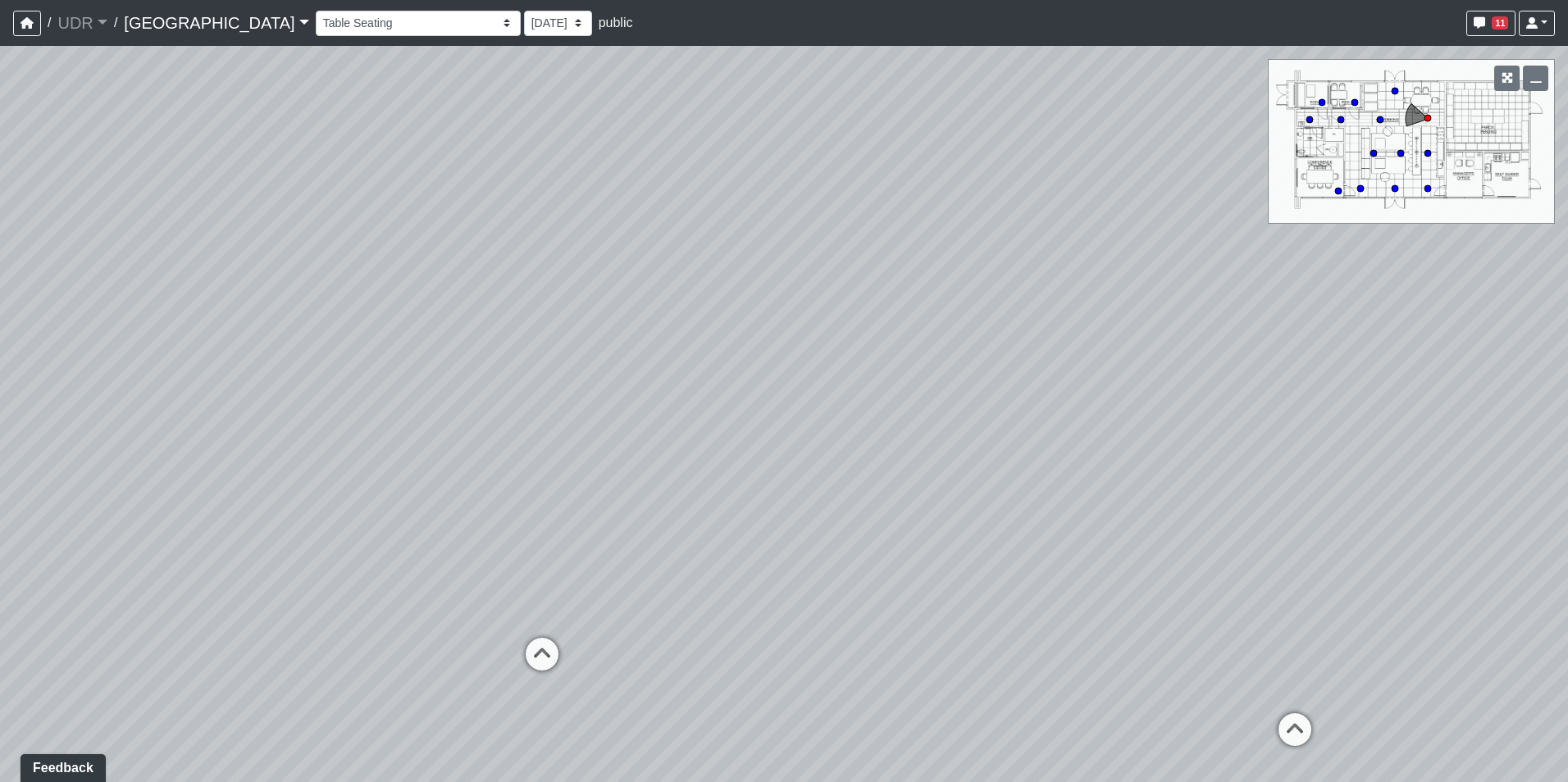
click at [851, 460] on div "Loading... Conference Entry Loading... Coworking Entry Loading... Manager's Off…" at bounding box center [784, 413] width 1568 height 736
drag, startPoint x: 799, startPoint y: 547, endPoint x: 787, endPoint y: 503, distance: 45.6
click at [799, 544] on div "Loading... Conference Entry Loading... Coworking Entry Loading... Manager's Off…" at bounding box center [784, 413] width 1568 height 736
click at [827, 450] on li "Add comment" at bounding box center [907, 459] width 212 height 24
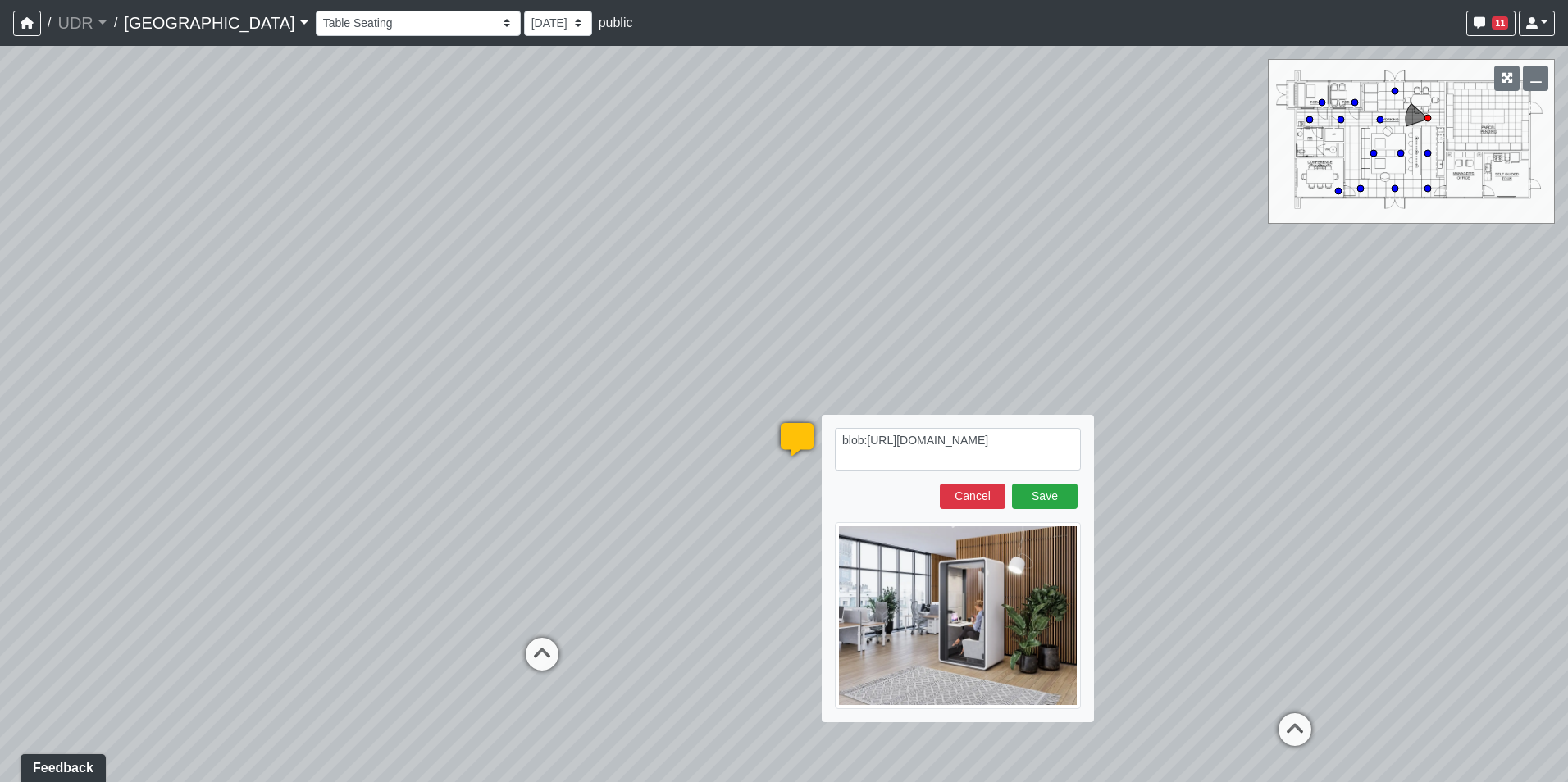
drag, startPoint x: 856, startPoint y: 444, endPoint x: 827, endPoint y: 434, distance: 30.7
click at [827, 434] on div "blob:[URL][DOMAIN_NAME] Save Cancel" at bounding box center [958, 567] width 272 height 307
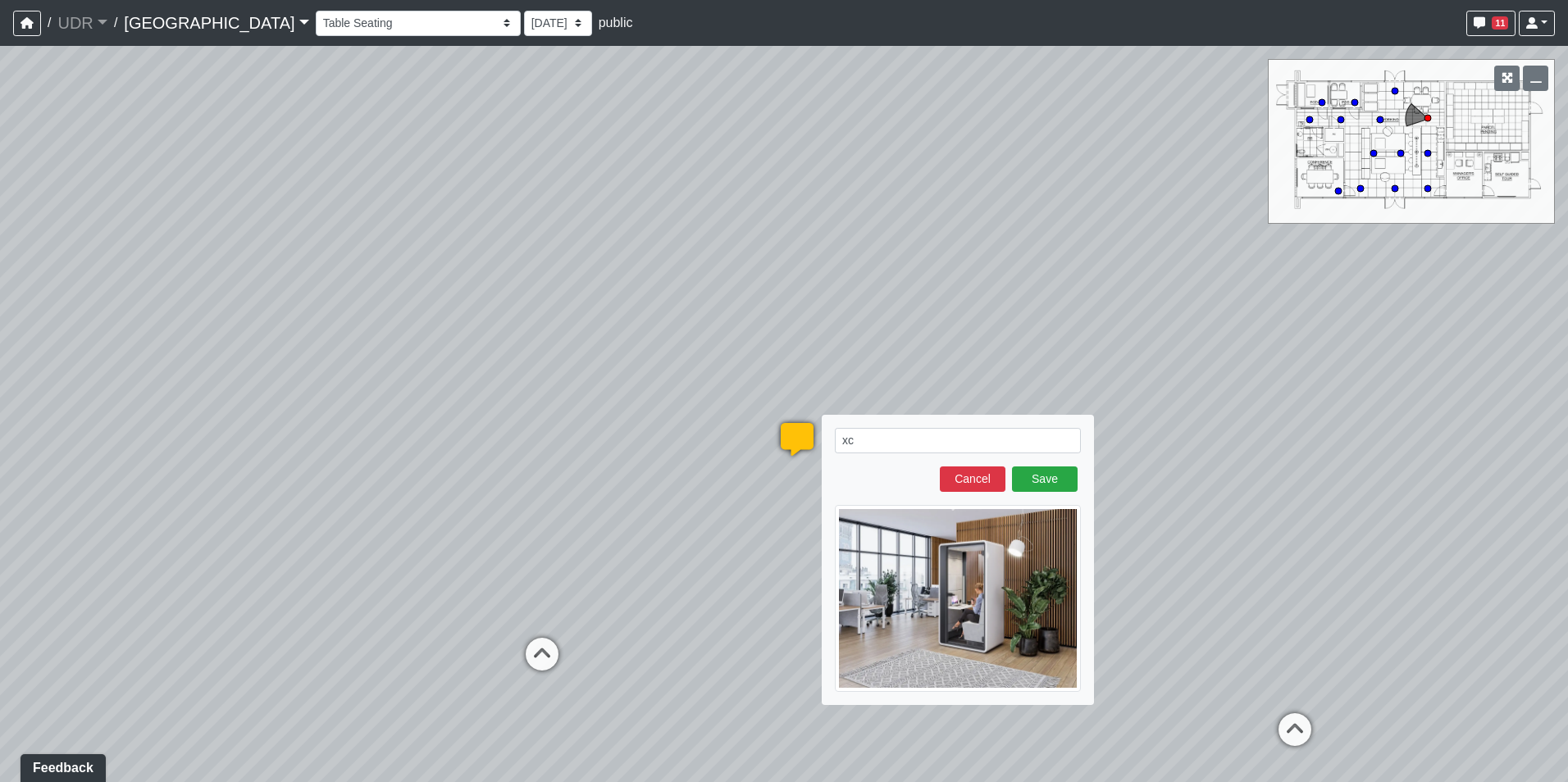
type textarea "x"
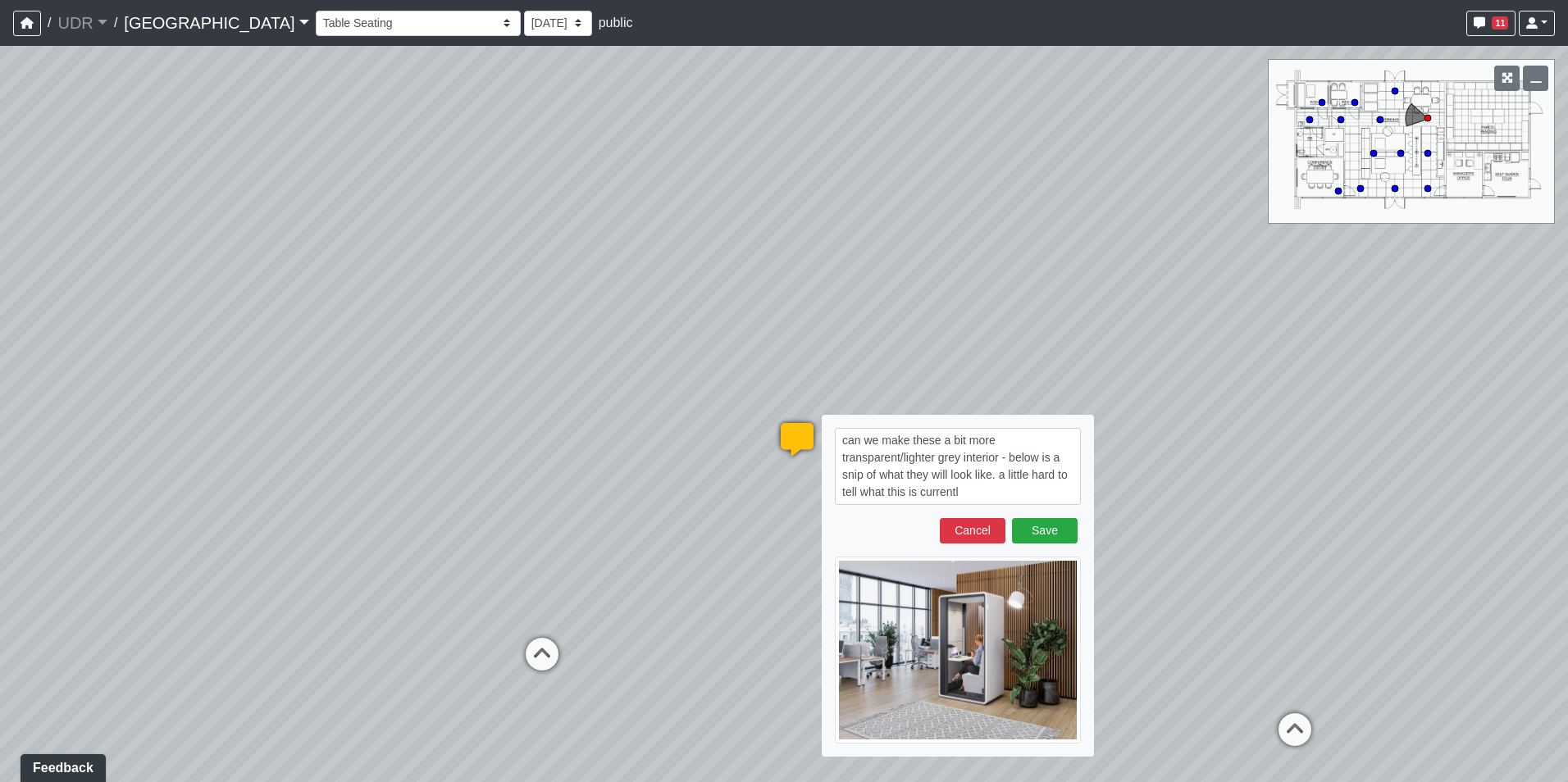
type textarea "can we make these a bit more transparent/lighter grey interior - below is a sni…"
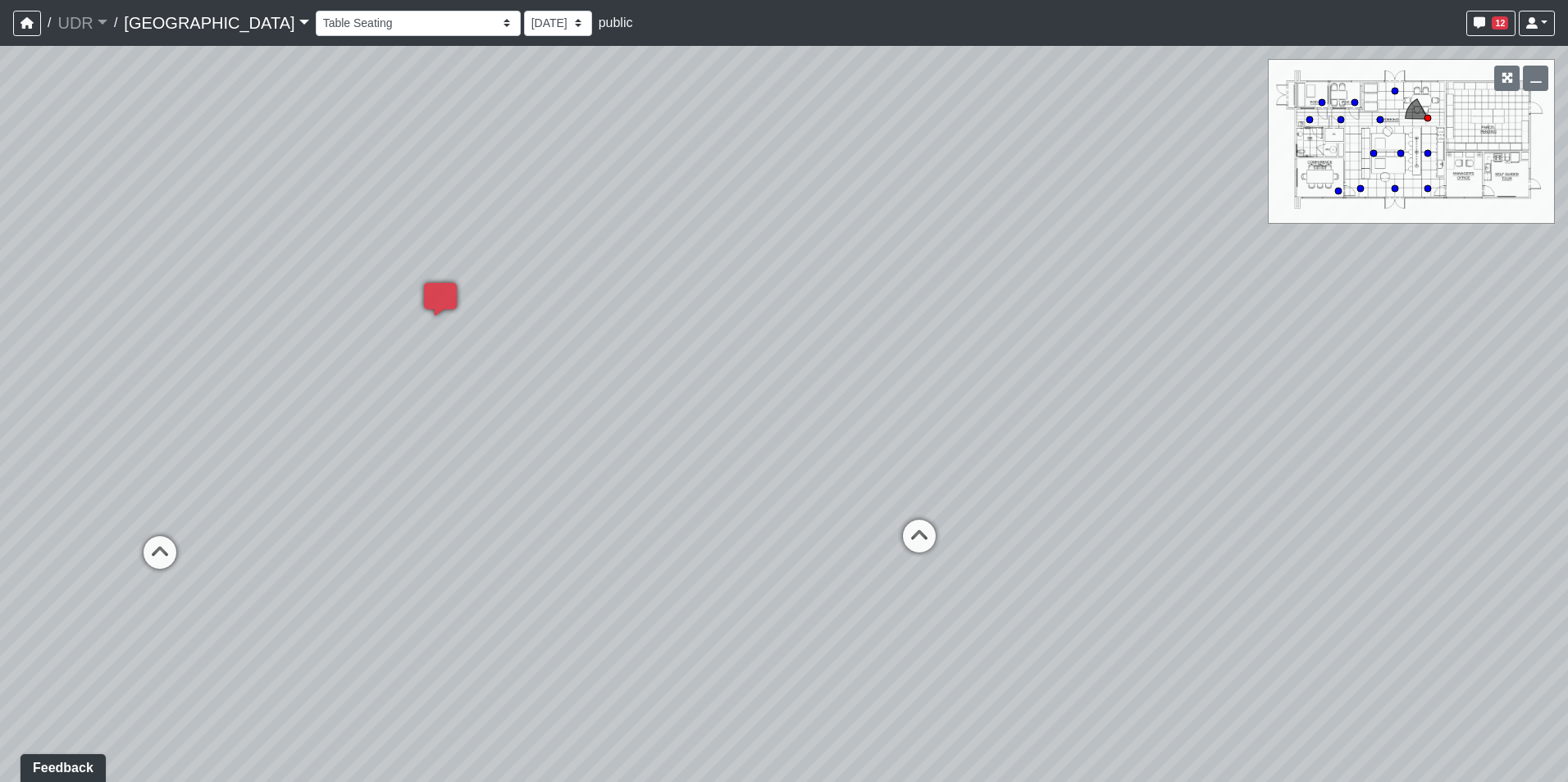
drag, startPoint x: 817, startPoint y: 327, endPoint x: 490, endPoint y: 245, distance: 337.1
click at [490, 245] on div "Loading... Conference Entry Loading... Coworking Entry Loading... Manager's Off…" at bounding box center [784, 413] width 1568 height 736
click at [176, 529] on div "Loading... Conference Entry Loading... Coworking Entry Loading... Manager's Off…" at bounding box center [784, 413] width 1568 height 736
drag, startPoint x: 591, startPoint y: 504, endPoint x: 90, endPoint y: 489, distance: 501.2
click at [170, 492] on div "Loading... Conference Entry Loading... Coworking Entry Loading... Manager's Off…" at bounding box center [784, 413] width 1568 height 736
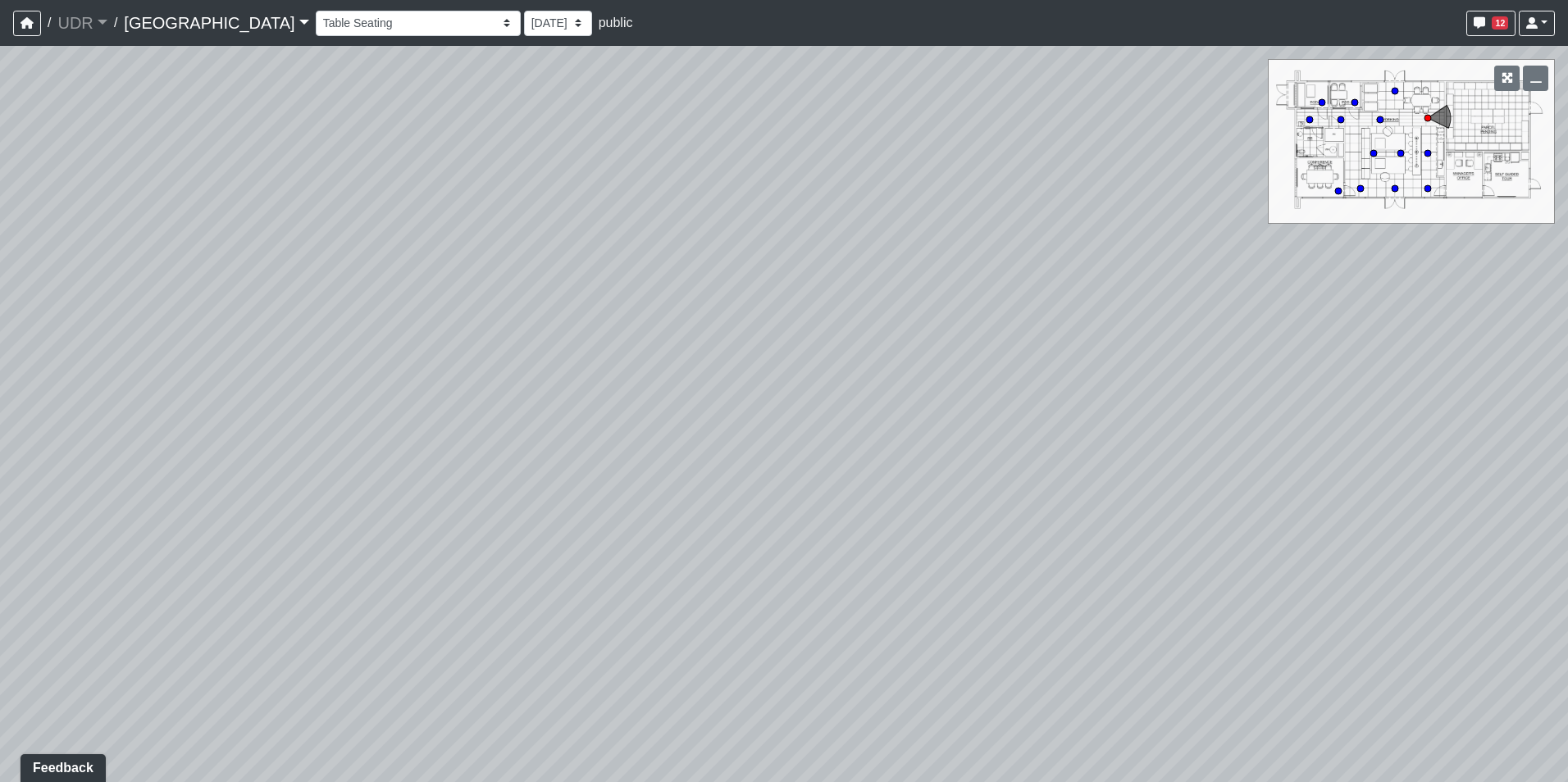
drag, startPoint x: 408, startPoint y: 528, endPoint x: 26, endPoint y: 489, distance: 384.0
click at [53, 505] on div "Loading... Conference Entry Loading... Coworking Entry Loading... Manager's Off…" at bounding box center [784, 413] width 1568 height 736
drag, startPoint x: 974, startPoint y: 494, endPoint x: 475, endPoint y: 528, distance: 500.2
click at [475, 528] on div "Loading... Conference Entry Loading... Coworking Entry Loading... Manager's Off…" at bounding box center [784, 413] width 1568 height 736
click at [891, 460] on icon at bounding box center [873, 462] width 49 height 49
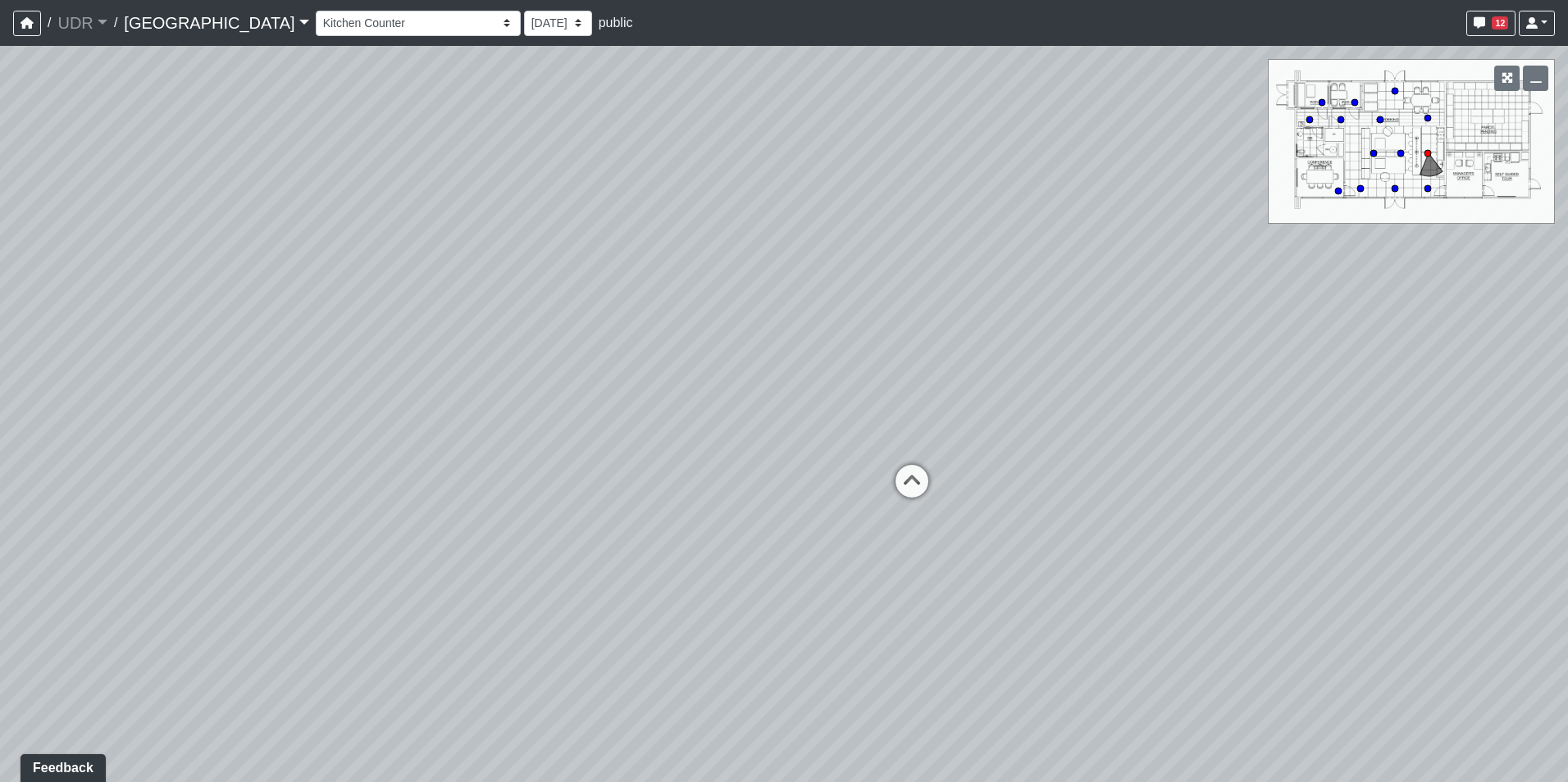
drag, startPoint x: 511, startPoint y: 304, endPoint x: 1064, endPoint y: 350, distance: 554.9
click at [1139, 332] on div "Loading... Conference Entry Loading... Coworking Entry Loading... Manager's Off…" at bounding box center [784, 413] width 1568 height 736
drag, startPoint x: 255, startPoint y: 584, endPoint x: 733, endPoint y: 359, distance: 528.3
click at [733, 359] on div "Loading... Conference Entry Loading... Coworking Entry Loading... Manager's Off…" at bounding box center [784, 413] width 1568 height 736
drag, startPoint x: 599, startPoint y: 304, endPoint x: 1065, endPoint y: 487, distance: 500.6
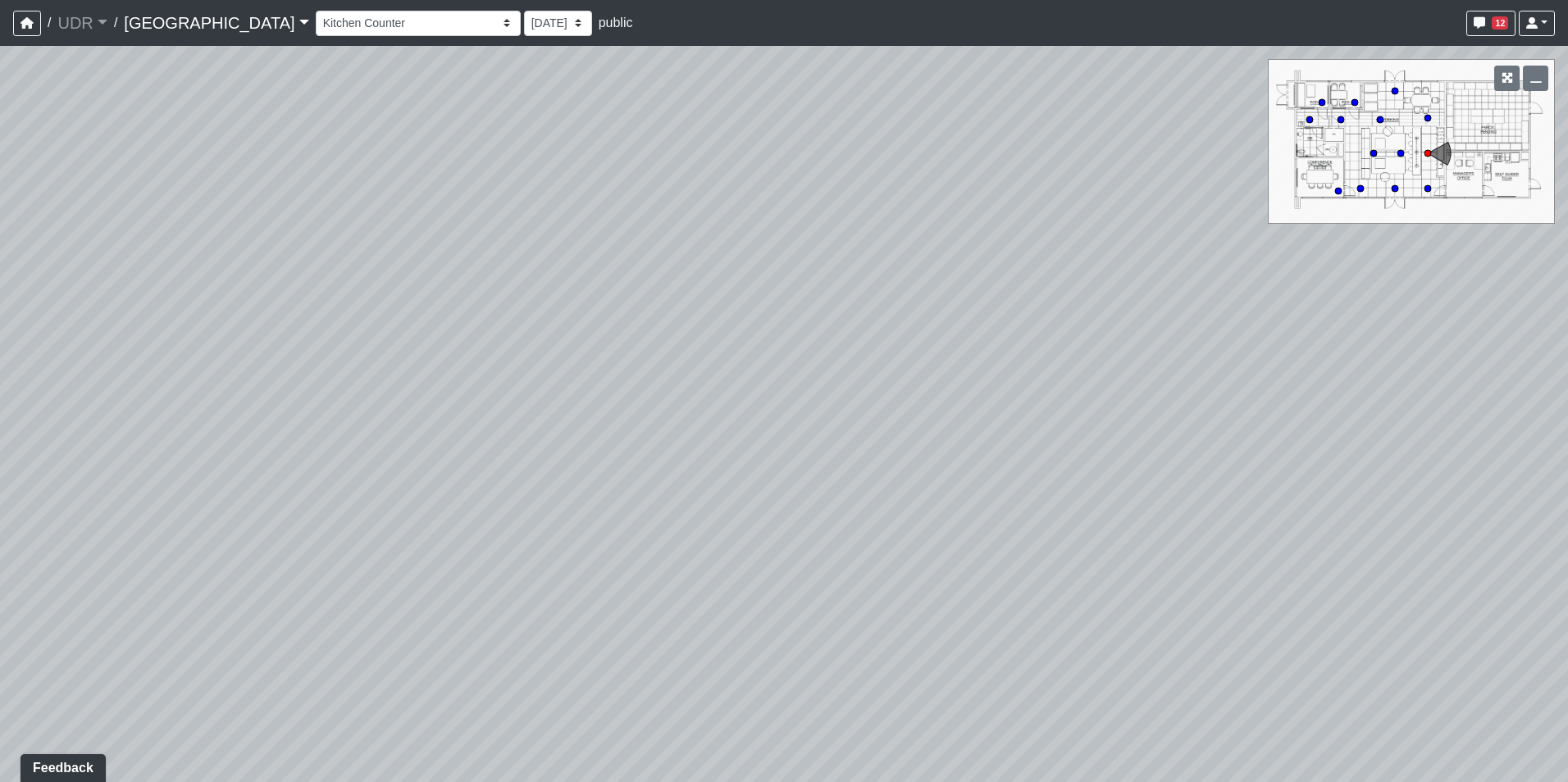
click at [1065, 487] on div "Loading... Conference Entry Loading... Coworking Entry Loading... Manager's Off…" at bounding box center [784, 413] width 1568 height 736
drag, startPoint x: 532, startPoint y: 572, endPoint x: 542, endPoint y: 579, distance: 12.2
click at [542, 579] on div "Loading... Conference Entry Loading... Coworking Entry Loading... Manager's Off…" at bounding box center [784, 413] width 1568 height 736
drag, startPoint x: 637, startPoint y: 348, endPoint x: 765, endPoint y: 524, distance: 217.6
click at [765, 524] on div "Loading... Conference Entry Loading... Coworking Entry Loading... Manager's Off…" at bounding box center [784, 413] width 1568 height 736
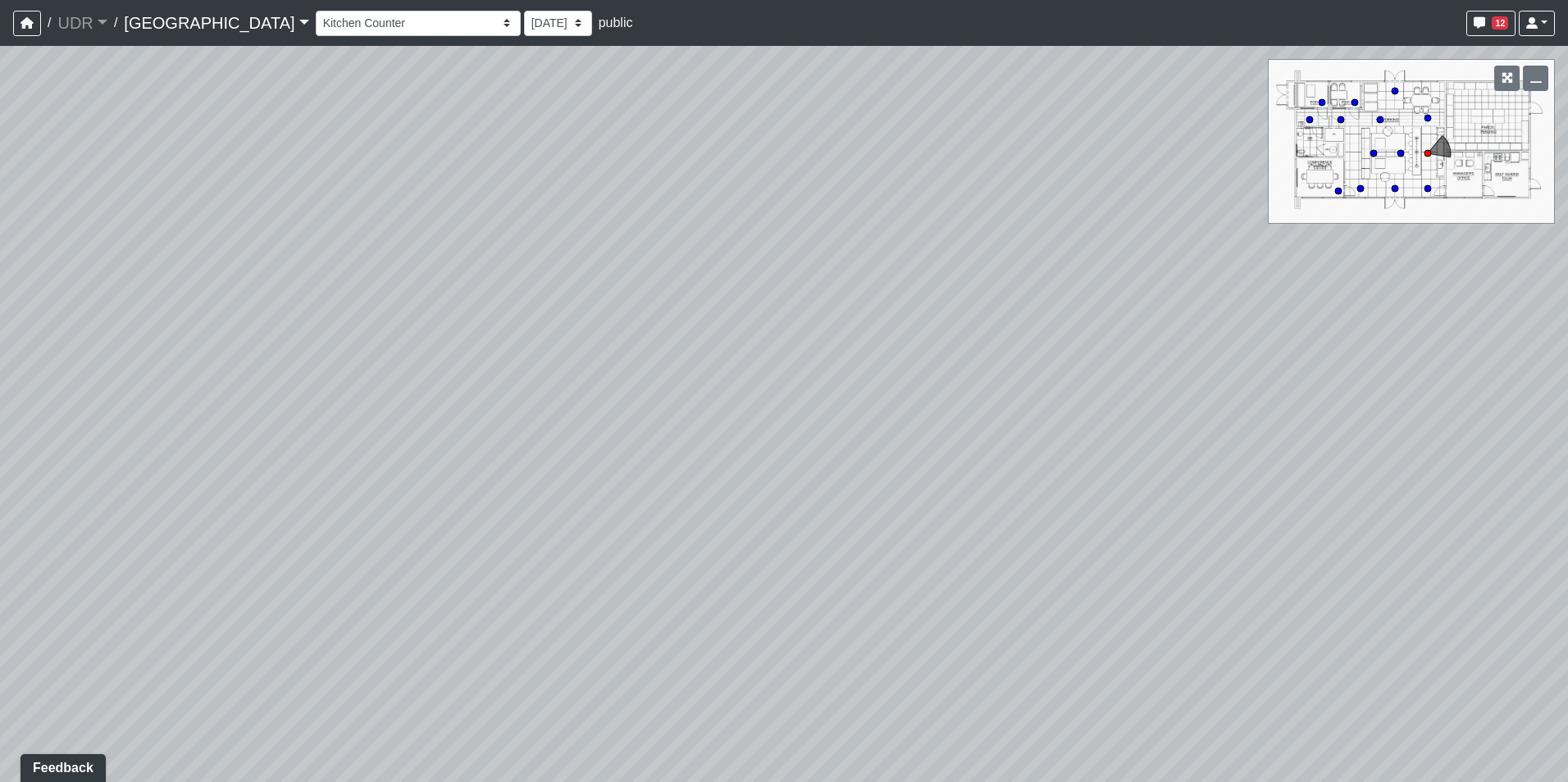
drag, startPoint x: 678, startPoint y: 348, endPoint x: 981, endPoint y: 579, distance: 381.0
click at [1020, 585] on div "Loading... Conference Entry Loading... Coworking Entry Loading... Manager's Off…" at bounding box center [784, 413] width 1568 height 736
drag, startPoint x: 444, startPoint y: 618, endPoint x: 703, endPoint y: 354, distance: 369.8
click at [691, 357] on div "Loading... Conference Entry Loading... Coworking Entry Loading... Manager's Off…" at bounding box center [784, 413] width 1568 height 736
drag, startPoint x: 296, startPoint y: 443, endPoint x: 801, endPoint y: 193, distance: 563.5
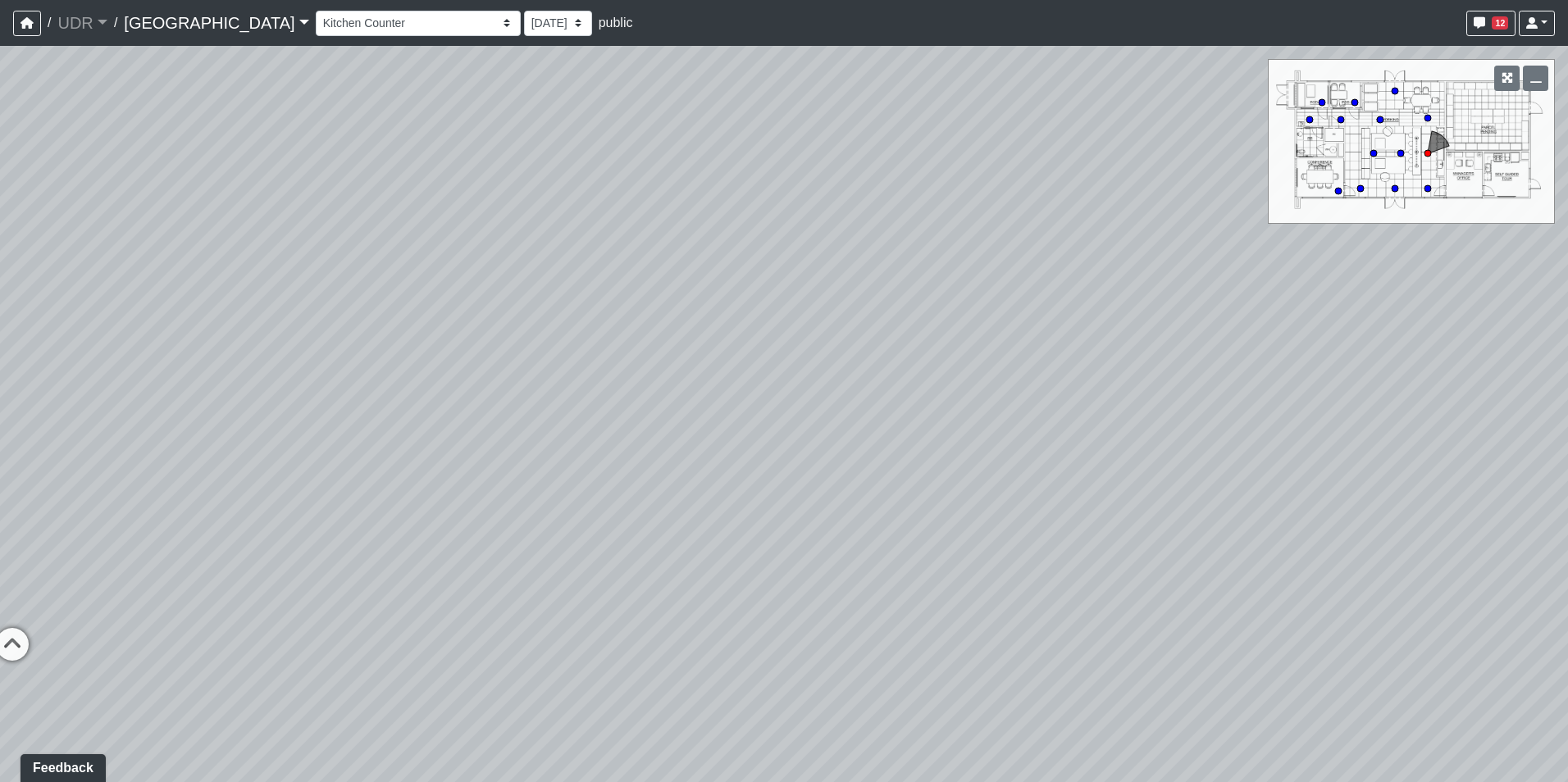
click at [791, 197] on div "Loading... Conference Entry Loading... Coworking Entry Loading... Manager's Off…" at bounding box center [784, 413] width 1568 height 736
drag, startPoint x: 391, startPoint y: 398, endPoint x: 767, endPoint y: 463, distance: 381.6
click at [686, 513] on div "Loading... Conference Entry Loading... Coworking Entry Loading... Manager's Off…" at bounding box center [784, 413] width 1568 height 736
click at [971, 316] on icon at bounding box center [979, 331] width 49 height 49
drag, startPoint x: 579, startPoint y: 332, endPoint x: 1567, endPoint y: 412, distance: 991.2
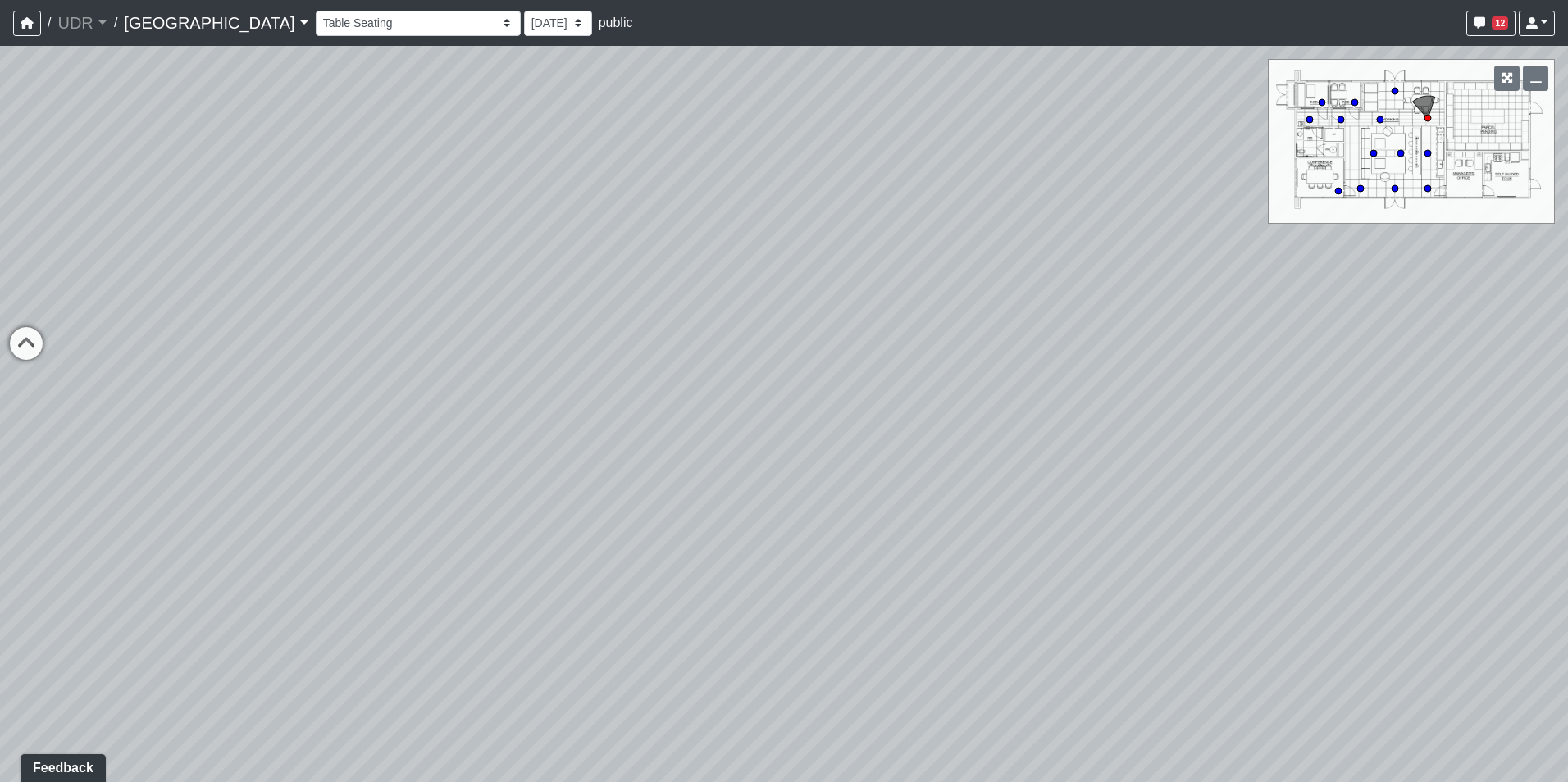
click at [1556, 410] on div "Loading... Conference Entry Loading... Coworking Entry Loading... Manager's Off…" at bounding box center [784, 413] width 1568 height 736
drag, startPoint x: 455, startPoint y: 408, endPoint x: 1286, endPoint y: 378, distance: 831.5
click at [1253, 368] on div "Loading... Conference Entry Loading... Coworking Entry Loading... Manager's Off…" at bounding box center [784, 413] width 1568 height 736
drag, startPoint x: 758, startPoint y: 214, endPoint x: 1169, endPoint y: 461, distance: 479.5
click at [1169, 461] on div "Loading... Conference Entry Loading... Coworking Entry Loading... Manager's Off…" at bounding box center [784, 413] width 1568 height 736
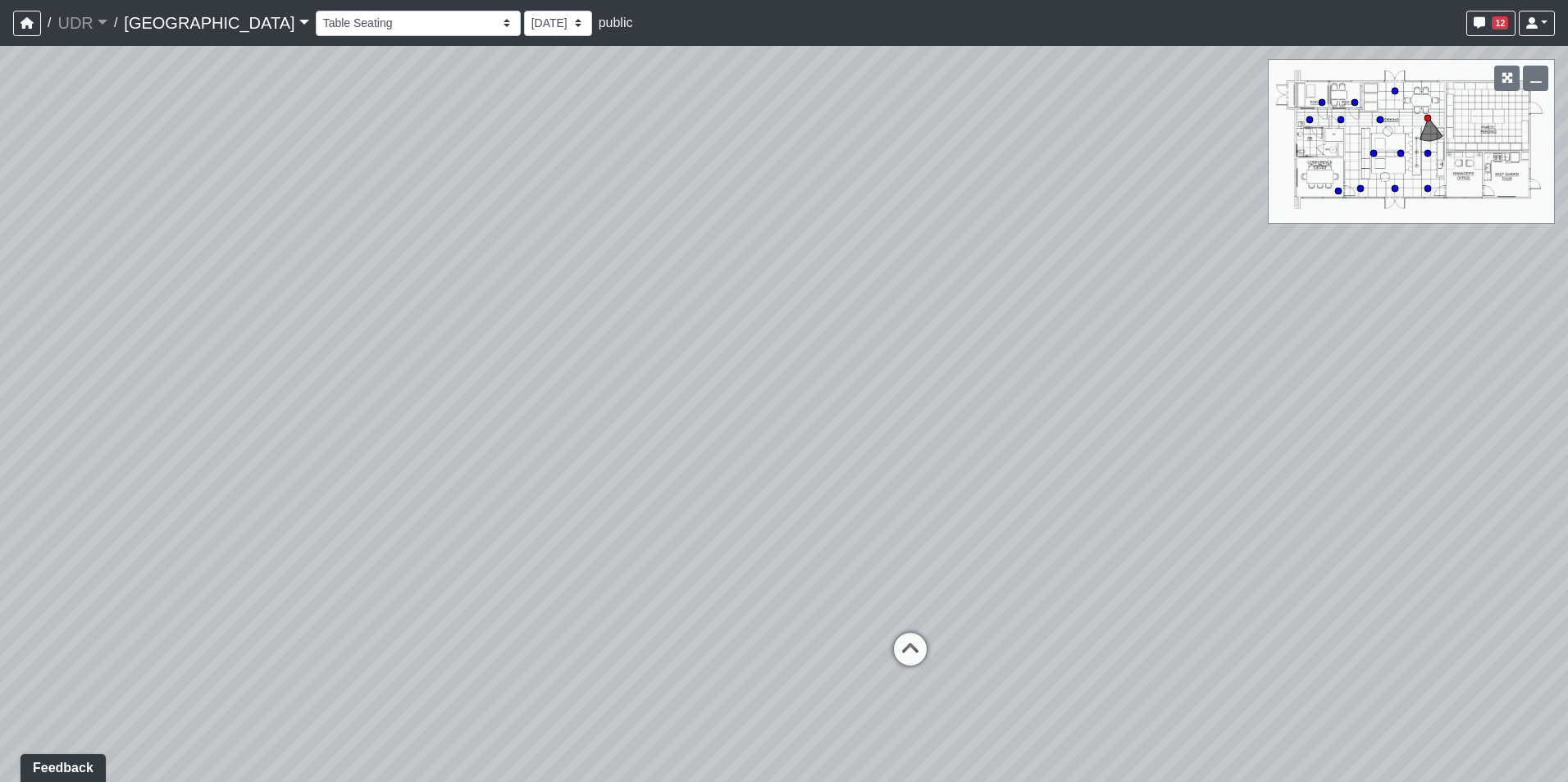
drag, startPoint x: 985, startPoint y: 422, endPoint x: 1009, endPoint y: 431, distance: 25.6
click at [1009, 431] on div "Loading... Conference Entry Loading... Coworking Entry Loading... Manager's Off…" at bounding box center [784, 413] width 1568 height 736
drag, startPoint x: 1039, startPoint y: 381, endPoint x: 109, endPoint y: 241, distance: 940.5
click at [115, 242] on div "Loading... Conference Entry Loading... Coworking Entry Loading... Manager's Off…" at bounding box center [784, 413] width 1568 height 736
click at [605, 190] on div "Loading... Conference Entry Loading... Coworking Entry Loading... Manager's Off…" at bounding box center [784, 413] width 1568 height 736
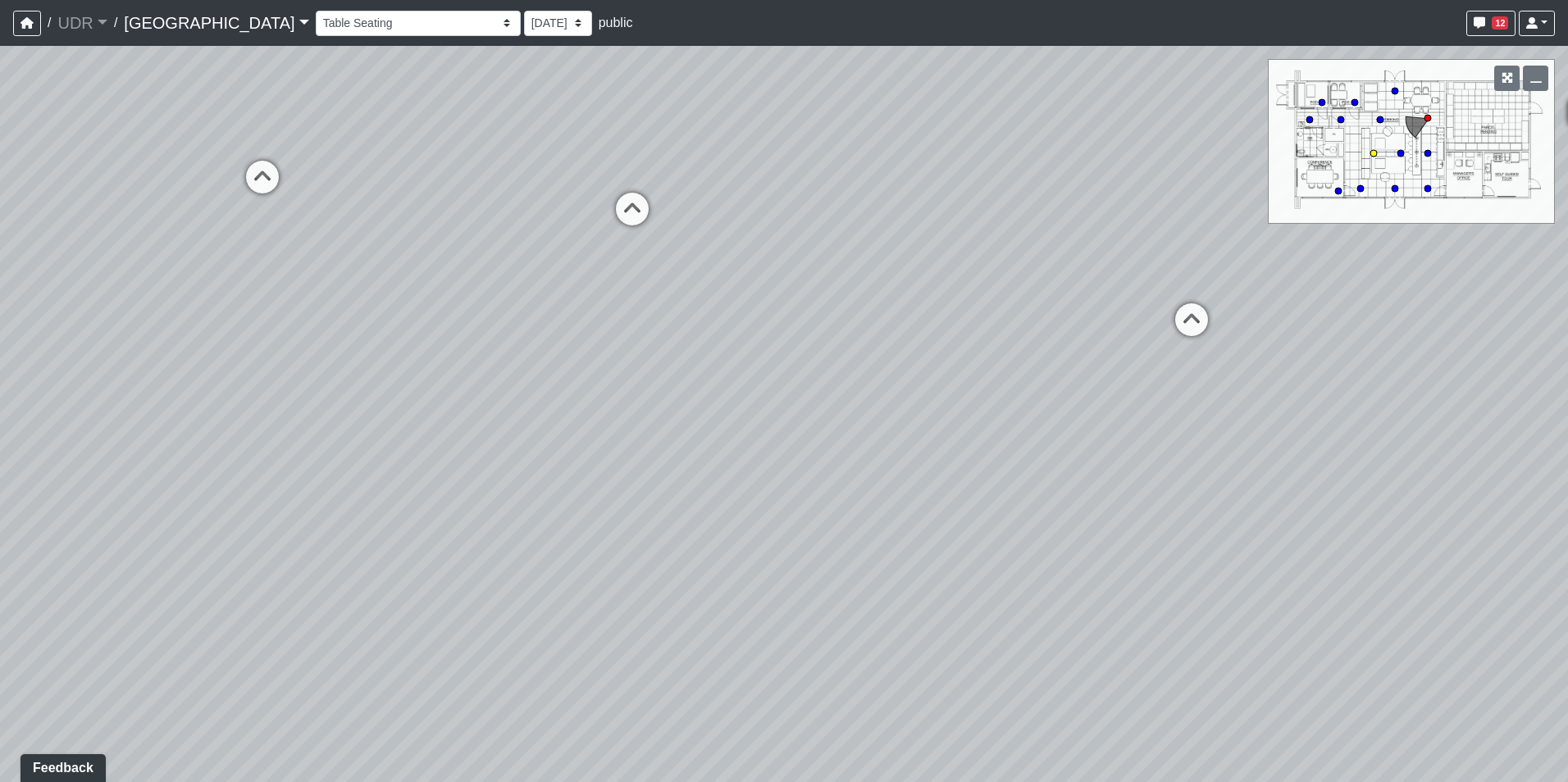
drag, startPoint x: 620, startPoint y: 207, endPoint x: 566, endPoint y: 214, distance: 54.5
click at [620, 211] on icon at bounding box center [632, 217] width 49 height 49
drag, startPoint x: 254, startPoint y: 316, endPoint x: 1084, endPoint y: 353, distance: 830.8
click at [1084, 353] on div "Loading... Conference Entry Loading... Coworking Entry Loading... Manager's Off…" at bounding box center [784, 413] width 1568 height 736
drag, startPoint x: 518, startPoint y: 344, endPoint x: 1121, endPoint y: 611, distance: 659.5
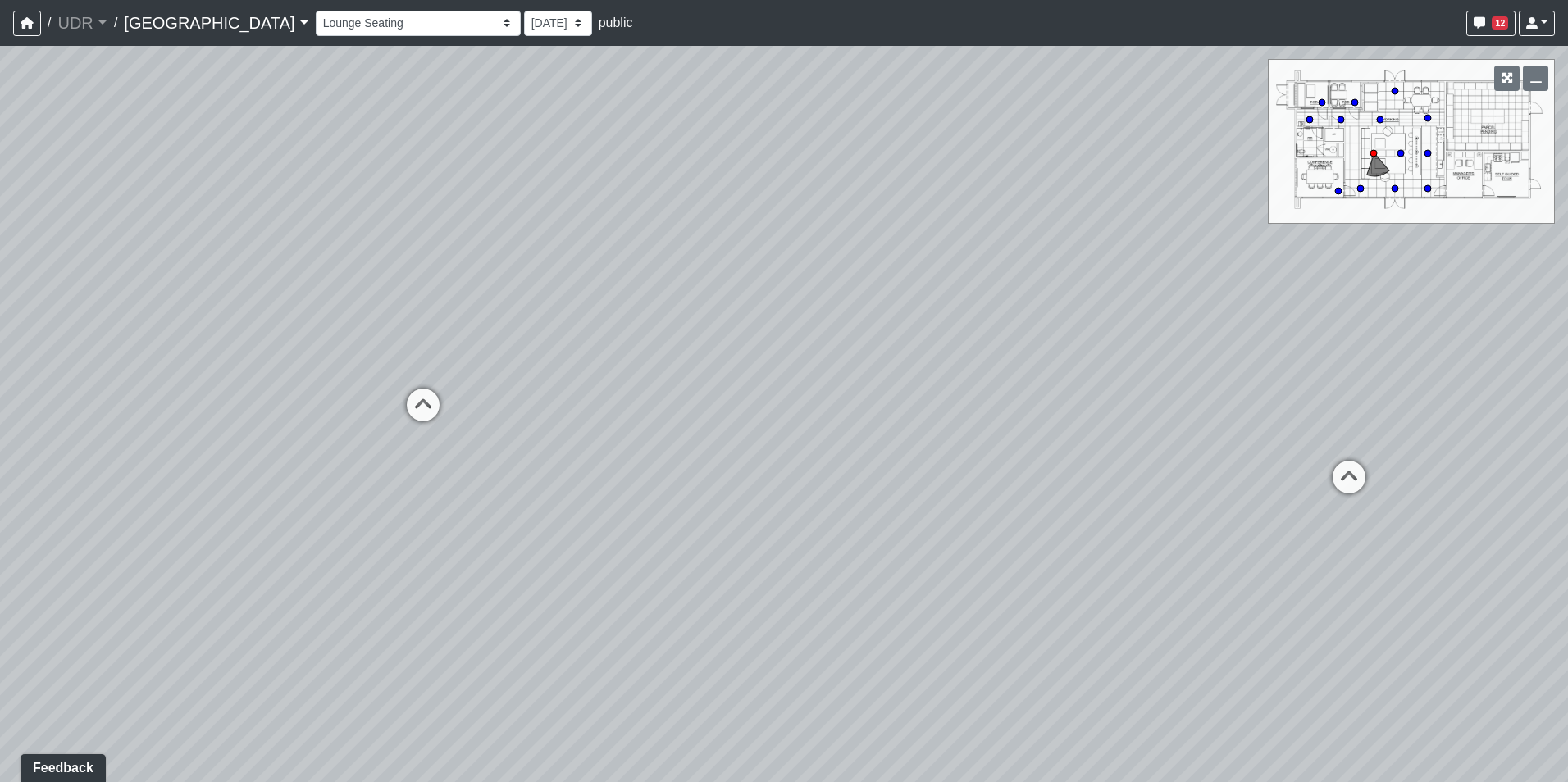
click at [1121, 611] on div "Loading... Conference Entry Loading... Coworking Entry Loading... Manager's Off…" at bounding box center [784, 413] width 1568 height 736
drag, startPoint x: 437, startPoint y: 358, endPoint x: 868, endPoint y: 422, distance: 435.7
click at [868, 422] on div "Loading... Conference Entry Loading... Coworking Entry Loading... Manager's Off…" at bounding box center [784, 413] width 1568 height 736
drag, startPoint x: 755, startPoint y: 407, endPoint x: 1069, endPoint y: 407, distance: 314.0
click at [1065, 407] on div "Loading... Conference Entry Loading... Coworking Entry Loading... Manager's Off…" at bounding box center [784, 413] width 1568 height 736
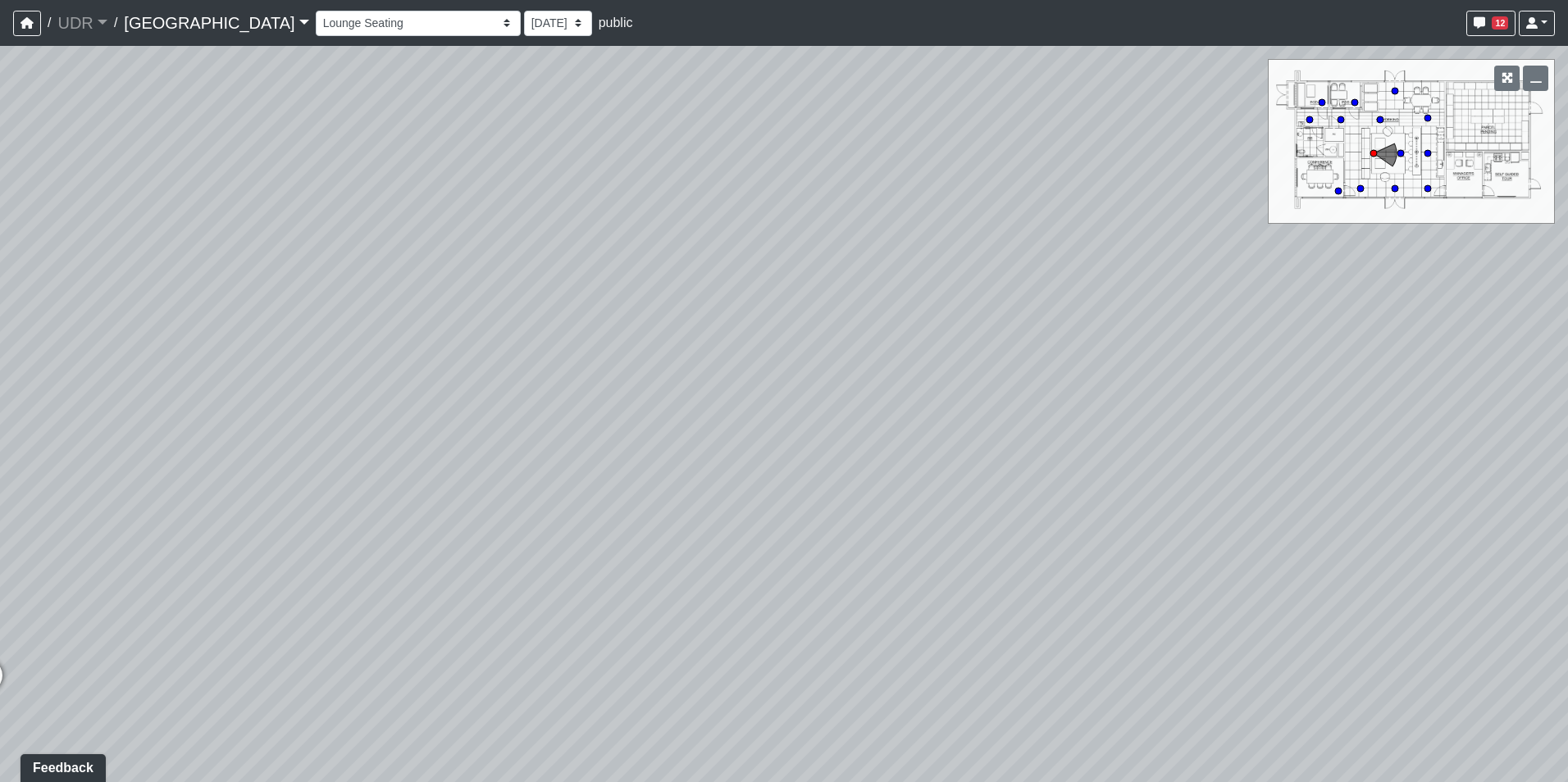
drag, startPoint x: 430, startPoint y: 229, endPoint x: 586, endPoint y: 317, distance: 179.1
click at [586, 317] on div "Loading... Conference Entry Loading... Coworking Entry Loading... Manager's Off…" at bounding box center [784, 413] width 1568 height 736
drag, startPoint x: 724, startPoint y: 331, endPoint x: 570, endPoint y: 430, distance: 183.1
click at [570, 430] on div "Loading... Conference Entry Loading... Coworking Entry Loading... Manager's Off…" at bounding box center [784, 413] width 1568 height 736
drag, startPoint x: 570, startPoint y: 430, endPoint x: 570, endPoint y: 235, distance: 195.0
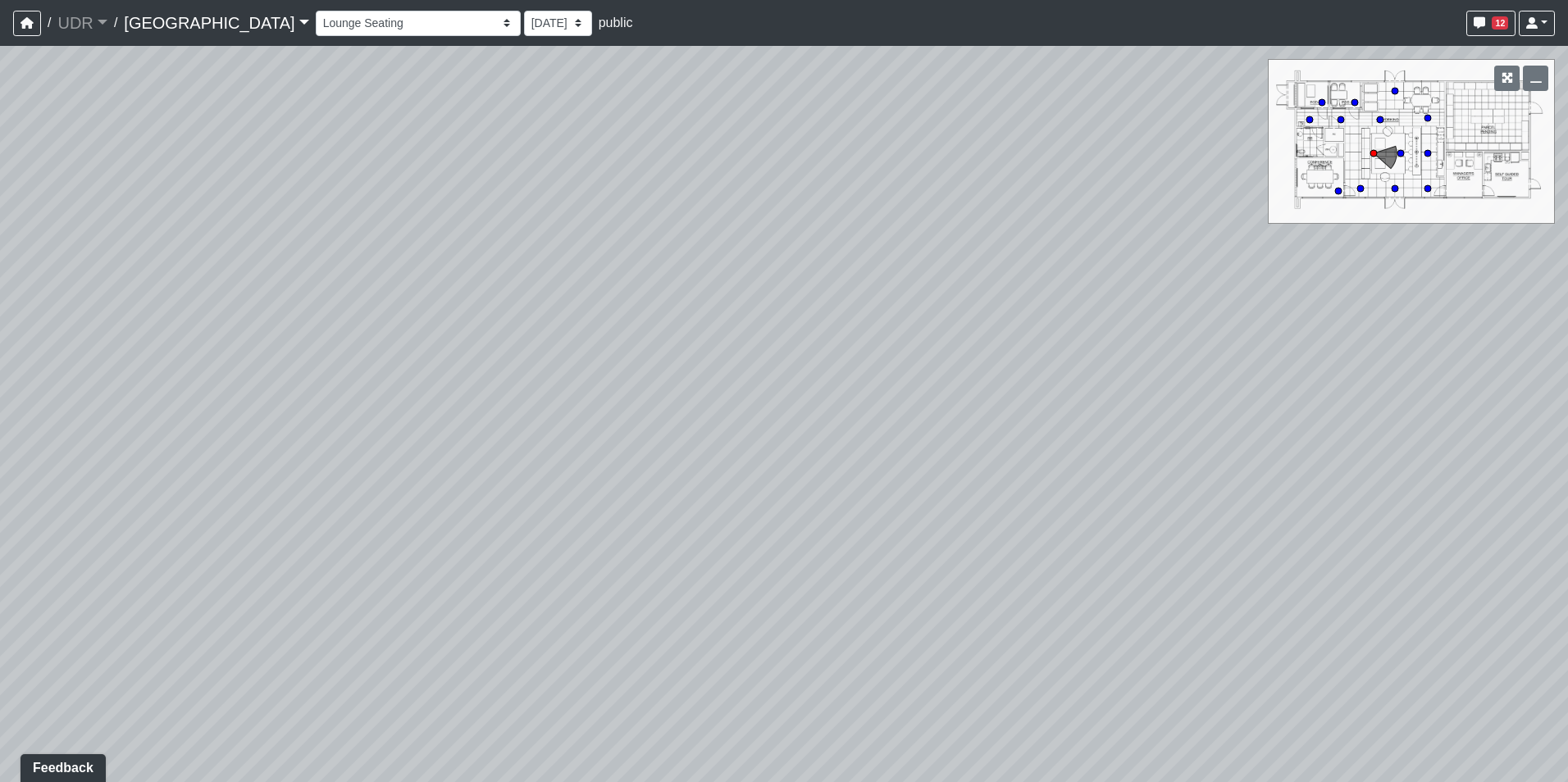
click at [570, 235] on div "Loading... Conference Entry Loading... Coworking Entry Loading... Manager's Off…" at bounding box center [784, 413] width 1568 height 736
drag, startPoint x: 770, startPoint y: 471, endPoint x: 739, endPoint y: 521, distance: 58.8
click at [739, 526] on div "Loading... Conference Entry Loading... Coworking Entry Loading... Manager's Off…" at bounding box center [784, 413] width 1568 height 736
drag, startPoint x: 879, startPoint y: 380, endPoint x: 816, endPoint y: 573, distance: 203.0
click at [816, 573] on div "Loading... Conference Entry Loading... Coworking Entry Loading... Manager's Off…" at bounding box center [784, 413] width 1568 height 736
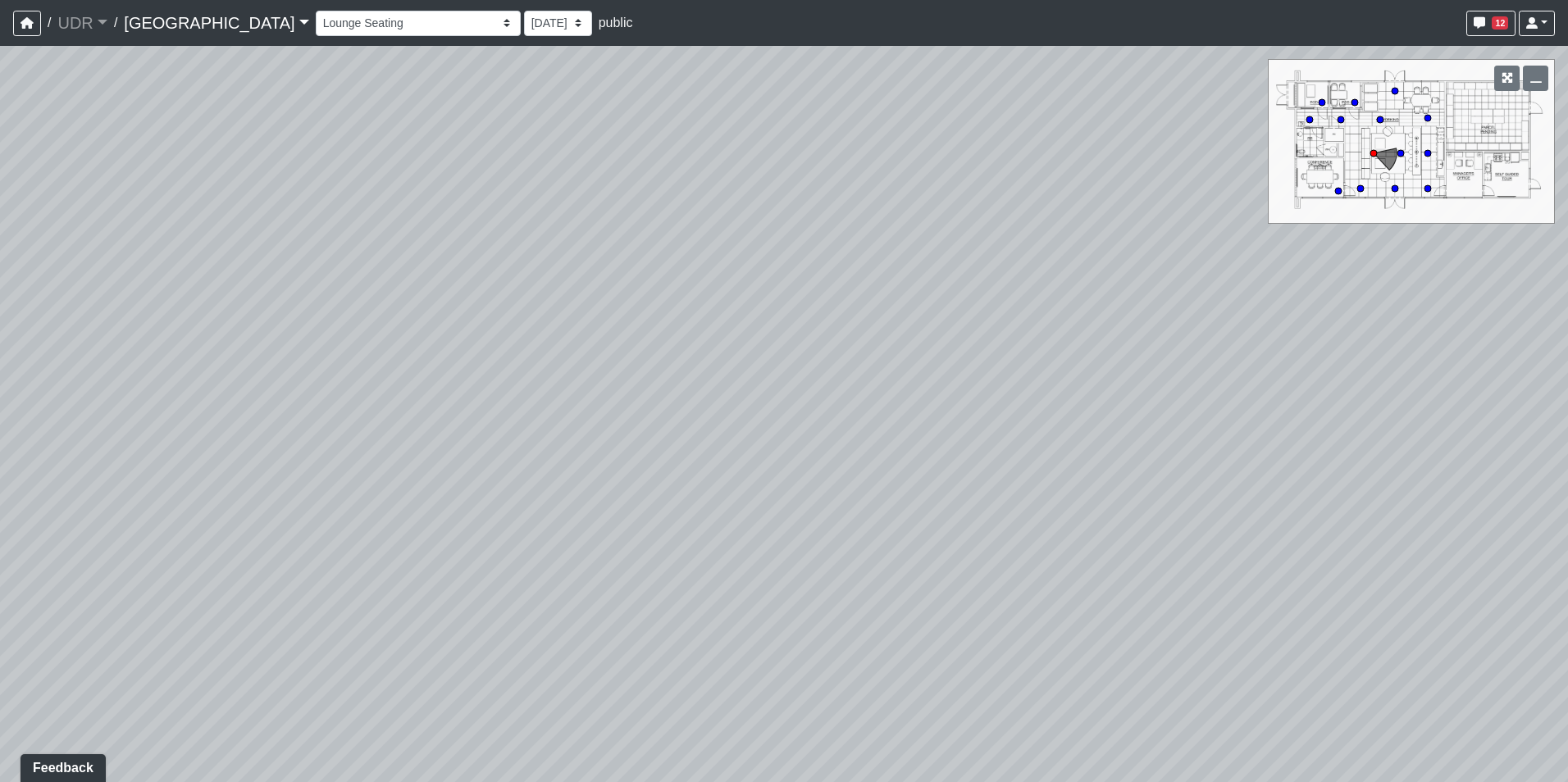
drag, startPoint x: 429, startPoint y: 473, endPoint x: 1199, endPoint y: 343, distance: 780.9
click at [1075, 373] on div "Loading... Conference Entry Loading... Coworking Entry Loading... Manager's Off…" at bounding box center [784, 413] width 1568 height 736
drag, startPoint x: 576, startPoint y: 359, endPoint x: 729, endPoint y: 141, distance: 266.3
click at [724, 165] on div "Loading... Conference Entry Loading... Coworking Entry Loading... Manager's Off…" at bounding box center [784, 413] width 1568 height 736
drag, startPoint x: 1071, startPoint y: 353, endPoint x: 507, endPoint y: 404, distance: 566.3
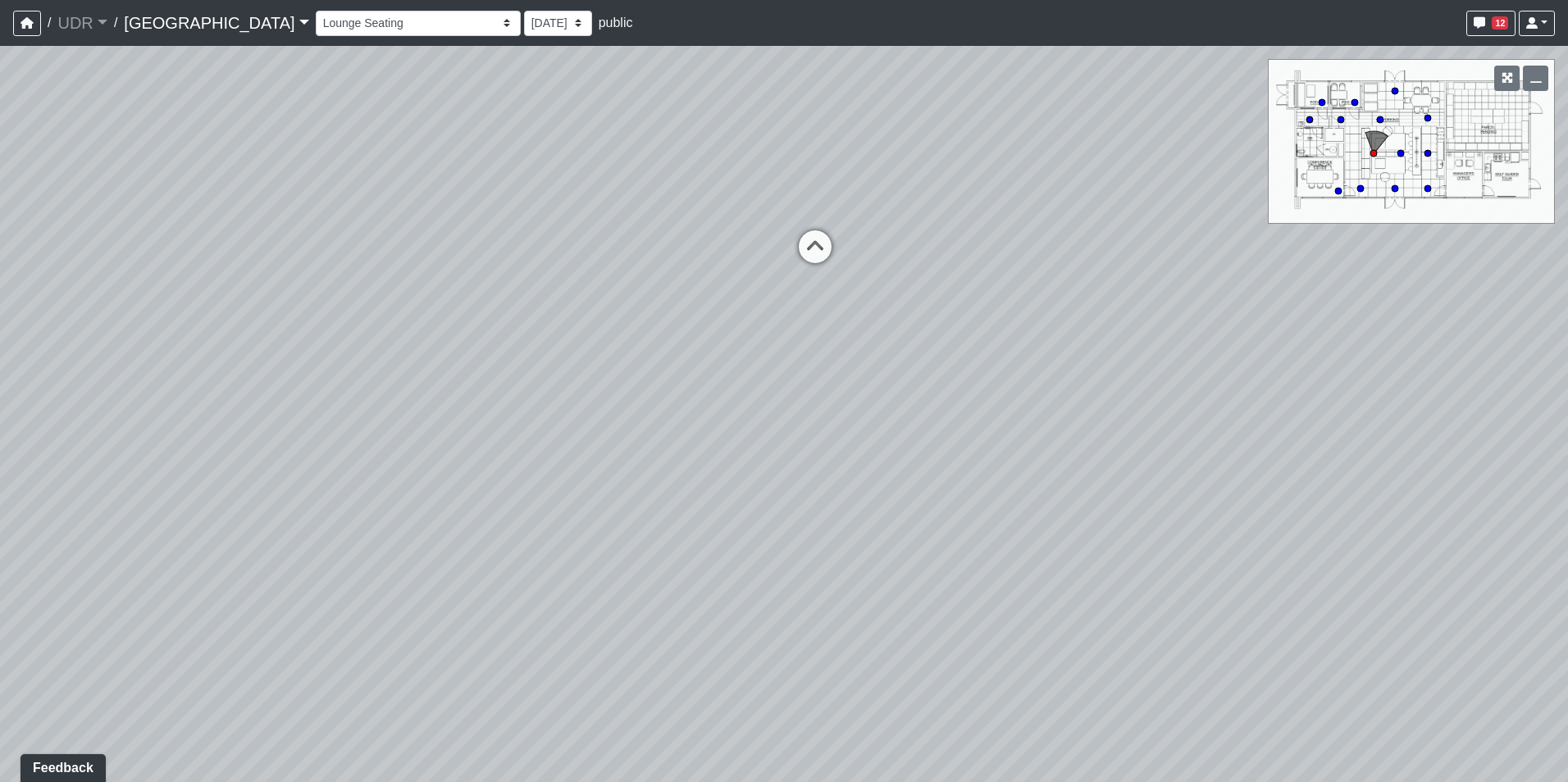
click at [509, 404] on div "Loading... Conference Entry Loading... Coworking Entry Loading... Manager's Off…" at bounding box center [784, 413] width 1568 height 736
click at [1112, 131] on icon at bounding box center [1118, 126] width 49 height 49
select select "dwgp7XbYp5rJqPsa8zE5UF"
drag, startPoint x: 389, startPoint y: 245, endPoint x: 1177, endPoint y: 354, distance: 795.5
click at [1156, 352] on div "Loading... Conference Entry Loading... Coworking Entry Loading... Manager's Off…" at bounding box center [784, 413] width 1568 height 736
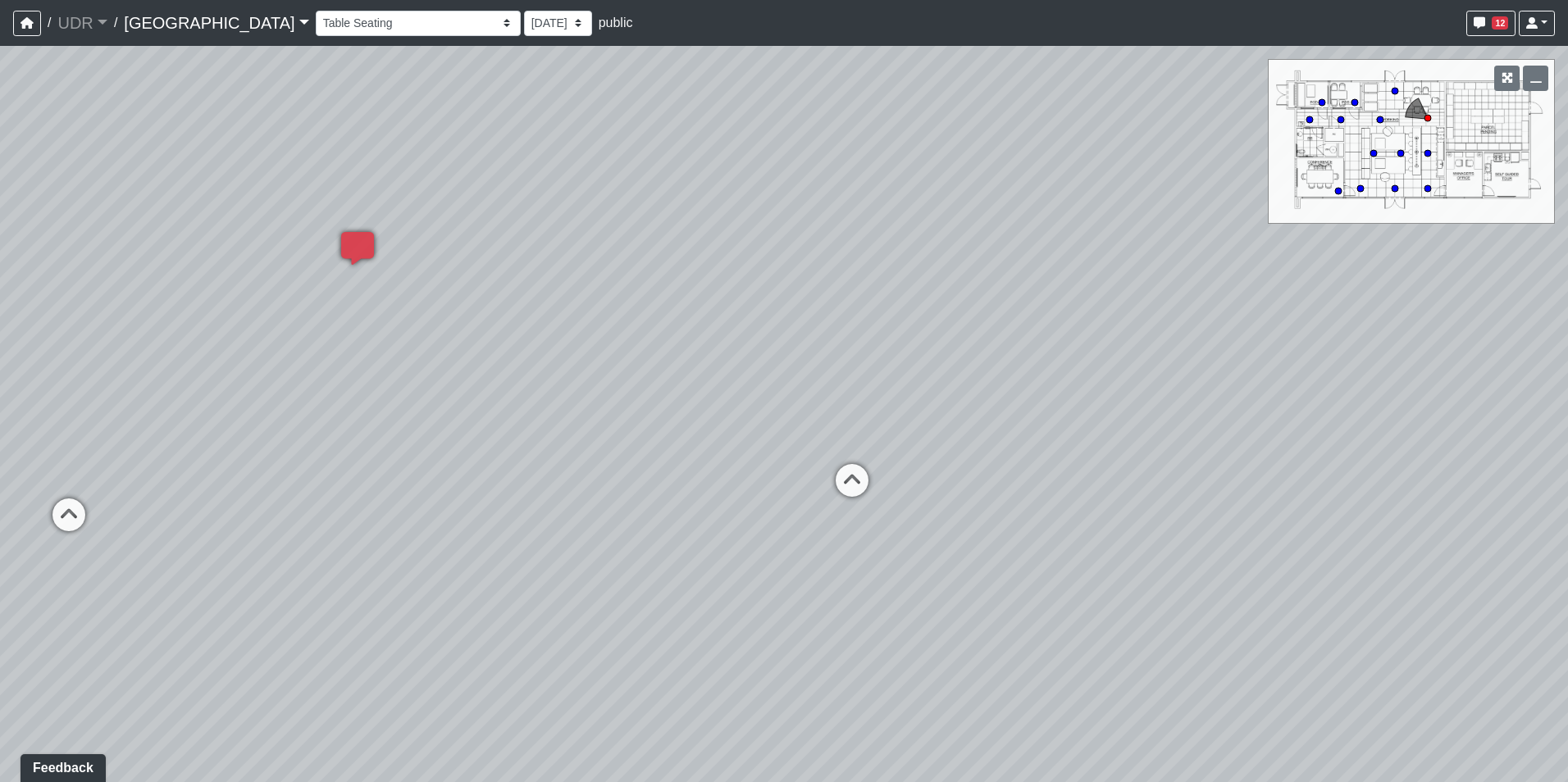
drag, startPoint x: 430, startPoint y: 284, endPoint x: 1066, endPoint y: 432, distance: 653.0
click at [1136, 513] on div "Loading... Conference Entry Loading... Coworking Entry Loading... Manager's Off…" at bounding box center [784, 413] width 1568 height 736
drag, startPoint x: 1005, startPoint y: 290, endPoint x: 665, endPoint y: 461, distance: 380.6
click at [665, 461] on div "Loading... Conference Entry Loading... Coworking Entry Loading... Manager's Off…" at bounding box center [784, 413] width 1568 height 736
drag, startPoint x: 697, startPoint y: 374, endPoint x: 862, endPoint y: 317, distance: 174.6
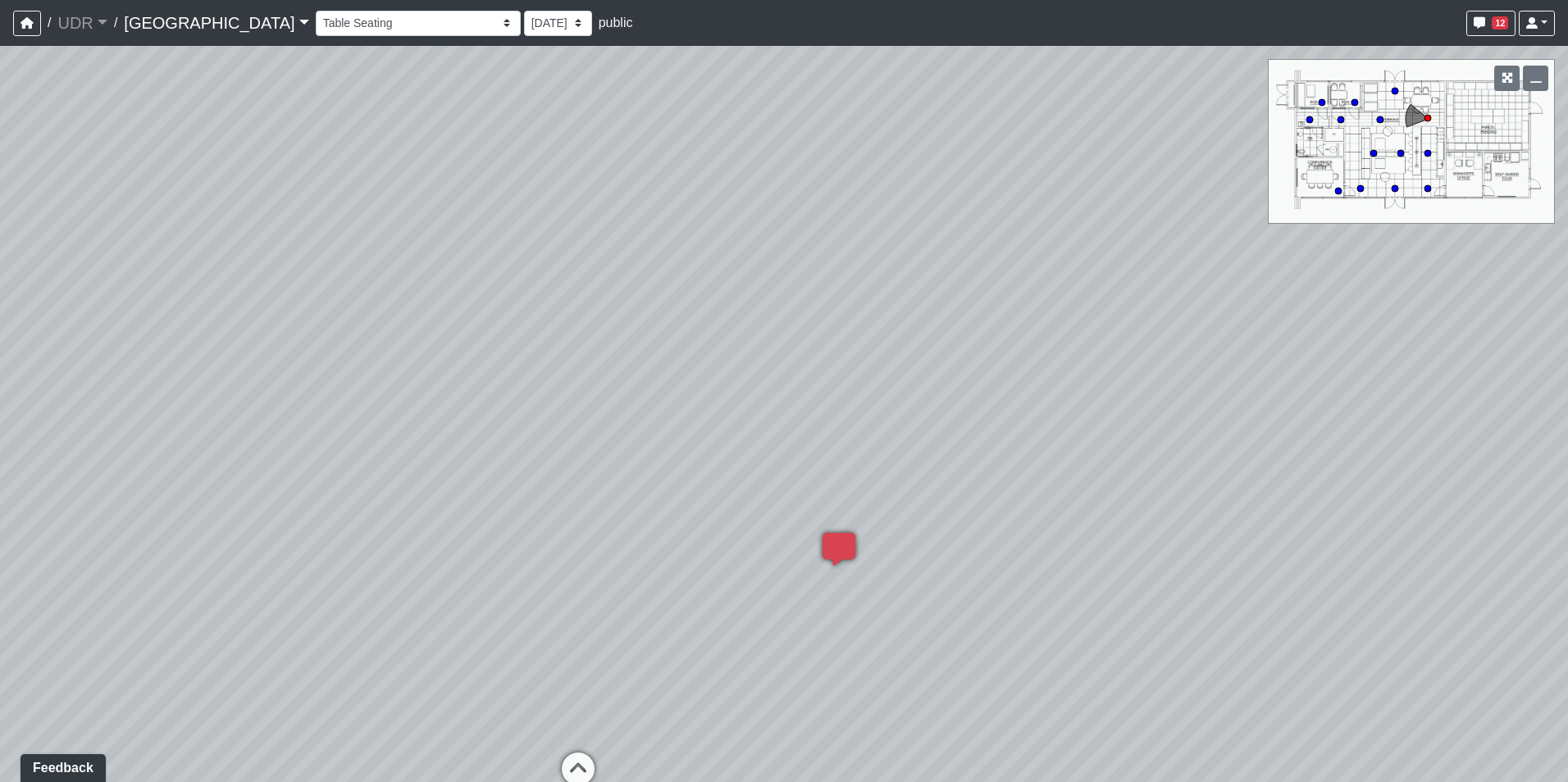
click at [862, 317] on div "Loading... Conference Entry Loading... Coworking Entry Loading... Manager's Off…" at bounding box center [784, 413] width 1568 height 736
drag, startPoint x: 378, startPoint y: 383, endPoint x: 678, endPoint y: 369, distance: 300.3
click at [678, 369] on div "Loading... Conference Entry Loading... Coworking Entry Loading... Manager's Off…" at bounding box center [784, 413] width 1568 height 736
drag, startPoint x: 618, startPoint y: 420, endPoint x: 391, endPoint y: 409, distance: 227.3
click at [397, 410] on div "Loading... Conference Entry Loading... Coworking Entry Loading... Manager's Off…" at bounding box center [784, 413] width 1568 height 736
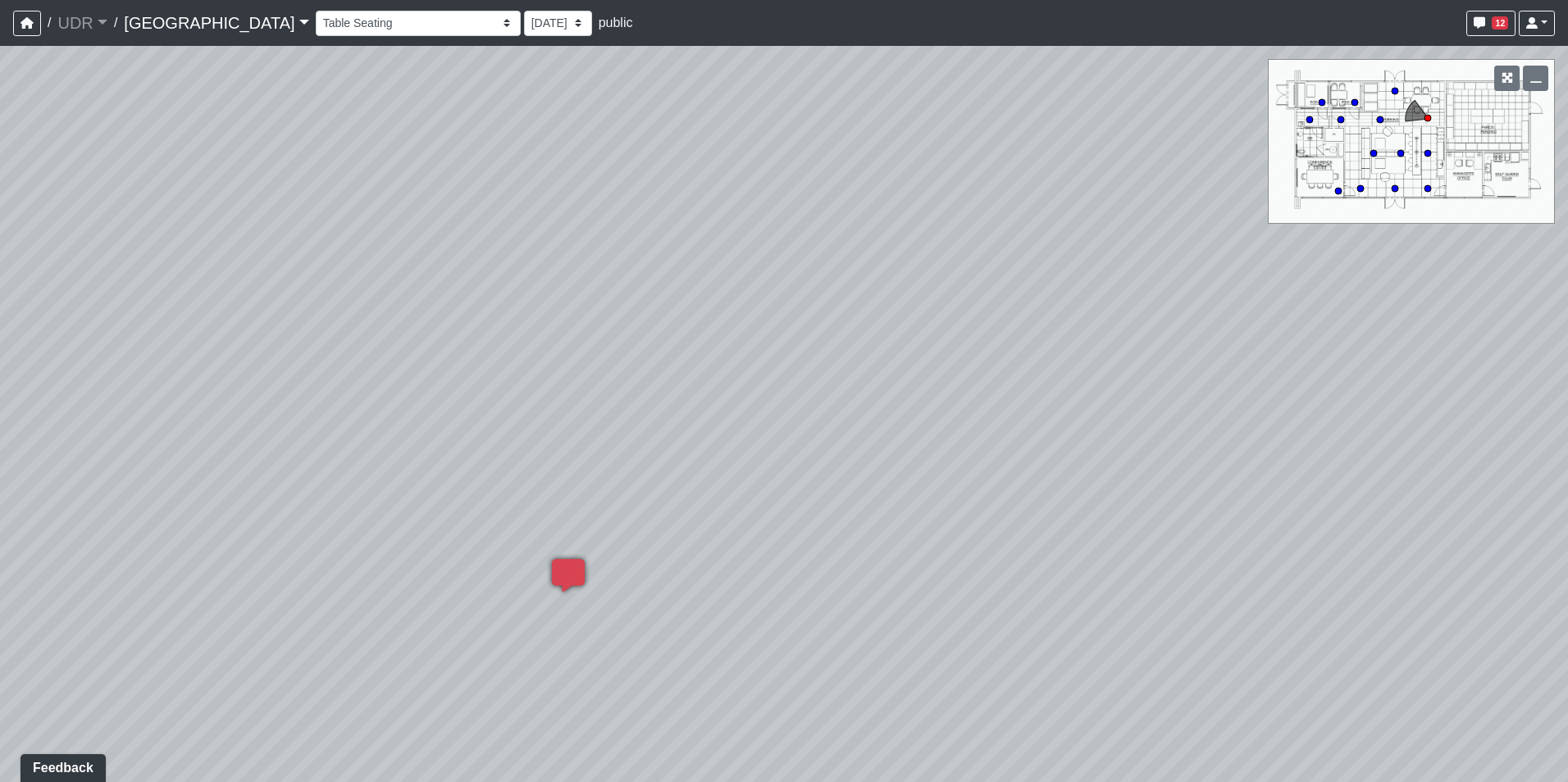
drag, startPoint x: 529, startPoint y: 375, endPoint x: 387, endPoint y: 388, distance: 142.6
click at [387, 388] on div "Loading... Conference Entry Loading... Coworking Entry Loading... Manager's Off…" at bounding box center [784, 413] width 1568 height 736
click at [1539, 24] on link at bounding box center [1536, 23] width 36 height 25
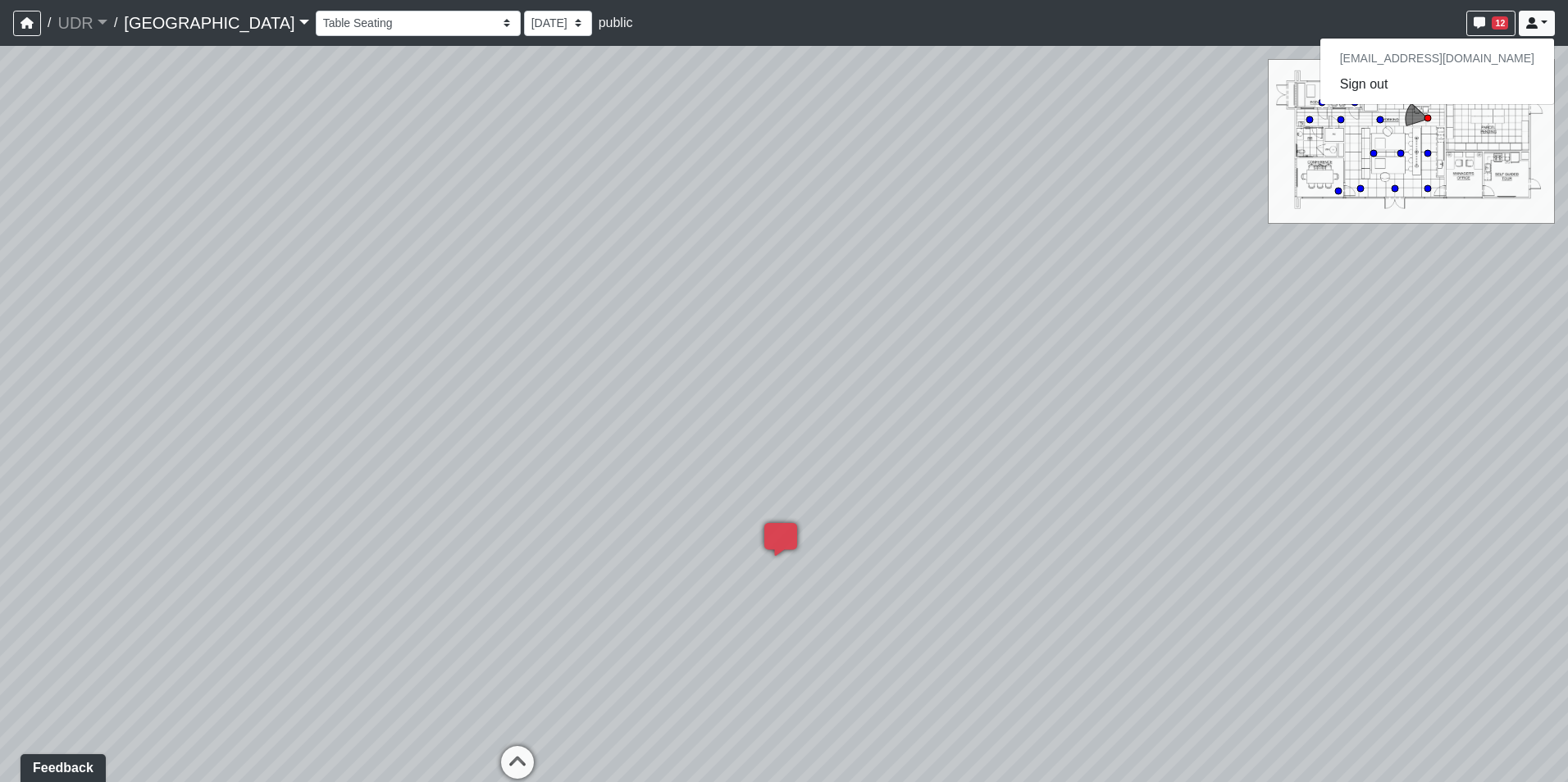
drag, startPoint x: 459, startPoint y: 384, endPoint x: 717, endPoint y: 353, distance: 259.9
click at [717, 353] on div "Loading... Conference Entry Loading... Coworking Entry Loading... Manager's Off…" at bounding box center [784, 413] width 1568 height 736
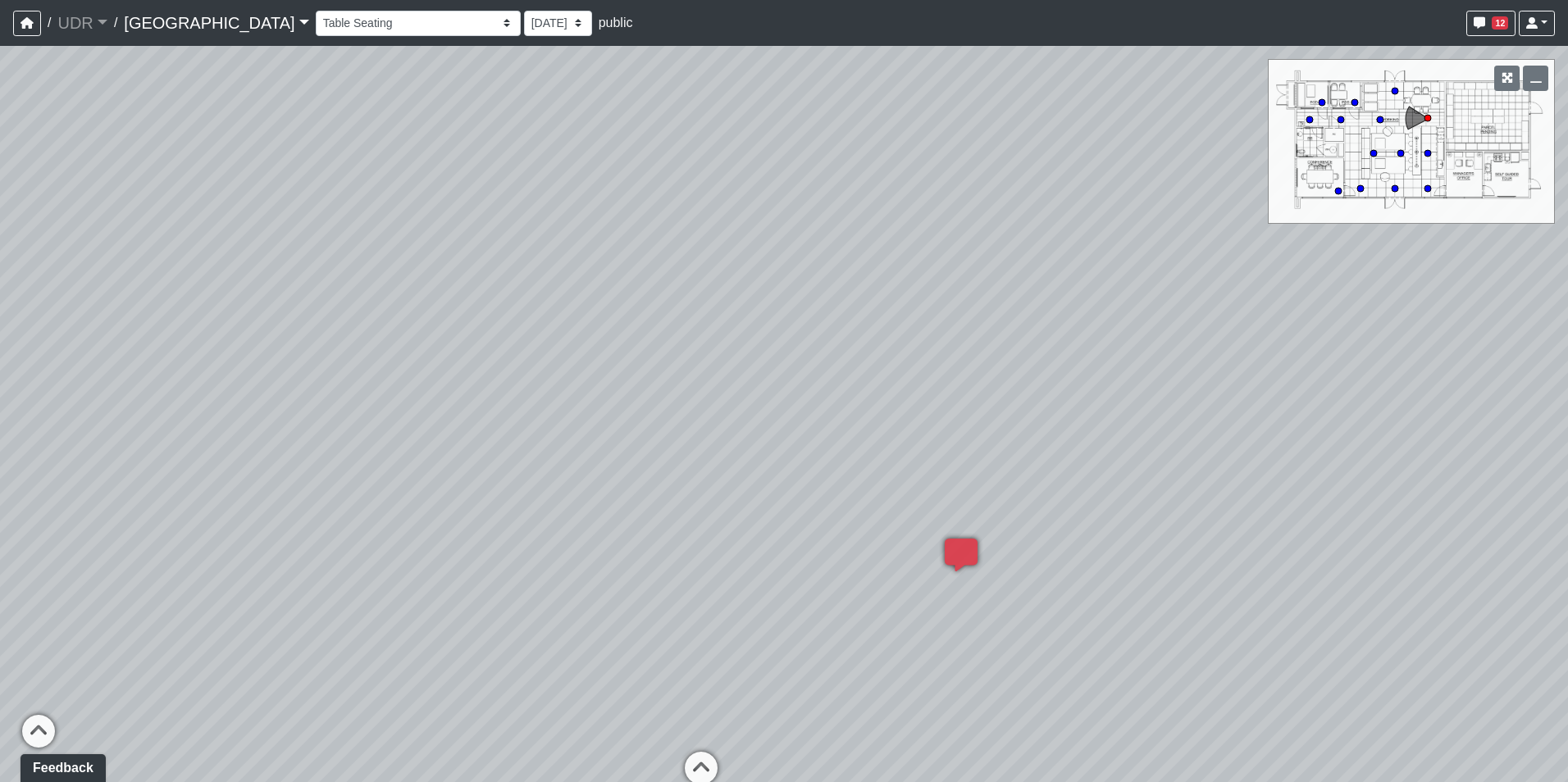
drag, startPoint x: 750, startPoint y: 227, endPoint x: 951, endPoint y: 239, distance: 201.4
click at [951, 239] on div "Loading... Conference Entry Loading... Coworking Entry Loading... Manager's Off…" at bounding box center [784, 413] width 1568 height 736
drag, startPoint x: 1080, startPoint y: 209, endPoint x: 874, endPoint y: 178, distance: 208.3
click at [874, 178] on div "Loading... Conference Entry Loading... Coworking Entry Loading... Manager's Off…" at bounding box center [784, 413] width 1568 height 736
drag, startPoint x: 804, startPoint y: 234, endPoint x: 976, endPoint y: 289, distance: 180.6
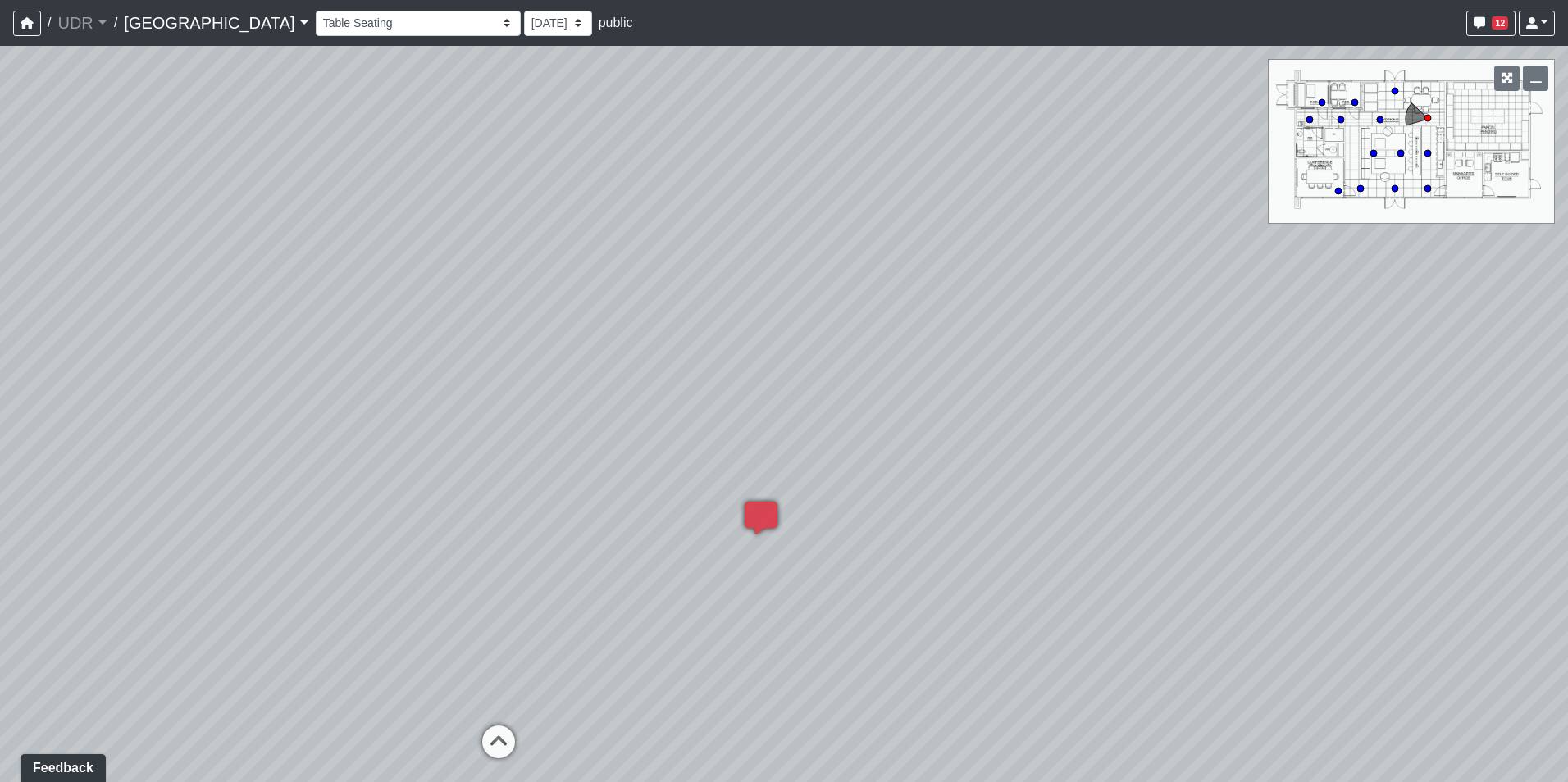
click at [976, 289] on div "Loading... Conference Entry Loading... Coworking Entry Loading... Manager's Off…" at bounding box center [784, 413] width 1568 height 736
click at [946, 310] on span "Add comment" at bounding box center [976, 304] width 81 height 14
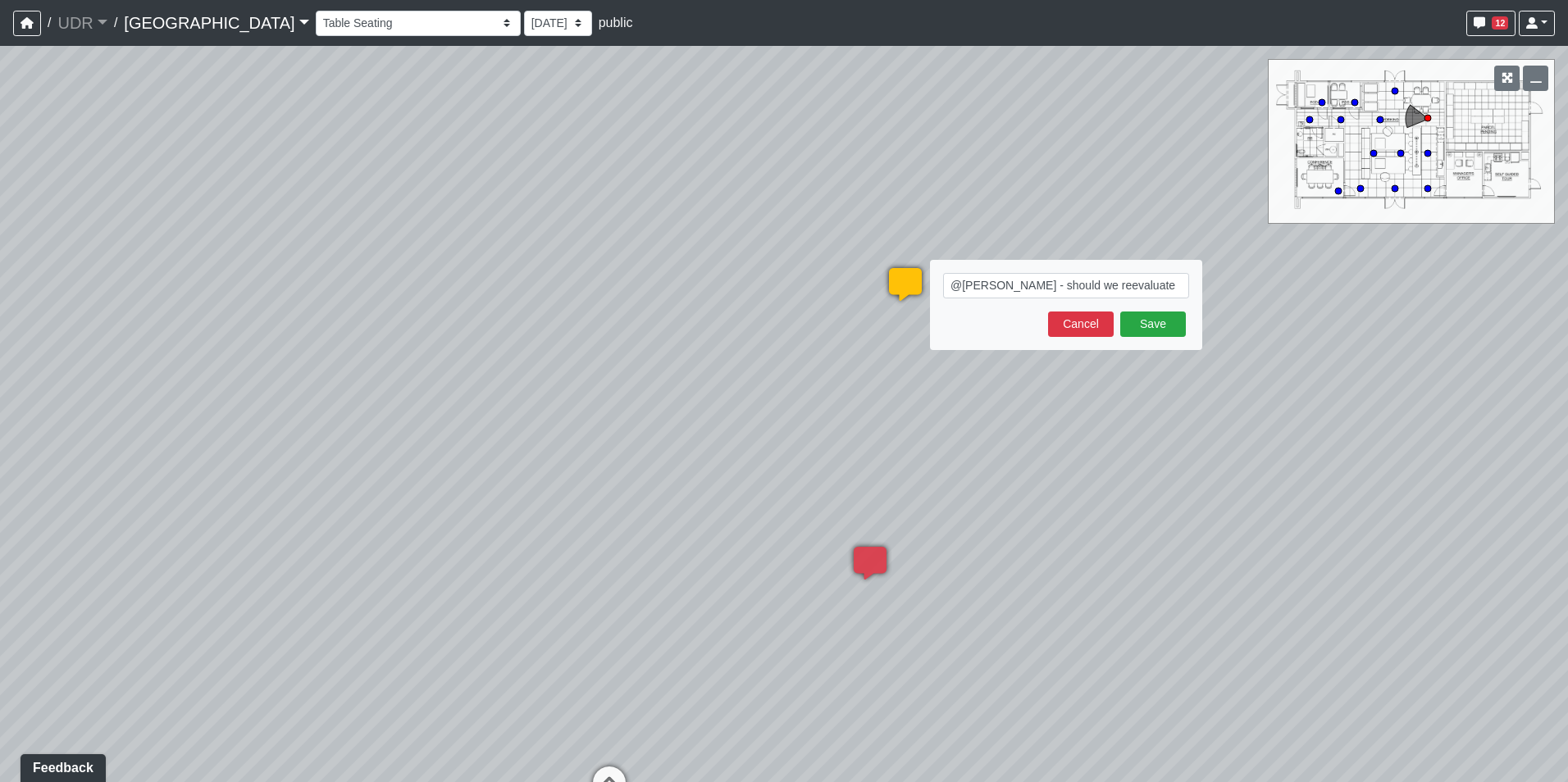
click at [986, 283] on textarea "@[PERSON_NAME] - should we reevaluate" at bounding box center [1066, 286] width 246 height 25
click at [1164, 292] on textarea "@[PERSON_NAME] (ID) - should we reevaluate" at bounding box center [1066, 286] width 246 height 25
type textarea "@[PERSON_NAME] (ID) - should we reevaluate this wall to better coordinate with …"
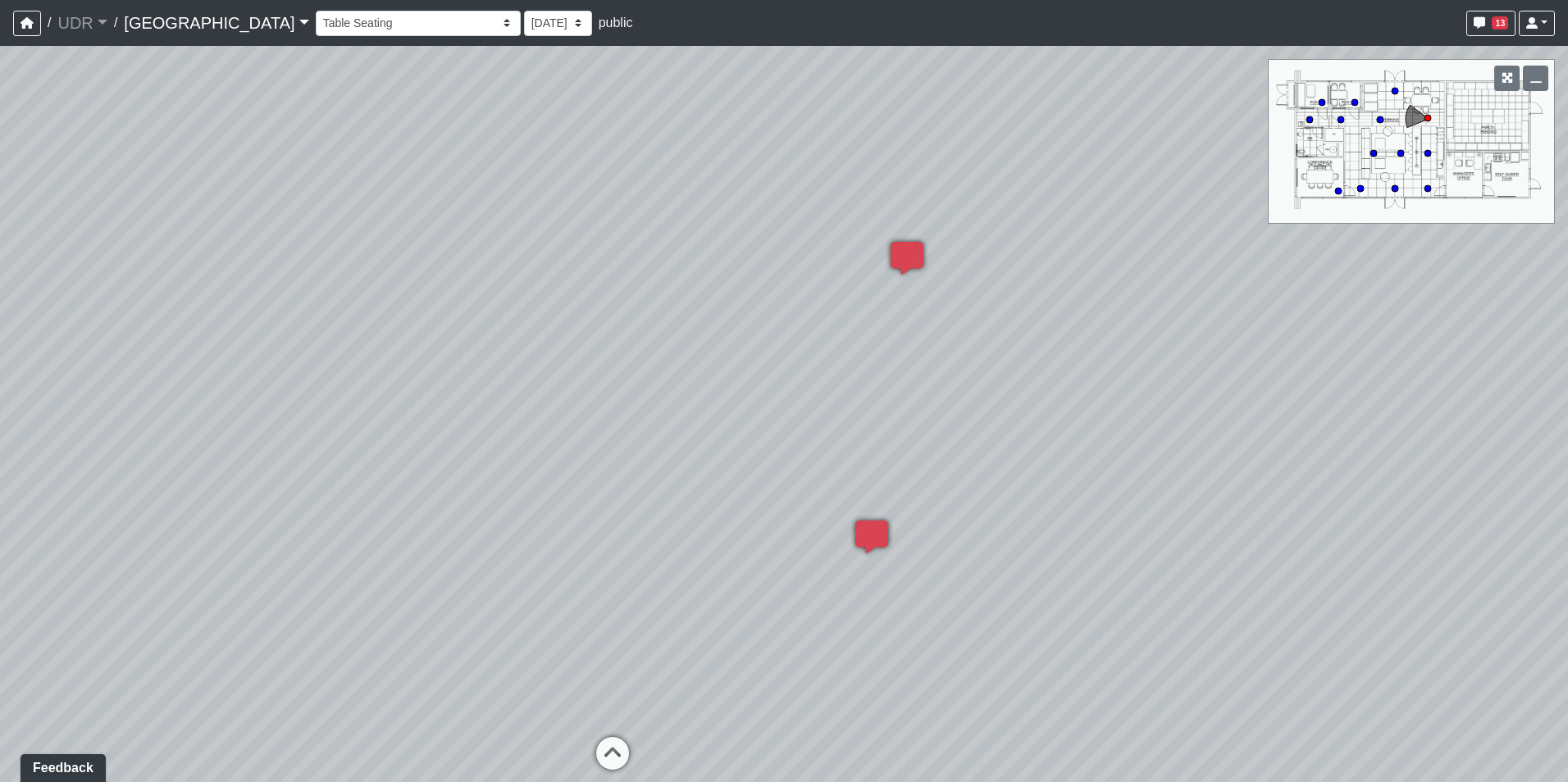
drag, startPoint x: 560, startPoint y: 619, endPoint x: 743, endPoint y: 210, distance: 448.1
click at [721, 227] on div "Loading... Conference Entry Loading... Coworking Entry Loading... Manager's Off…" at bounding box center [784, 413] width 1568 height 736
drag, startPoint x: 198, startPoint y: 296, endPoint x: 313, endPoint y: 620, distance: 343.8
click at [309, 616] on div "Loading... Conference Entry Loading... Coworking Entry Loading... Manager's Off…" at bounding box center [784, 413] width 1568 height 736
click at [739, 408] on icon at bounding box center [734, 414] width 49 height 49
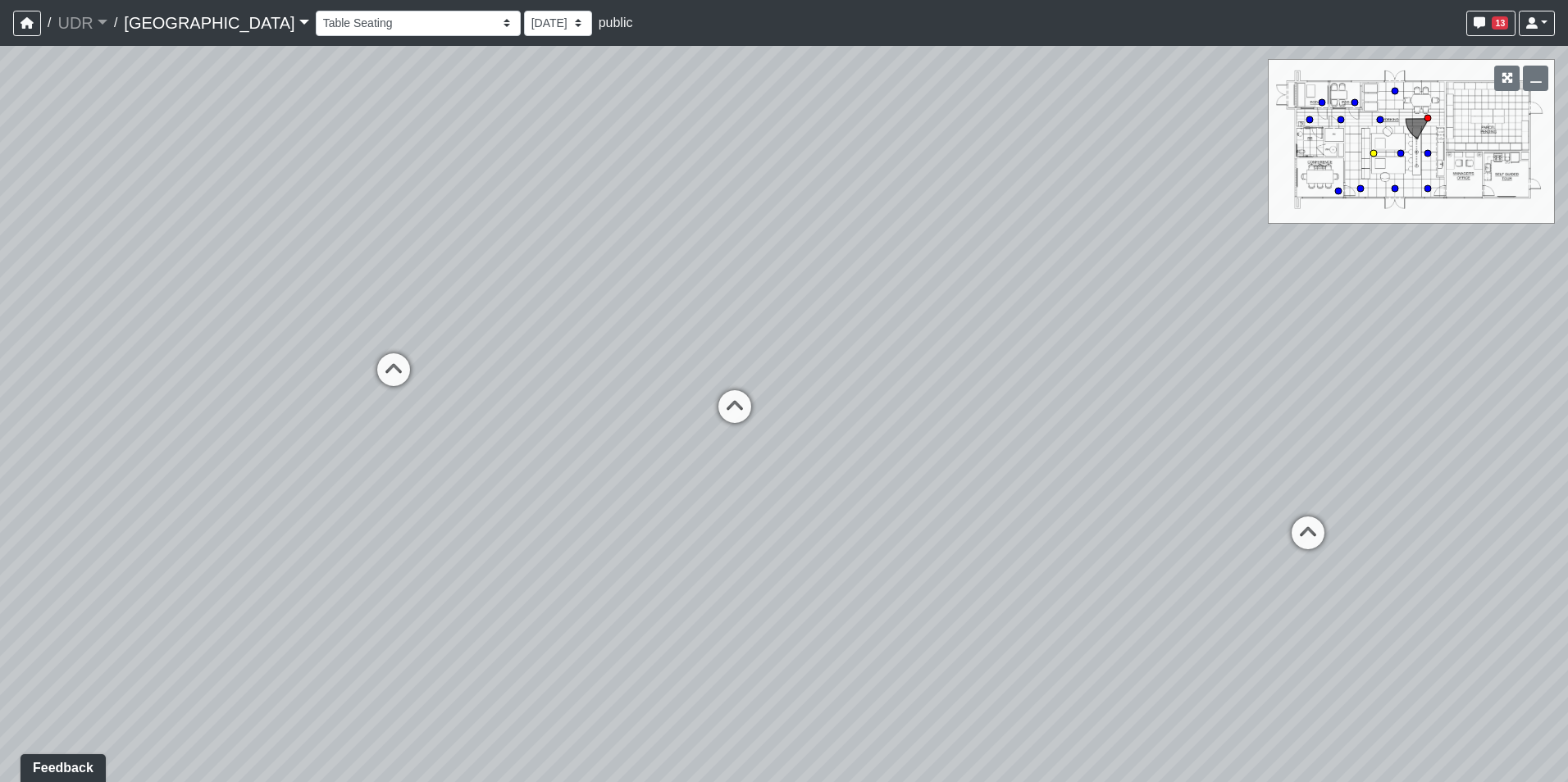
select select "qyhyB1hwXP5tjSC5P9833Z"
drag, startPoint x: 183, startPoint y: 375, endPoint x: 1154, endPoint y: 464, distance: 975.1
click at [1145, 462] on div "Loading... Conference Entry Loading... Coworking Entry Loading... Manager's Off…" at bounding box center [784, 413] width 1568 height 736
drag, startPoint x: 661, startPoint y: 484, endPoint x: 953, endPoint y: 482, distance: 292.0
click at [953, 482] on div "Loading... Conference Entry Loading... Coworking Entry Loading... Manager's Off…" at bounding box center [784, 413] width 1568 height 736
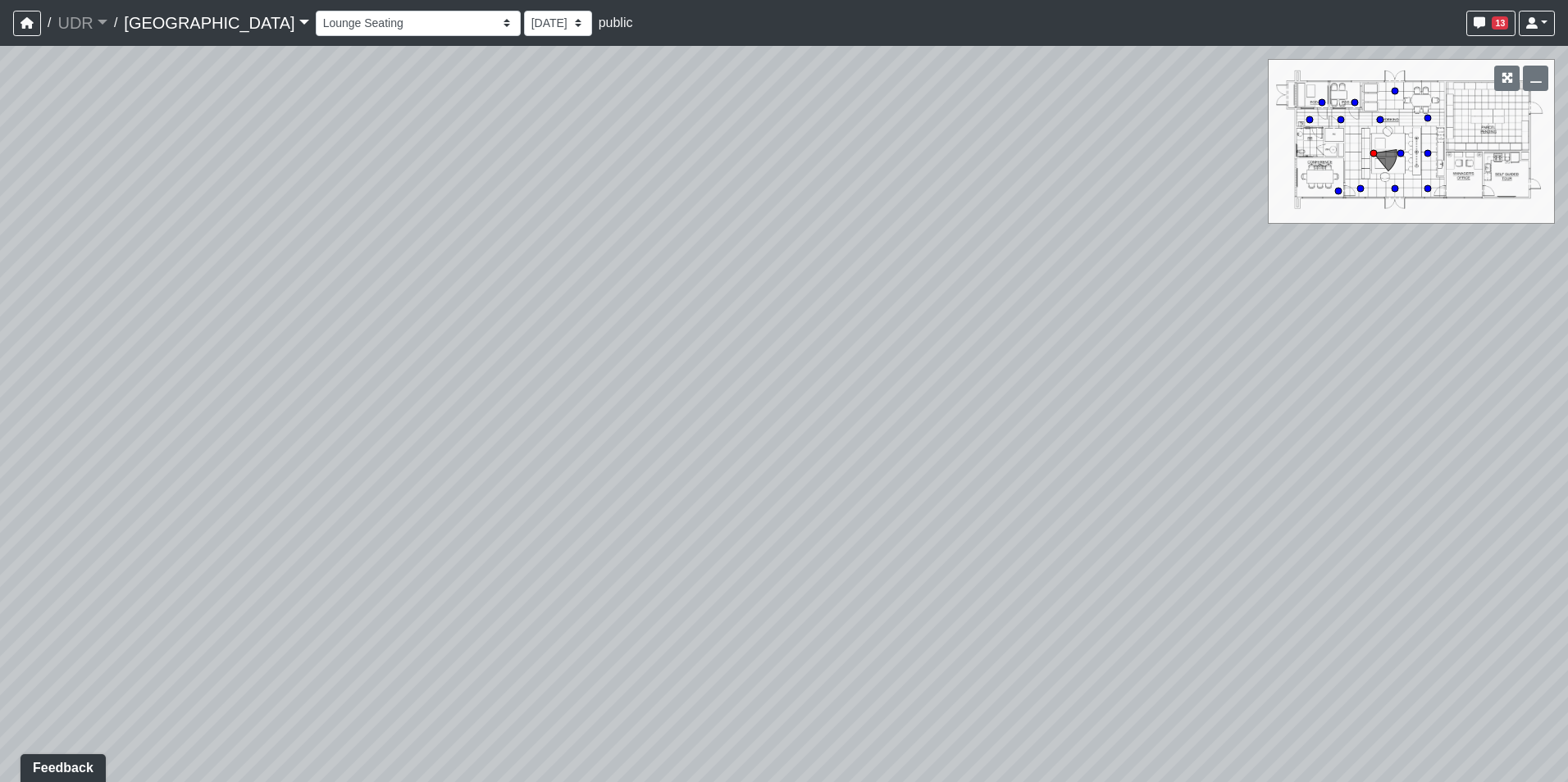
drag, startPoint x: 590, startPoint y: 476, endPoint x: 994, endPoint y: 450, distance: 404.8
click at [994, 450] on div "Loading... Conference Entry Loading... Coworking Entry Loading... Manager's Off…" at bounding box center [784, 413] width 1568 height 736
drag, startPoint x: 546, startPoint y: 420, endPoint x: 350, endPoint y: 502, distance: 212.5
click at [350, 502] on div "Loading... Conference Entry Loading... Coworking Entry Loading... Manager's Off…" at bounding box center [784, 413] width 1568 height 736
drag, startPoint x: 1567, startPoint y: 386, endPoint x: 1453, endPoint y: 617, distance: 257.6
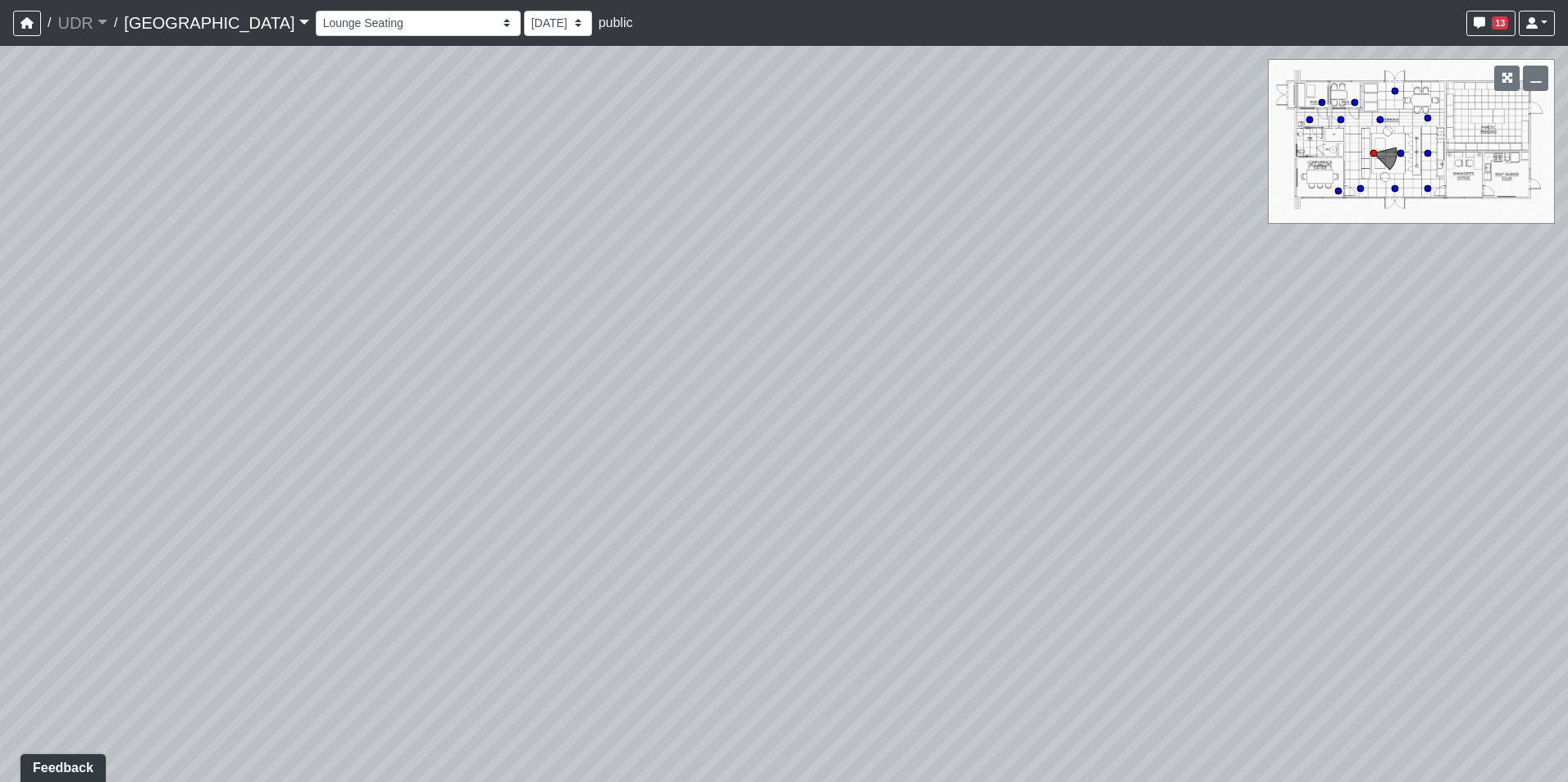
click at [1453, 617] on div "Loading... Conference Entry Loading... Coworking Entry Loading... Manager's Off…" at bounding box center [784, 413] width 1568 height 736
drag, startPoint x: 745, startPoint y: 444, endPoint x: 1161, endPoint y: 177, distance: 494.3
click at [1103, 180] on div "Loading... Conference Entry Loading... Coworking Entry Loading... Manager's Off…" at bounding box center [784, 413] width 1568 height 736
drag, startPoint x: 696, startPoint y: 356, endPoint x: 1196, endPoint y: 425, distance: 504.7
click at [1196, 425] on div "Loading... Conference Entry Loading... Coworking Entry Loading... Manager's Off…" at bounding box center [784, 413] width 1568 height 736
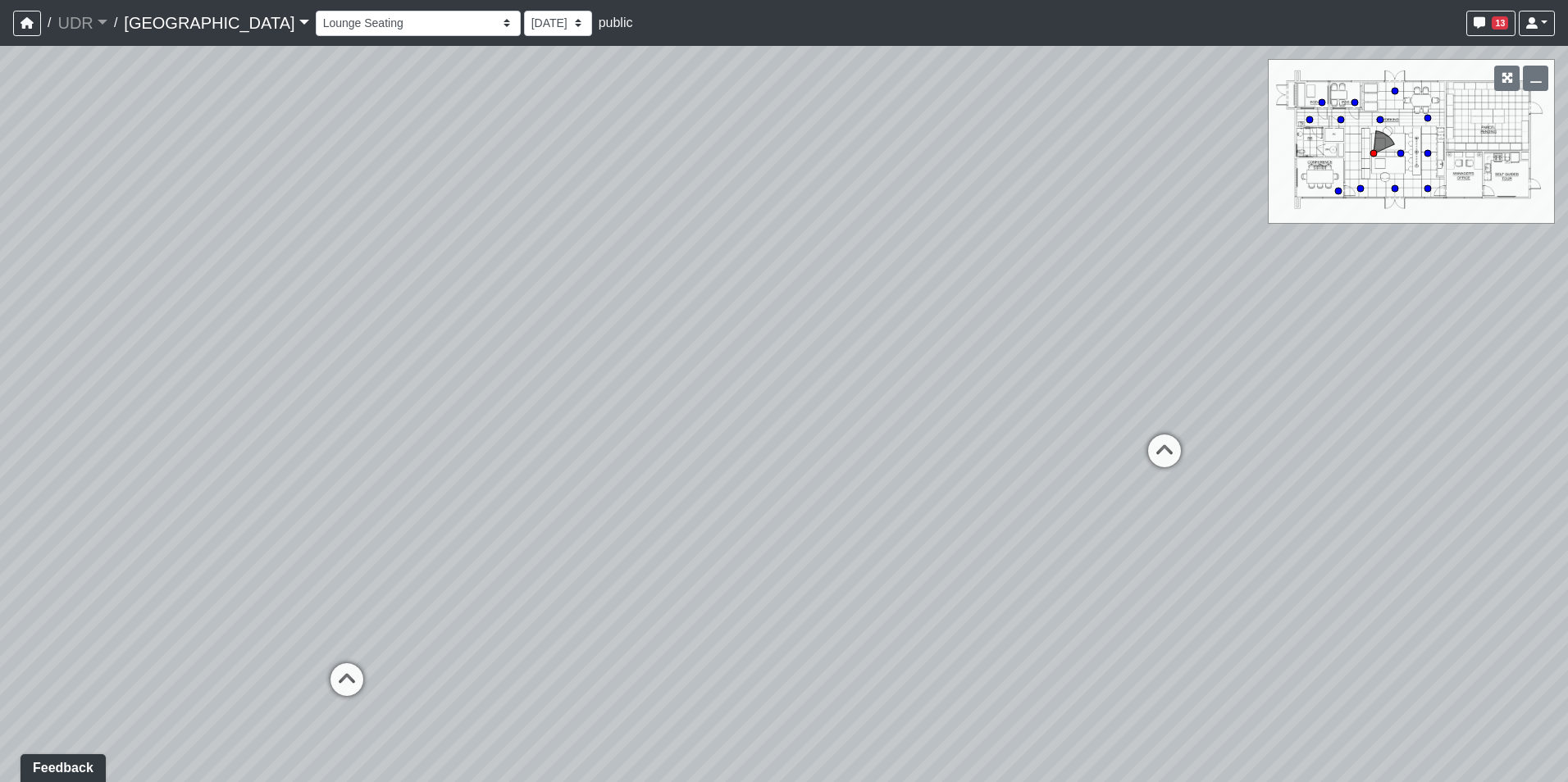
drag, startPoint x: 694, startPoint y: 406, endPoint x: 1318, endPoint y: 462, distance: 626.5
click at [1337, 457] on div "Loading... Conference Entry Loading... Coworking Entry Loading... Manager's Off…" at bounding box center [784, 413] width 1568 height 736
drag, startPoint x: 1000, startPoint y: 430, endPoint x: 1156, endPoint y: 459, distance: 158.7
click at [1156, 459] on div "Loading... Conference Entry Loading... Coworking Entry Loading... Manager's Off…" at bounding box center [784, 413] width 1568 height 736
